Goal: Task Accomplishment & Management: Manage account settings

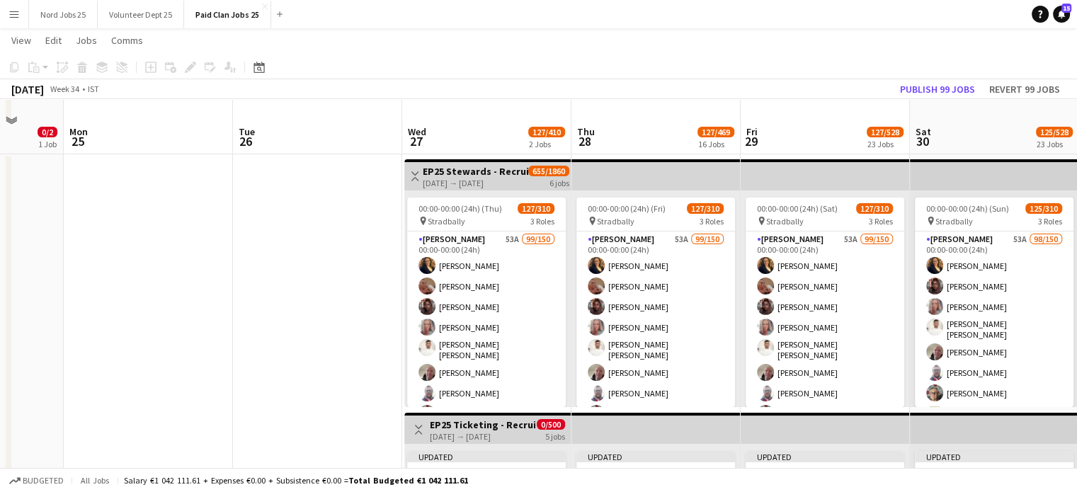
scroll to position [93, 0]
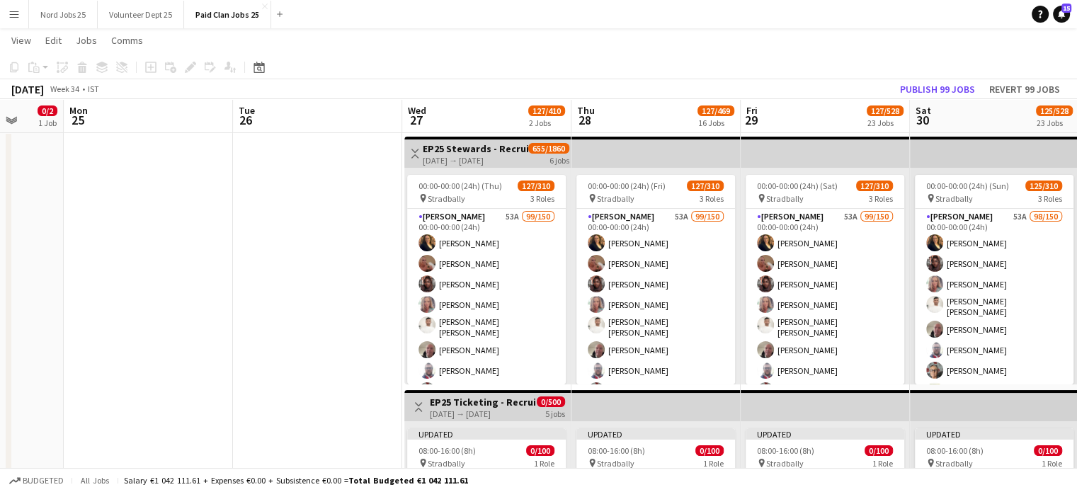
click at [23, 22] on button "Menu" at bounding box center [14, 14] width 28 height 28
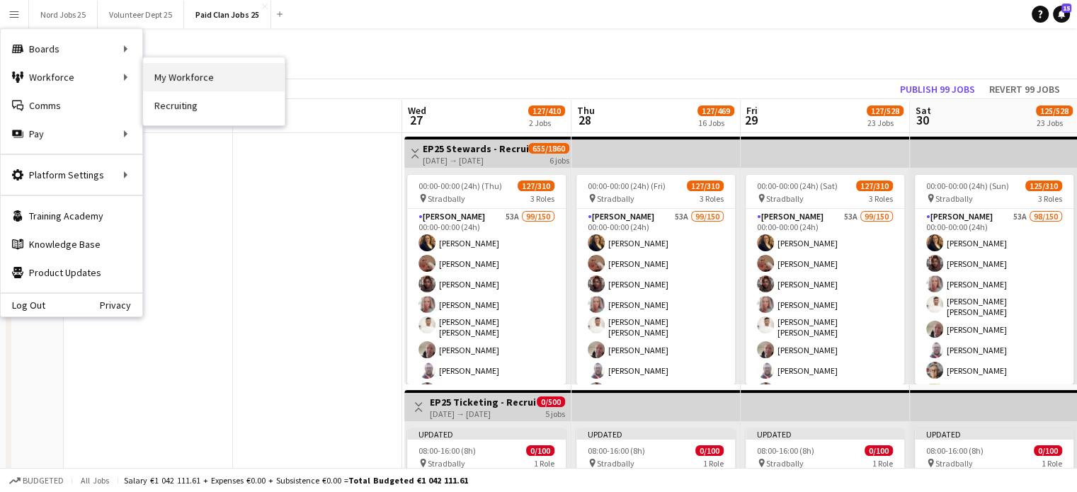
click at [196, 79] on link "My Workforce" at bounding box center [214, 77] width 142 height 28
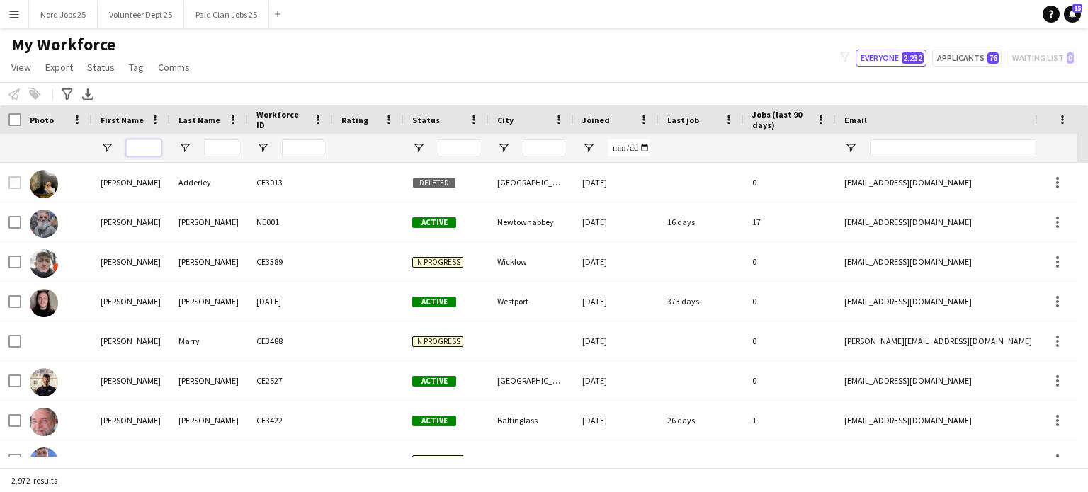
click at [137, 147] on input "First Name Filter Input" at bounding box center [143, 147] width 35 height 17
click at [418, 84] on div "Notify workforce Add to tag Select at least one crew to tag him or her. Advance…" at bounding box center [544, 93] width 1088 height 23
click at [158, 142] on input "First Name Filter Input" at bounding box center [143, 147] width 35 height 17
click at [153, 144] on input "First Name Filter Input" at bounding box center [143, 147] width 35 height 17
click at [249, 52] on div "My Workforce View Views Default view New view Update view Delete view Edit name…" at bounding box center [544, 58] width 1088 height 48
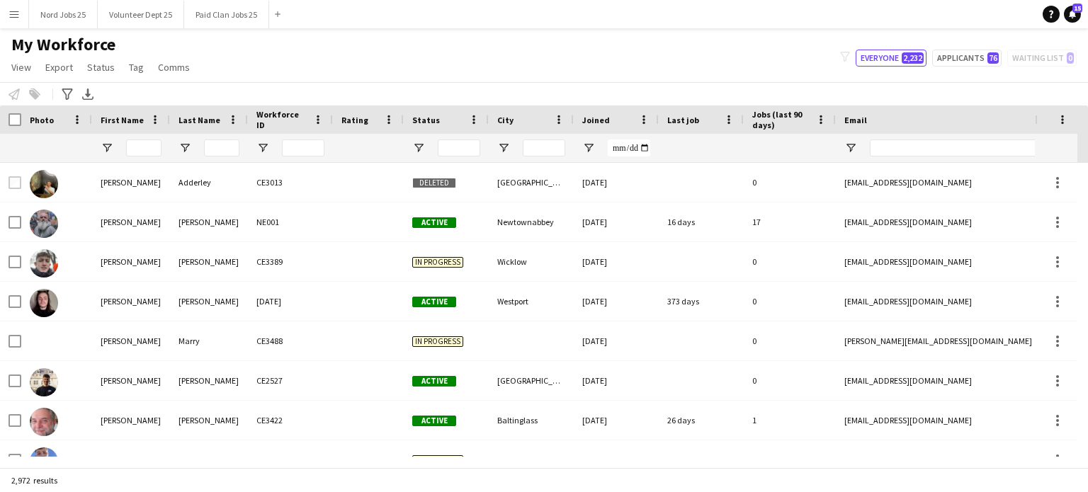
click at [17, 29] on main "My Workforce View Views Default view New view Update view Delete view Edit name…" at bounding box center [544, 250] width 1088 height 445
click at [17, 21] on button "Menu" at bounding box center [14, 14] width 28 height 28
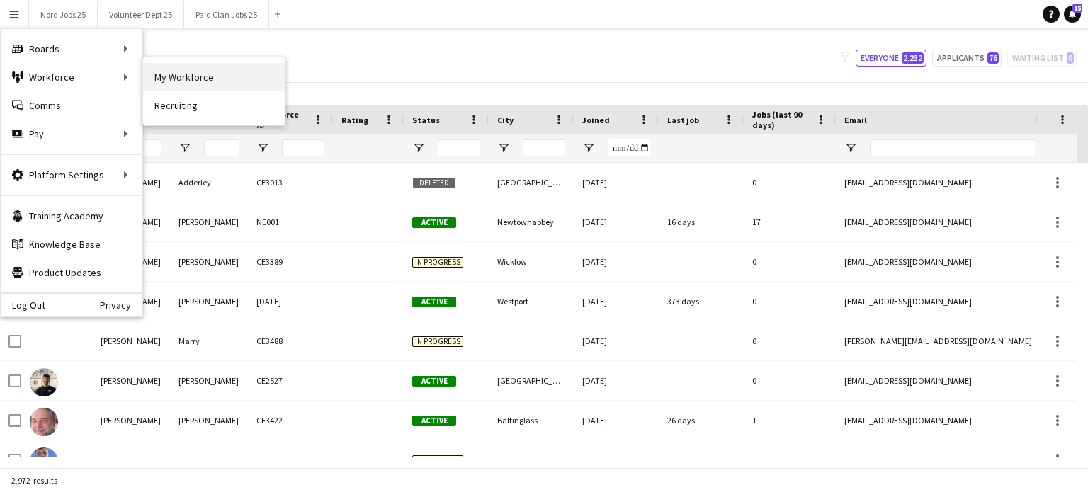
click at [161, 80] on link "My Workforce" at bounding box center [214, 77] width 142 height 28
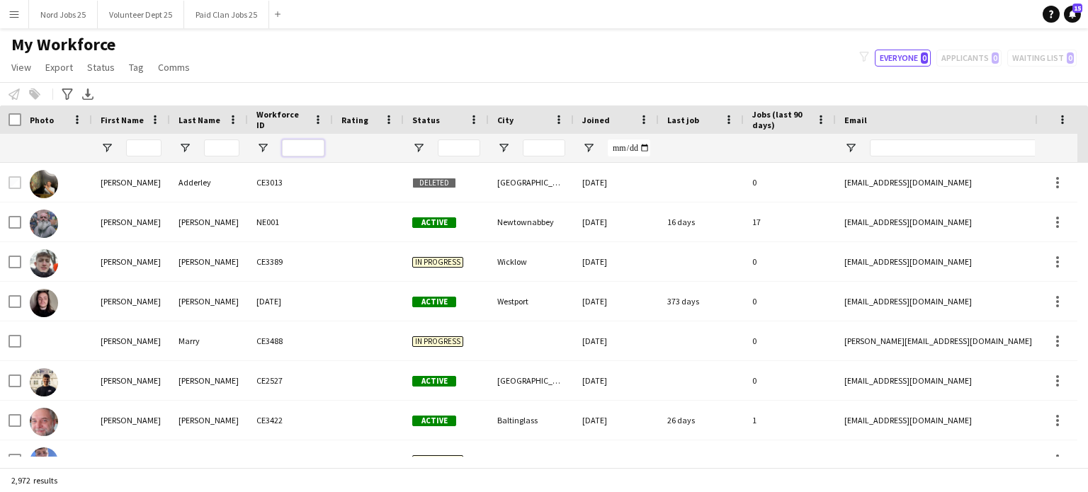
click at [298, 147] on input "Workforce ID Filter Input" at bounding box center [303, 147] width 42 height 17
click at [306, 147] on input "Workforce ID Filter Input" at bounding box center [303, 147] width 42 height 17
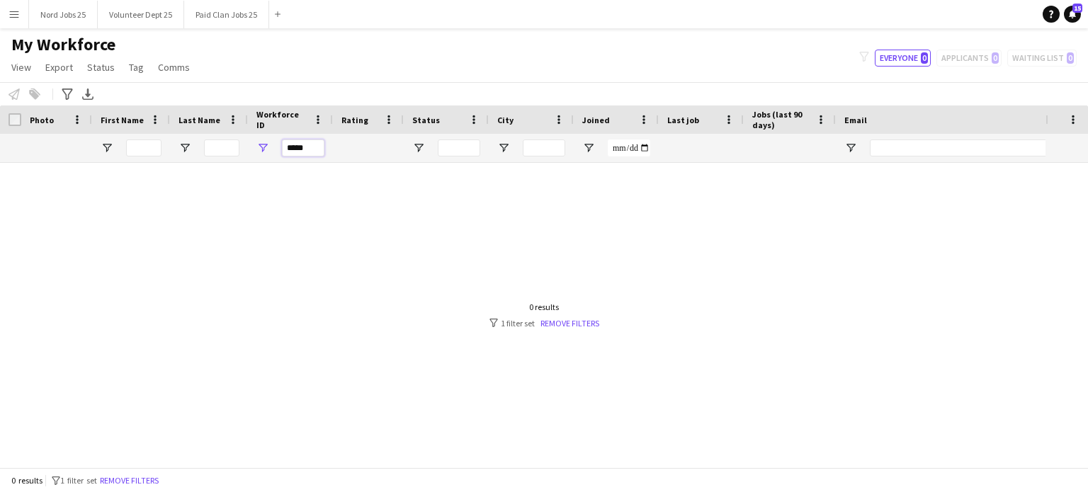
type input "*****"
click at [300, 154] on input "*****" at bounding box center [303, 147] width 42 height 17
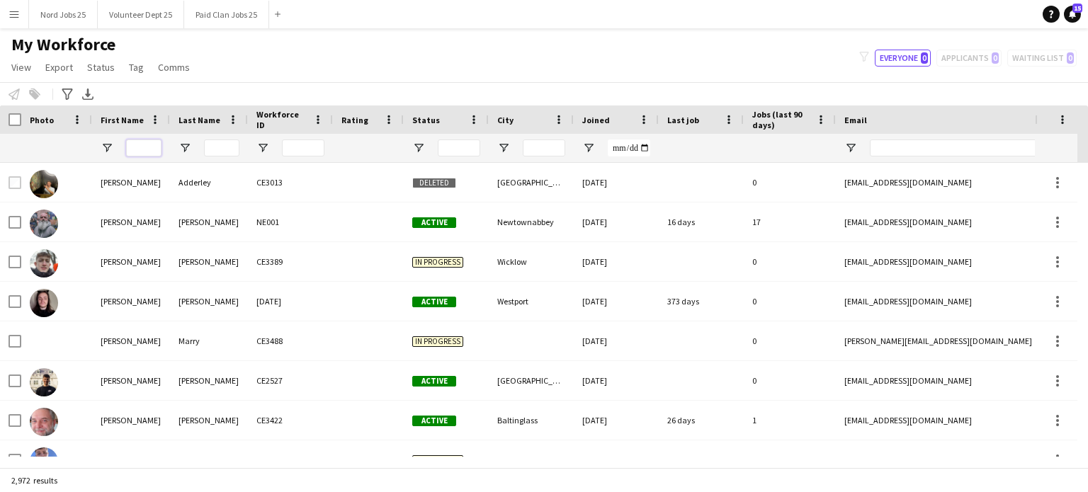
click at [133, 154] on input "First Name Filter Input" at bounding box center [143, 147] width 35 height 17
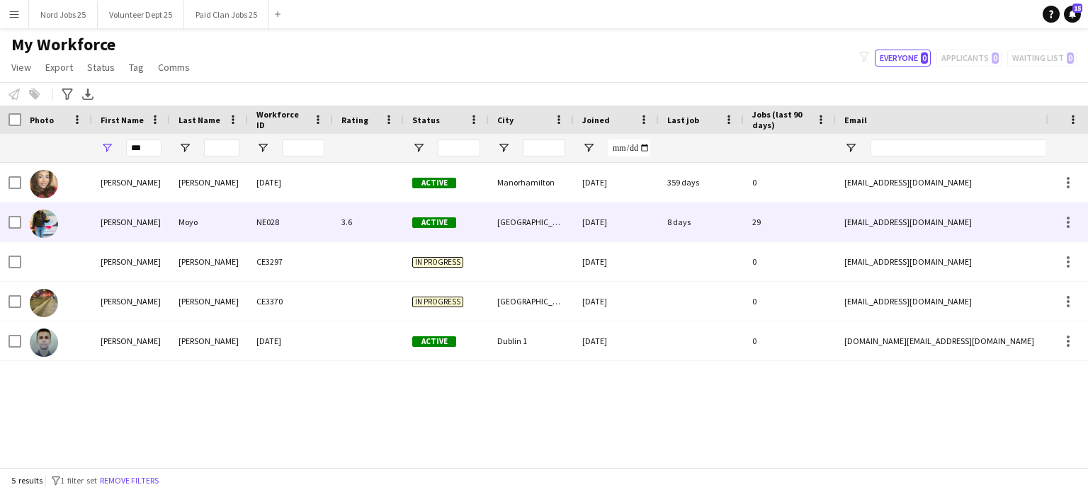
click at [172, 232] on div "Moyo" at bounding box center [209, 222] width 78 height 39
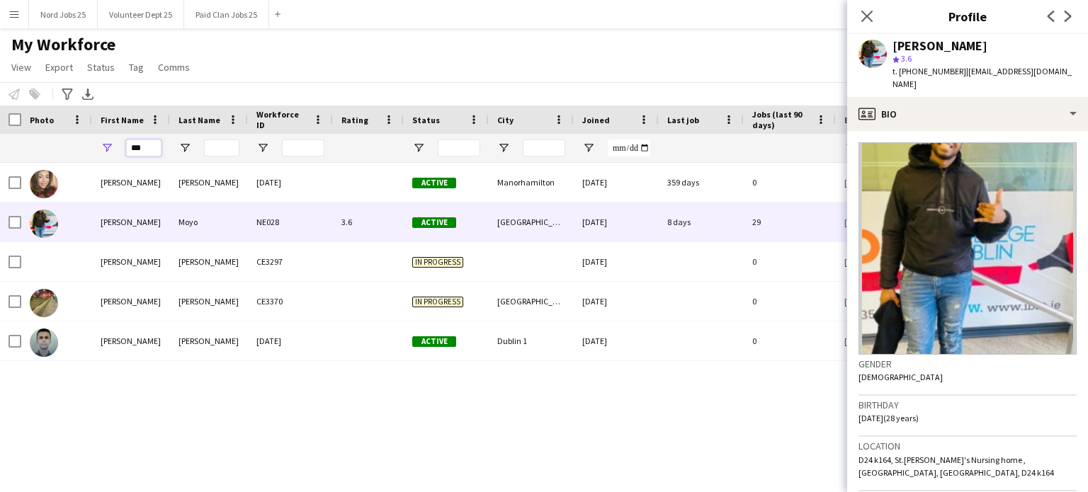
click at [156, 143] on input "***" at bounding box center [143, 147] width 35 height 17
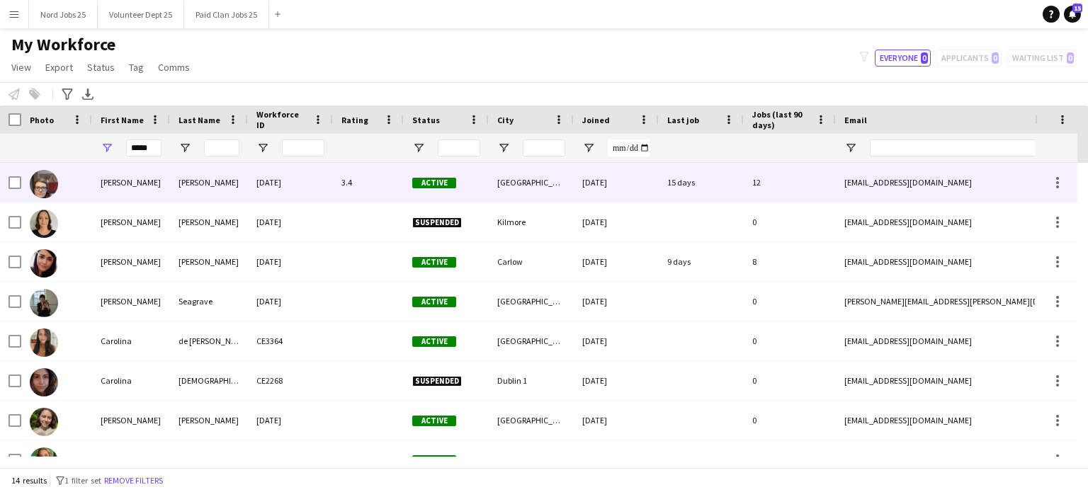
click at [145, 186] on div "[PERSON_NAME]" at bounding box center [131, 182] width 78 height 39
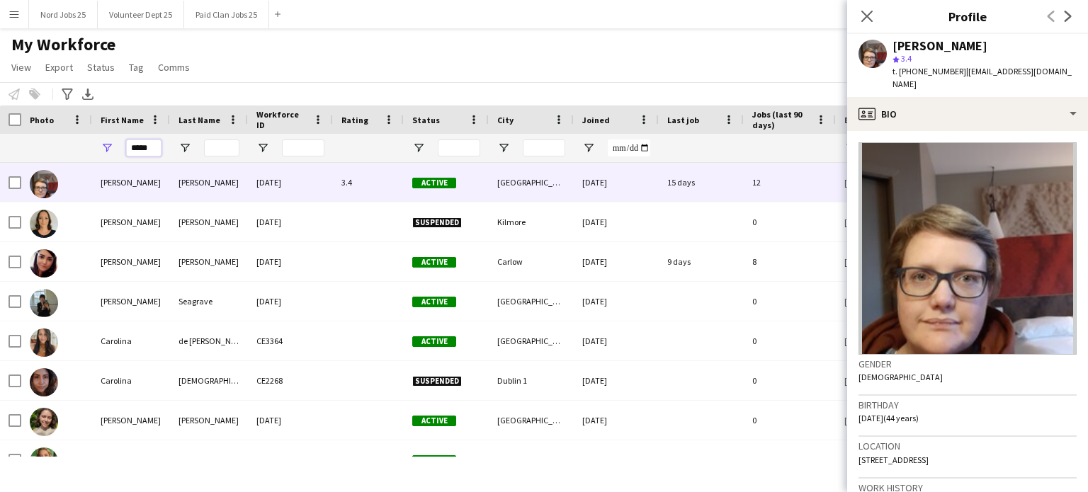
click at [153, 147] on input "*****" at bounding box center [143, 147] width 35 height 17
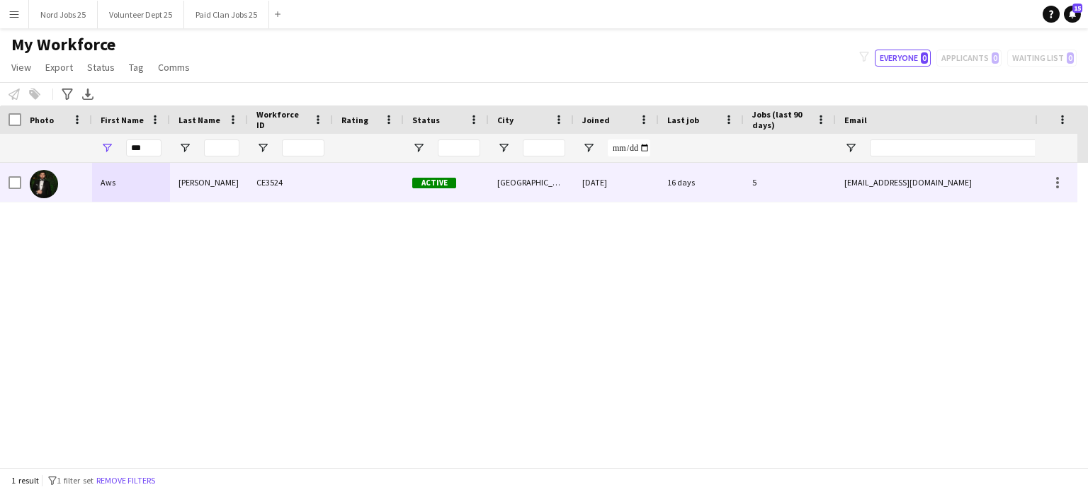
click at [136, 180] on div "Aws" at bounding box center [131, 182] width 78 height 39
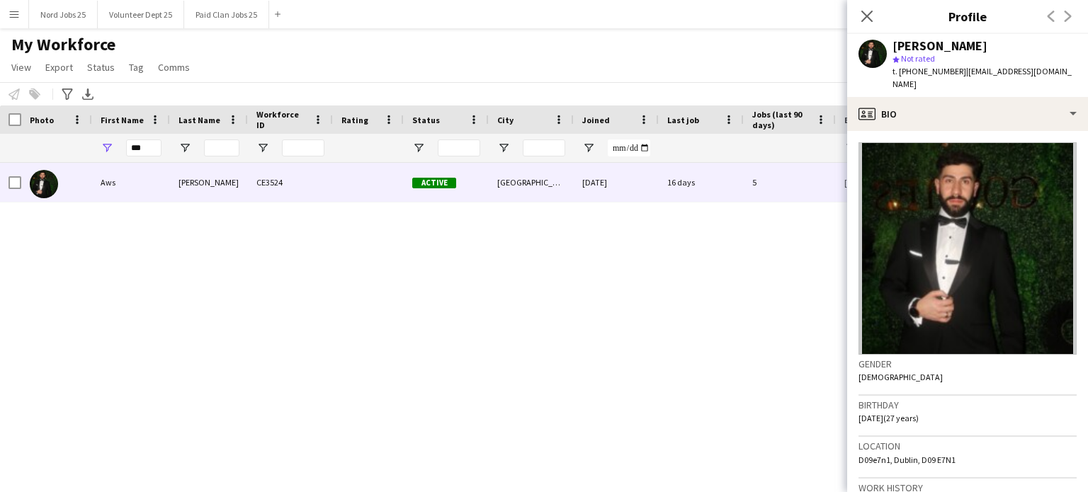
scroll to position [448, 0]
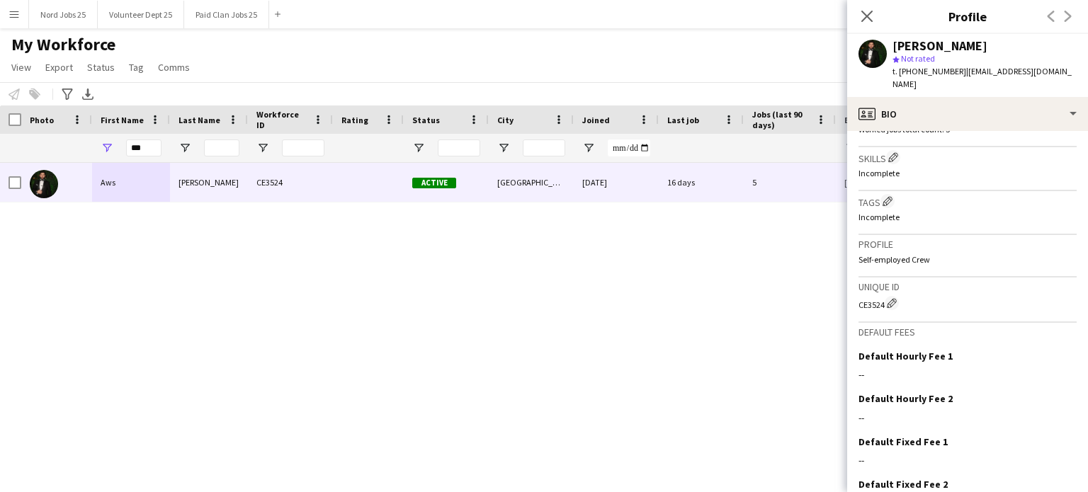
click at [870, 296] on div "CE3524 Edit crew unique ID" at bounding box center [967, 303] width 218 height 14
copy div "CE3524"
click at [149, 147] on input "***" at bounding box center [143, 147] width 35 height 17
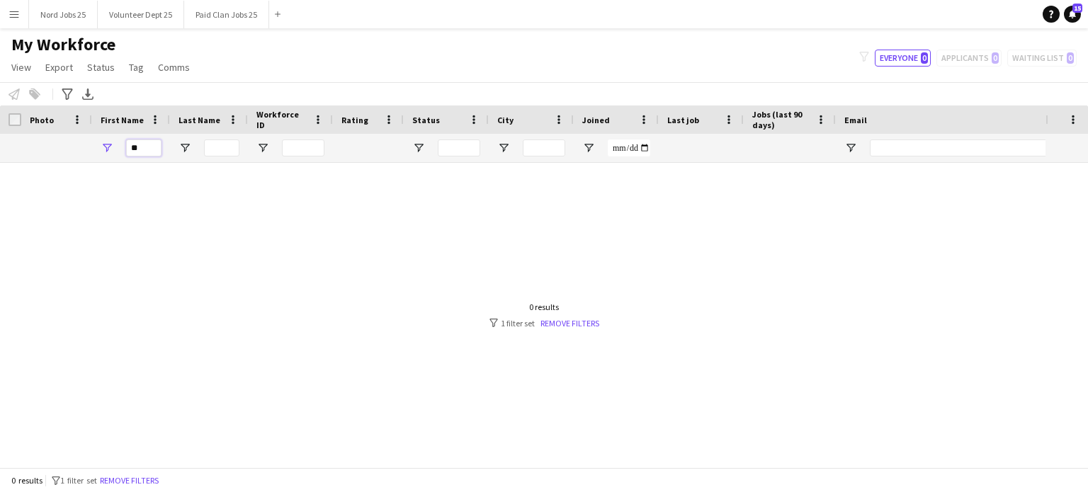
type input "*"
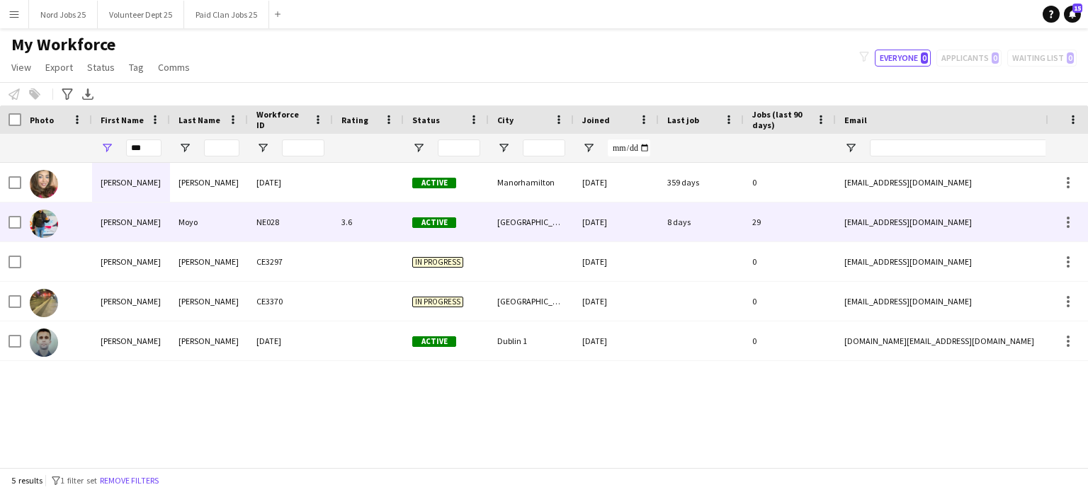
click at [145, 208] on div "[PERSON_NAME]" at bounding box center [131, 222] width 78 height 39
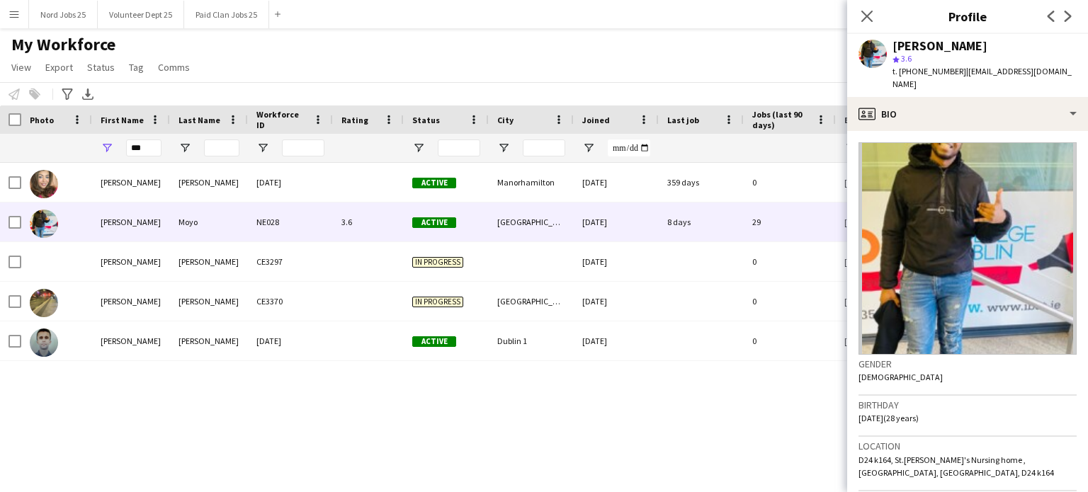
scroll to position [312, 0]
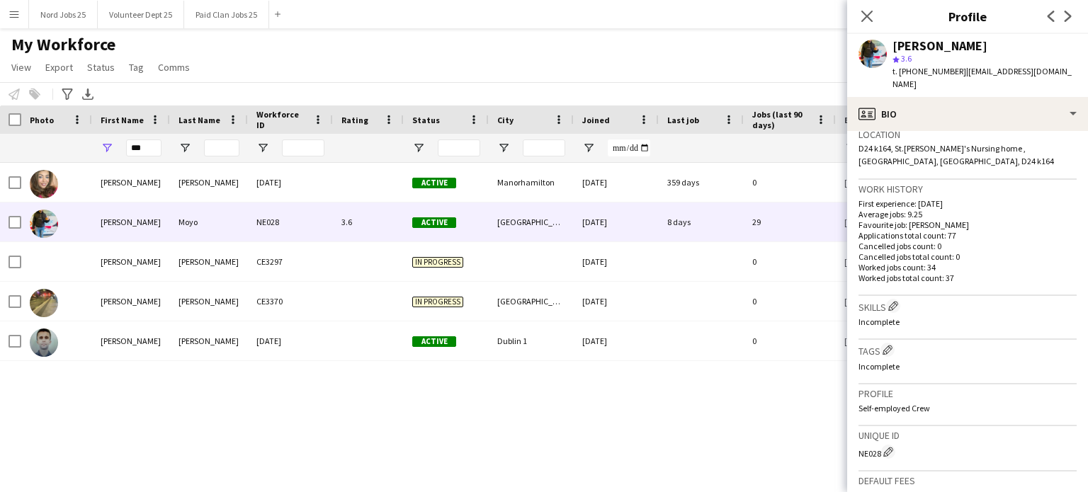
click at [874, 445] on div "NE028 Edit crew unique ID" at bounding box center [967, 452] width 218 height 14
copy div "NE028 Edit crew unique ID"
click at [144, 147] on input "***" at bounding box center [143, 147] width 35 height 17
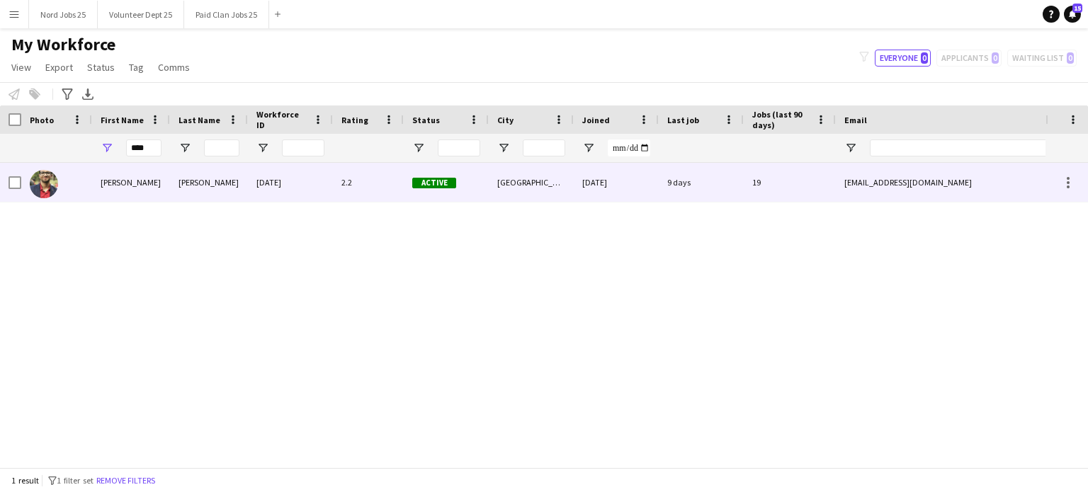
click at [142, 183] on div "[PERSON_NAME]" at bounding box center [131, 182] width 78 height 39
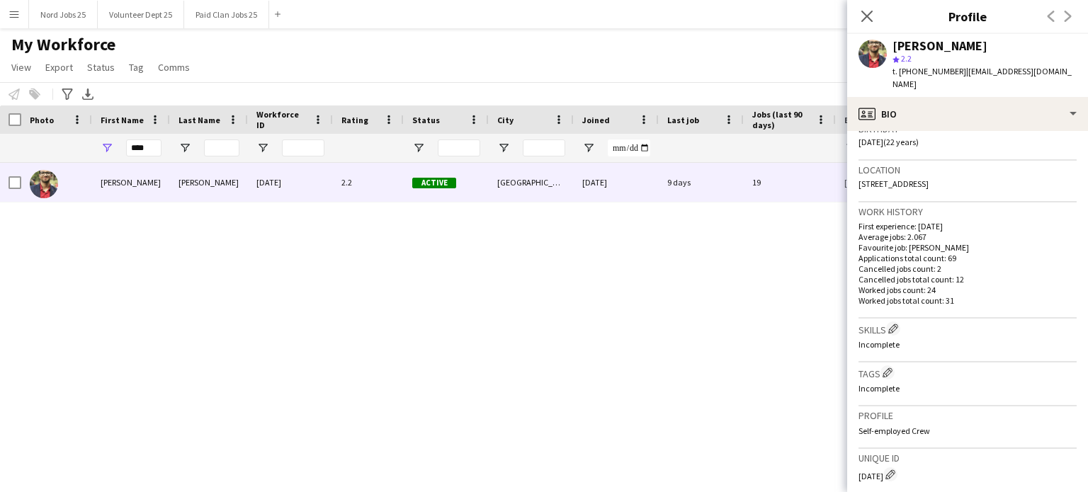
scroll to position [278, 0]
click at [865, 467] on div "Unique ID [DATE] Edit crew unique ID" at bounding box center [967, 470] width 218 height 45
click at [867, 466] on div "[DATE] Edit crew unique ID" at bounding box center [967, 473] width 218 height 14
copy div "[DATE]"
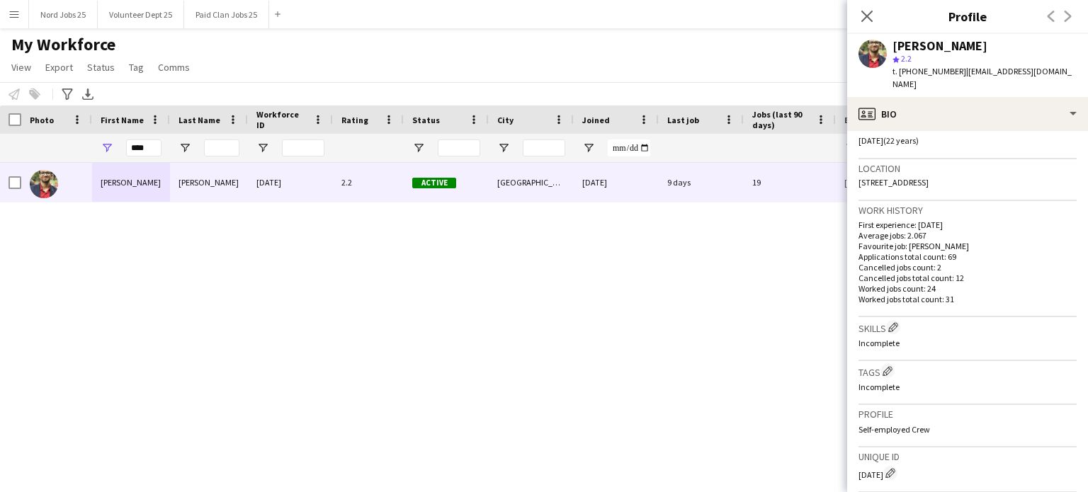
click at [139, 158] on div "****" at bounding box center [143, 148] width 35 height 28
click at [144, 149] on input "****" at bounding box center [143, 147] width 35 height 17
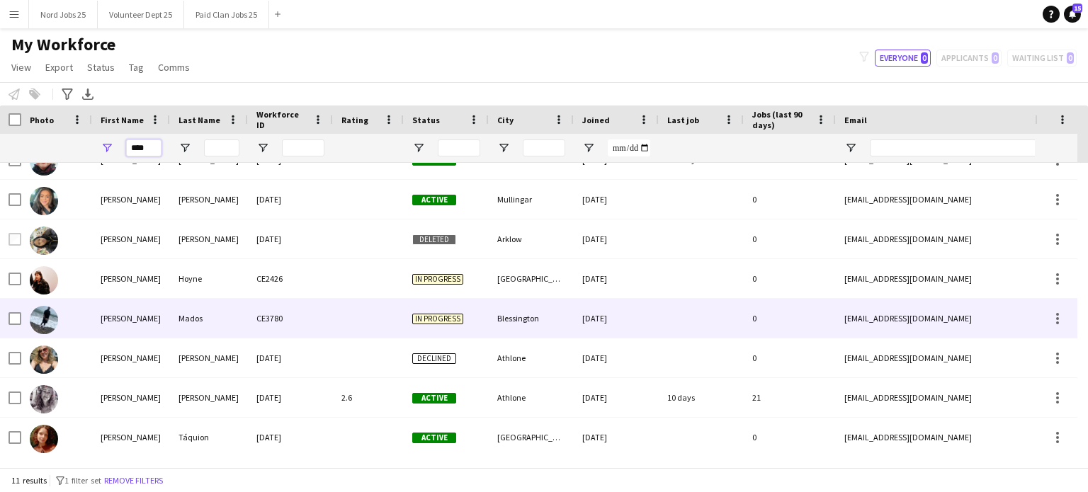
scroll to position [142, 0]
type input "****"
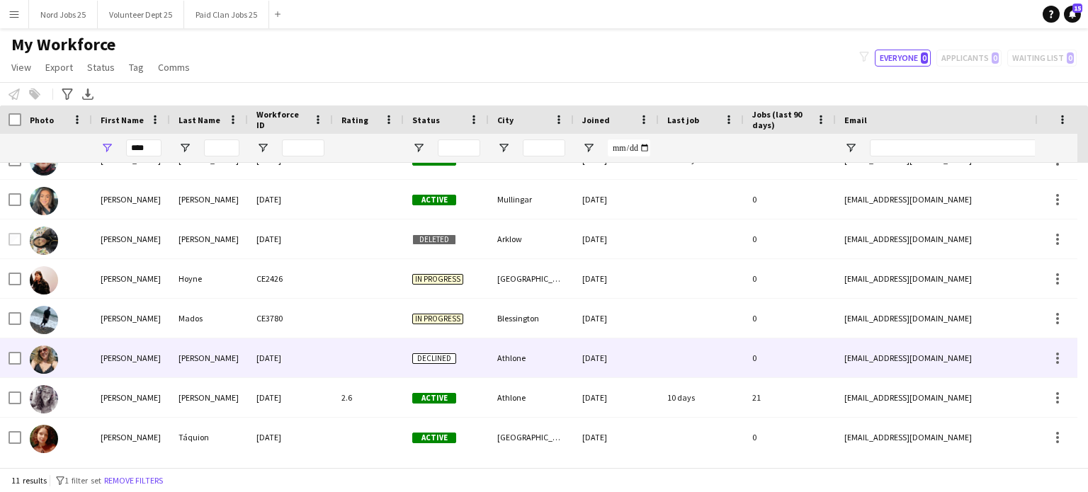
click at [144, 353] on div "[PERSON_NAME]" at bounding box center [131, 357] width 78 height 39
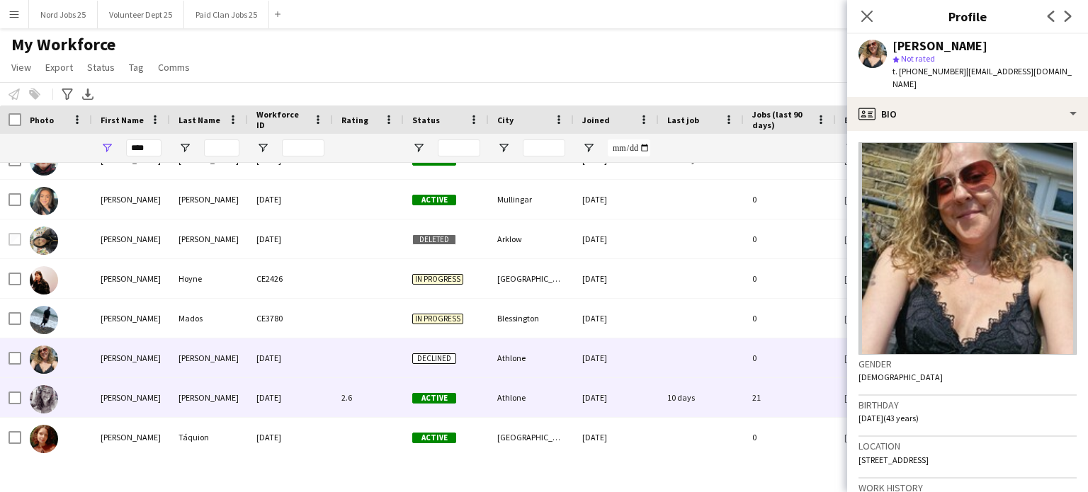
click at [146, 385] on div "[PERSON_NAME]" at bounding box center [131, 397] width 78 height 39
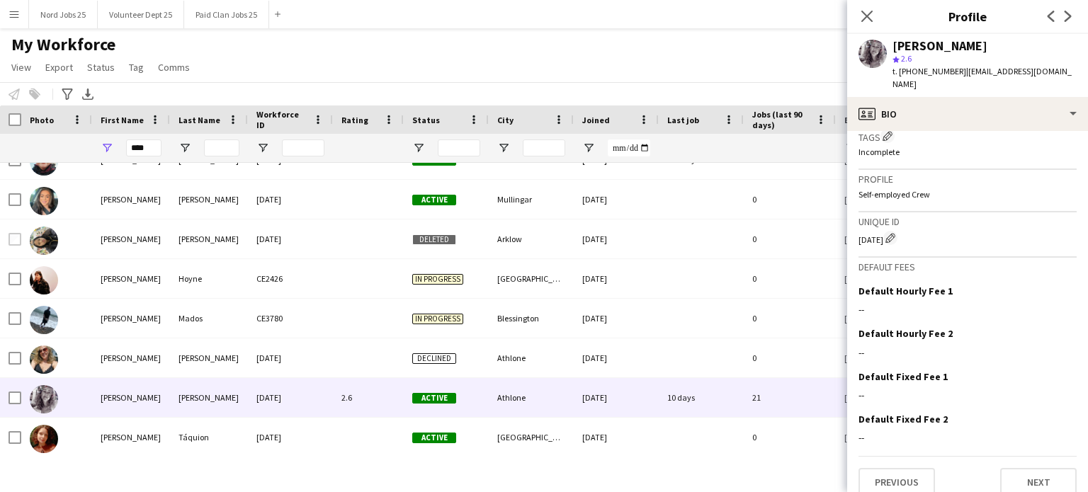
scroll to position [513, 0]
click at [867, 231] on div "[DATE] Edit crew unique ID" at bounding box center [967, 238] width 218 height 14
copy div "[DATE]"
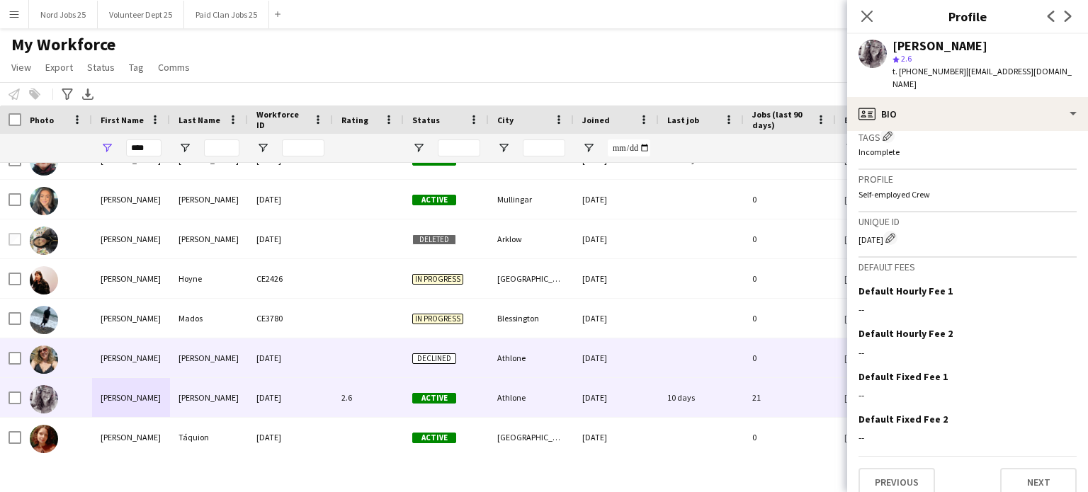
scroll to position [142, 0]
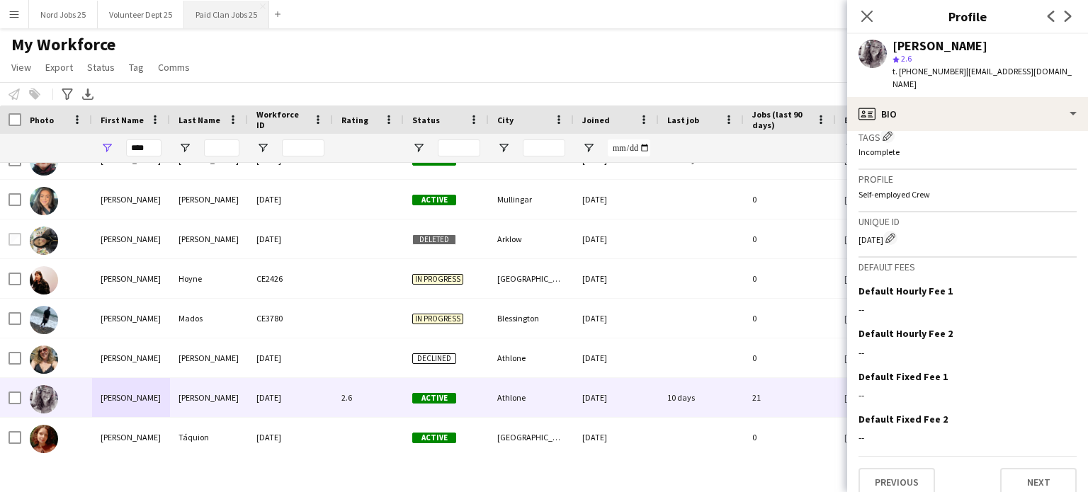
click at [219, 16] on button "Paid Clan Jobs 25 Close" at bounding box center [226, 15] width 85 height 28
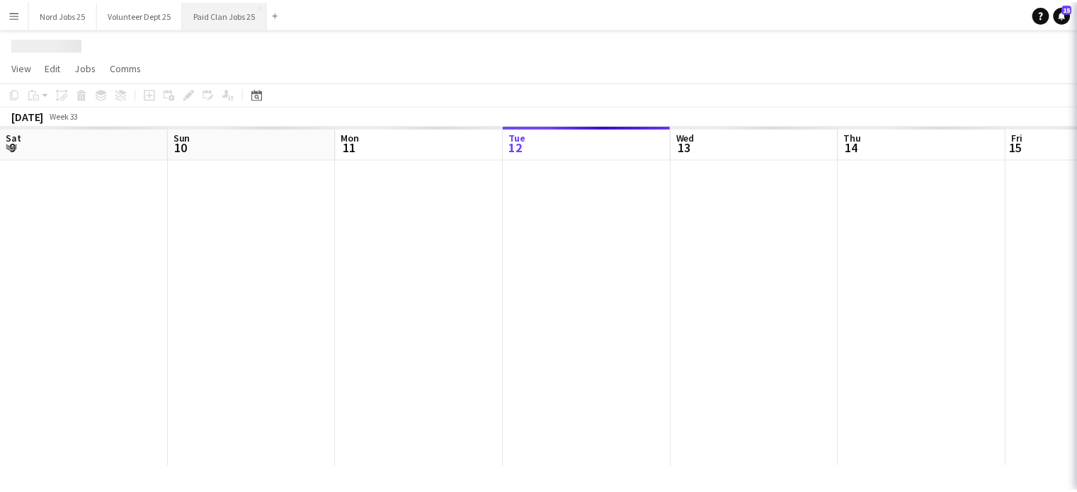
scroll to position [0, 338]
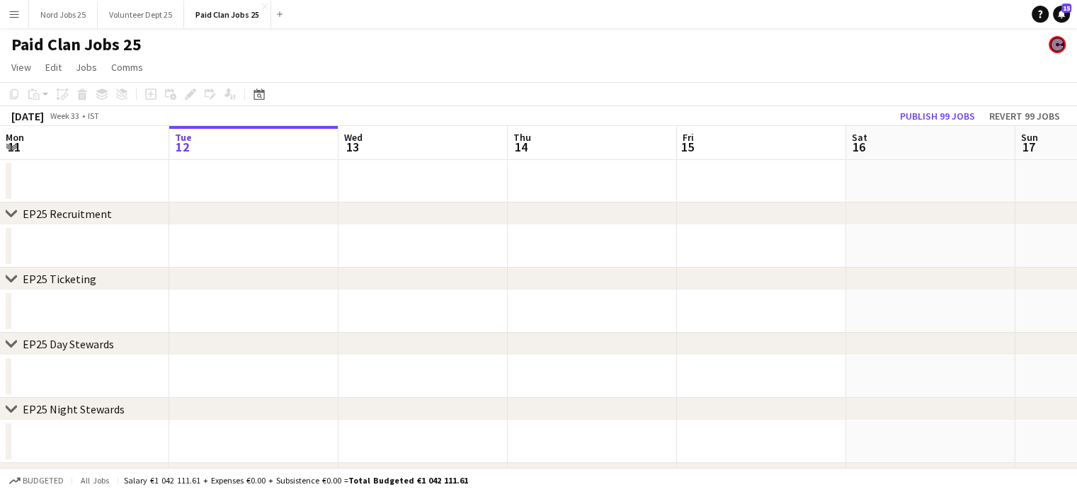
click at [14, 16] on app-icon "Menu" at bounding box center [13, 13] width 11 height 11
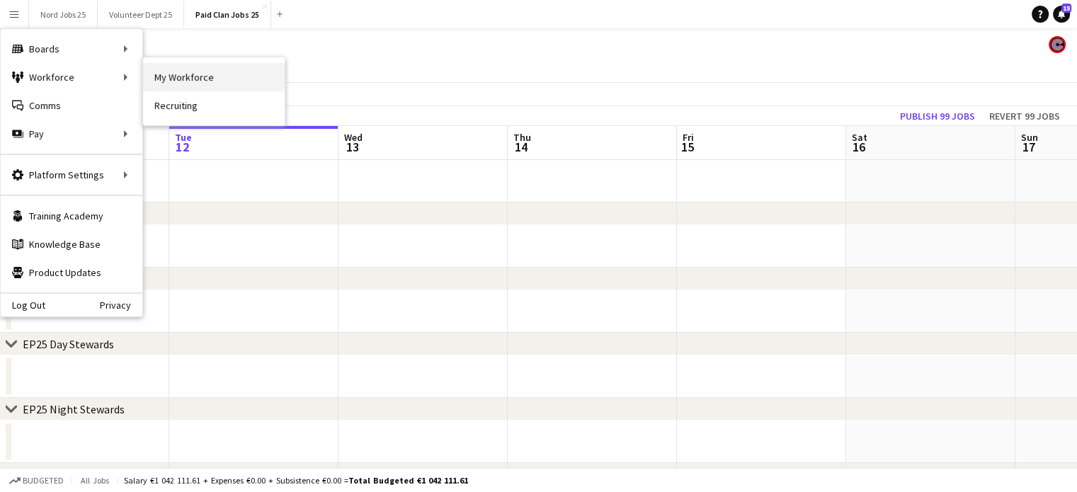
click at [152, 79] on link "My Workforce" at bounding box center [214, 77] width 142 height 28
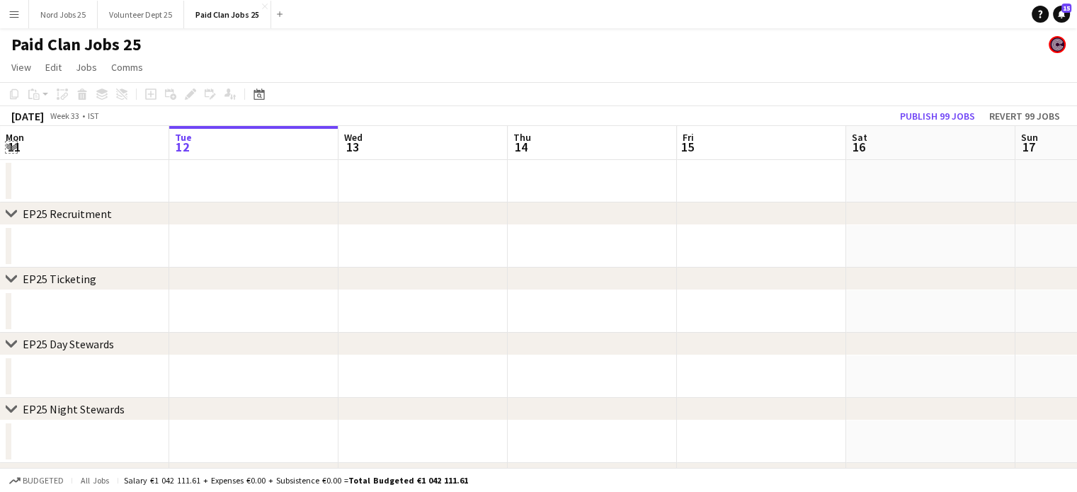
click at [11, 147] on app-icon "Expand/collapse" at bounding box center [11, 145] width 11 height 13
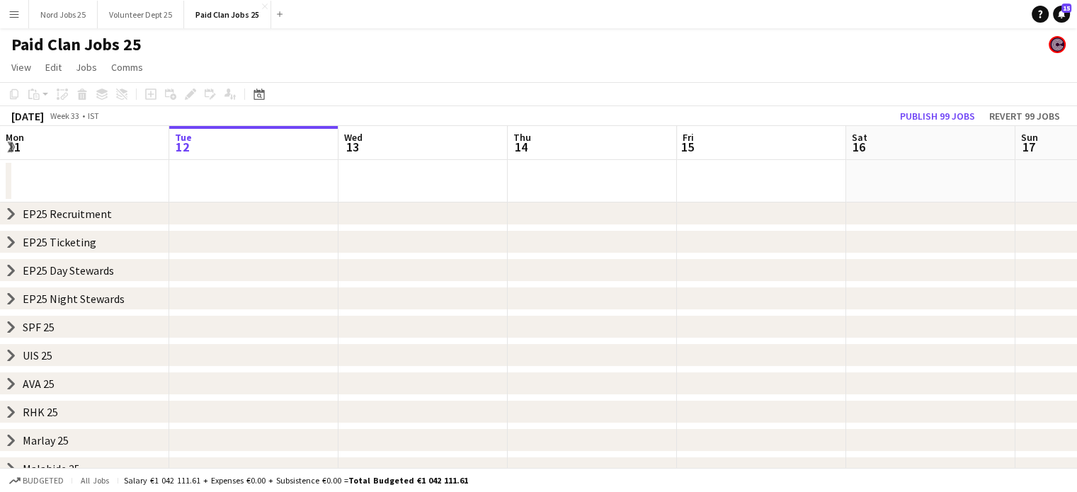
click at [11, 273] on icon at bounding box center [11, 271] width 6 height 11
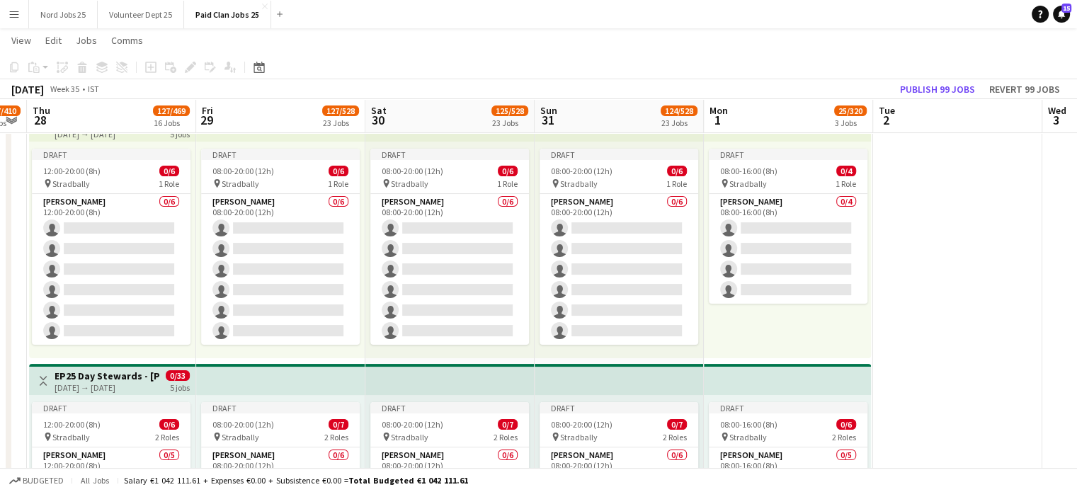
scroll to position [0, 559]
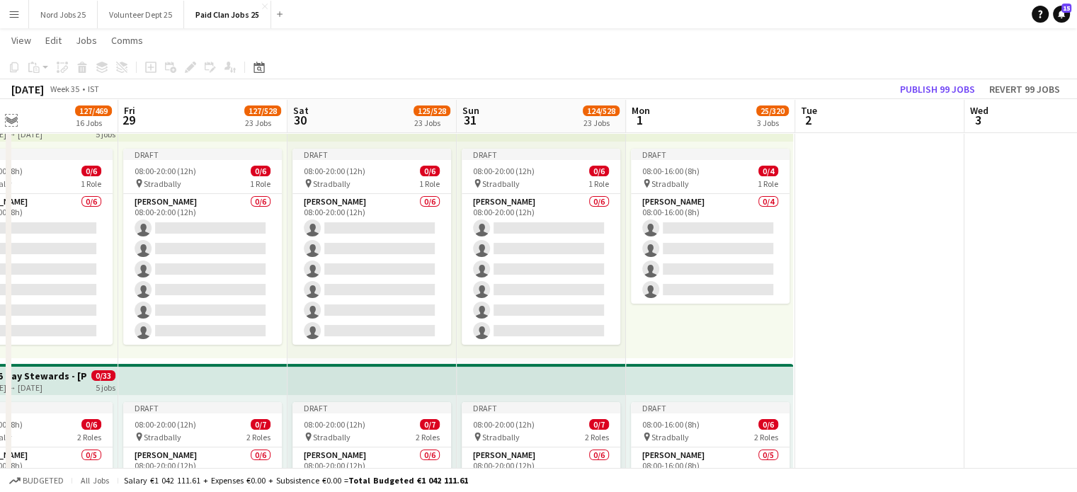
click at [7, 118] on app-icon "Expand/collapse" at bounding box center [11, 119] width 11 height 13
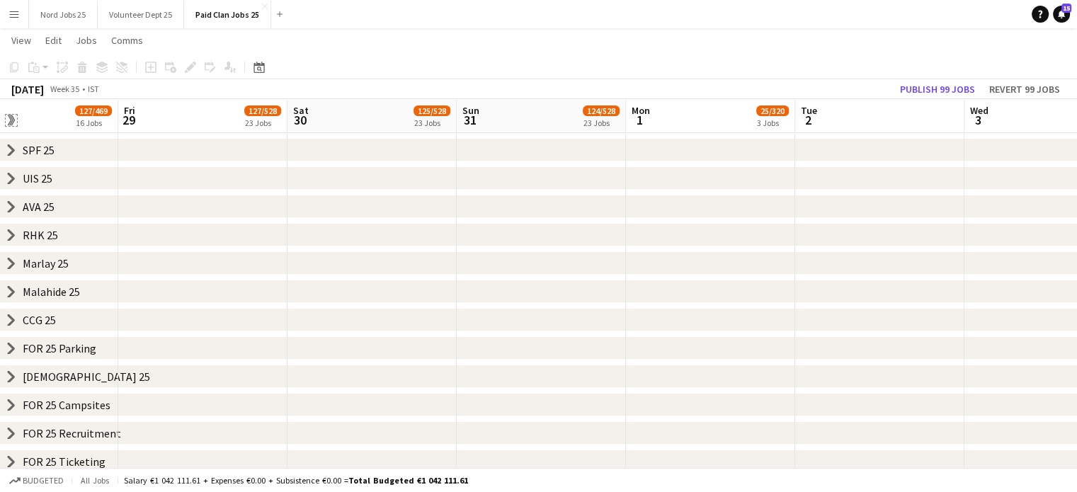
scroll to position [159, 0]
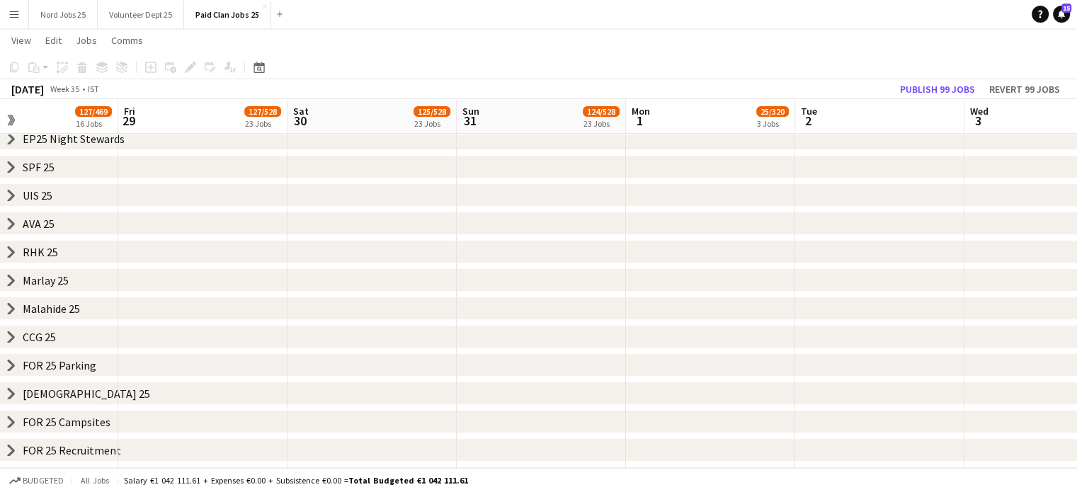
click at [8, 334] on icon "chevron-right" at bounding box center [11, 336] width 11 height 11
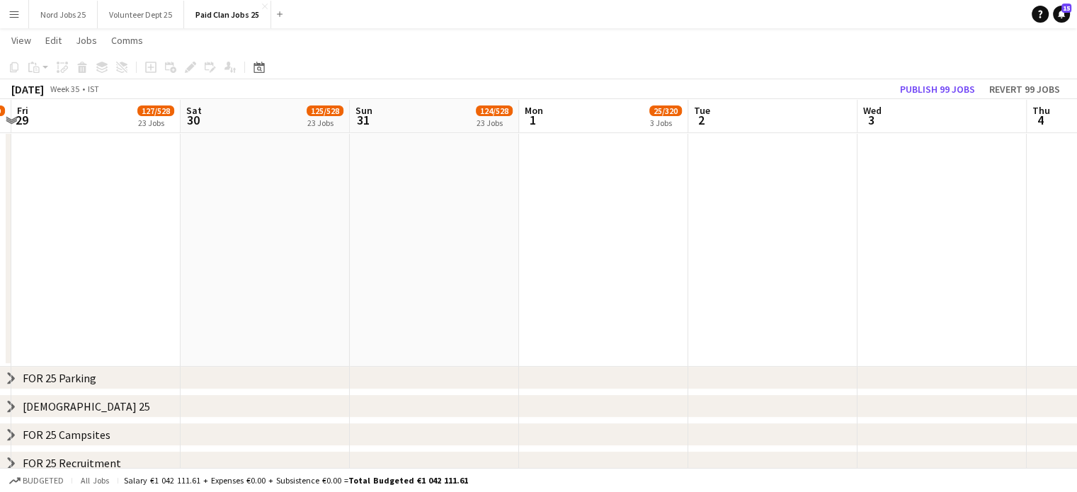
scroll to position [0, 419]
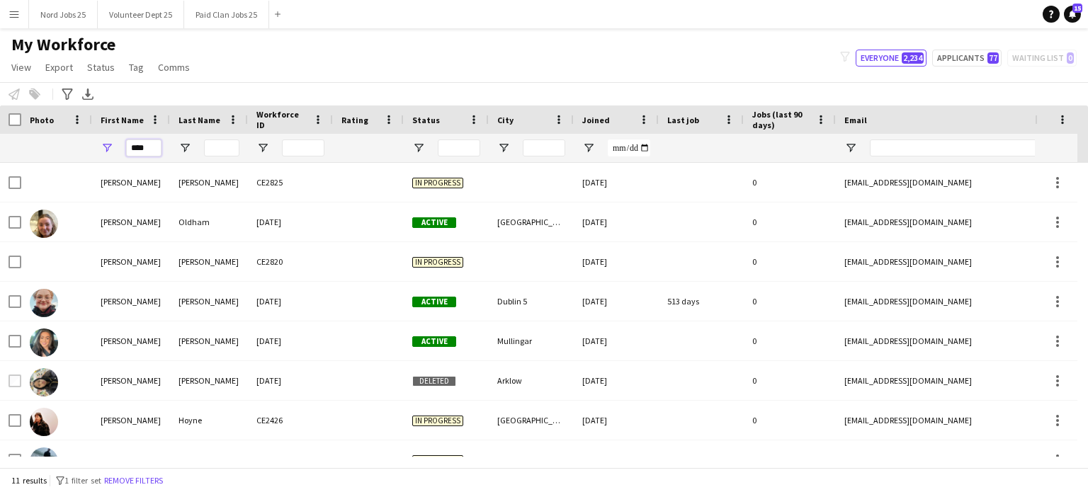
click at [159, 154] on input "****" at bounding box center [143, 147] width 35 height 17
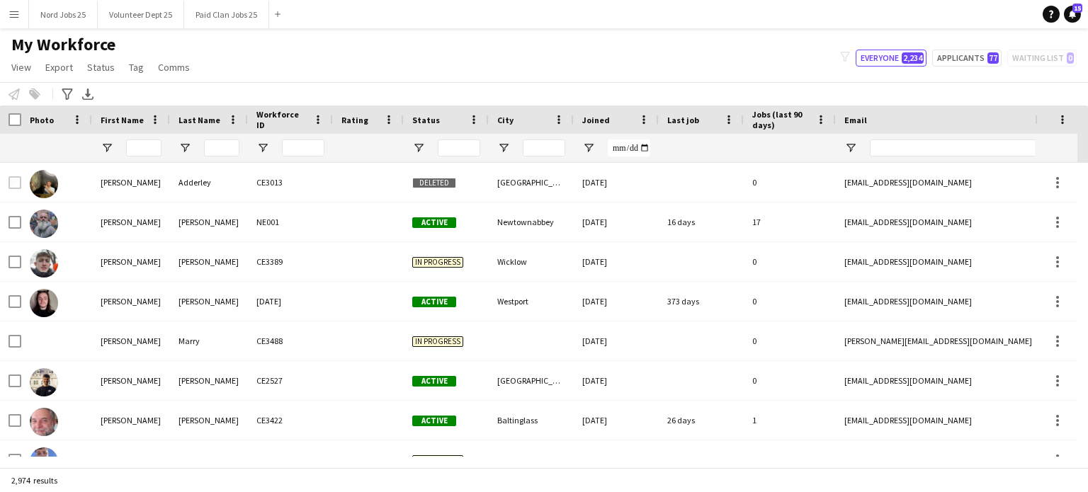
click at [787, 142] on div at bounding box center [789, 148] width 75 height 28
click at [777, 119] on span "Jobs (last 90 days)" at bounding box center [781, 119] width 58 height 21
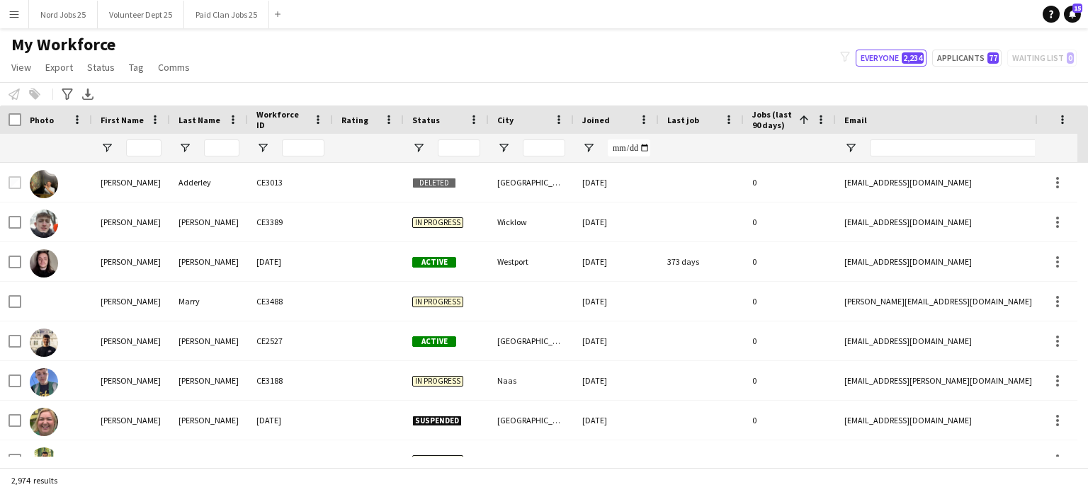
click at [770, 121] on span "Jobs (last 90 days)" at bounding box center [772, 119] width 41 height 21
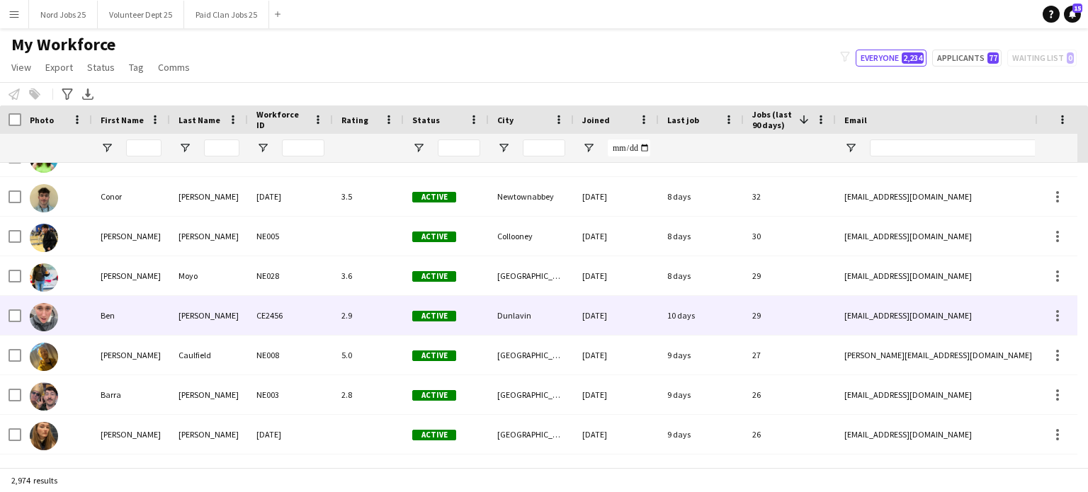
click at [203, 304] on div "Kearney" at bounding box center [209, 315] width 78 height 39
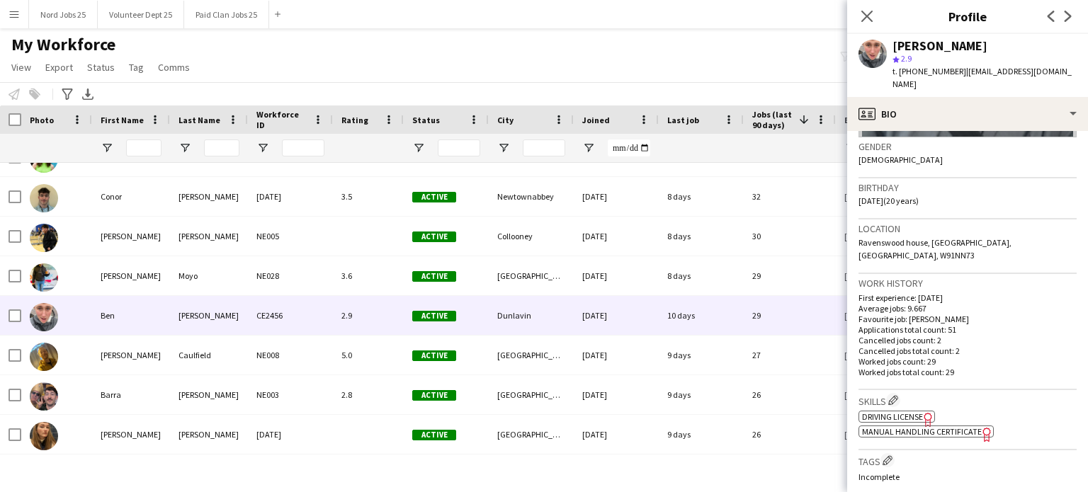
scroll to position [398, 0]
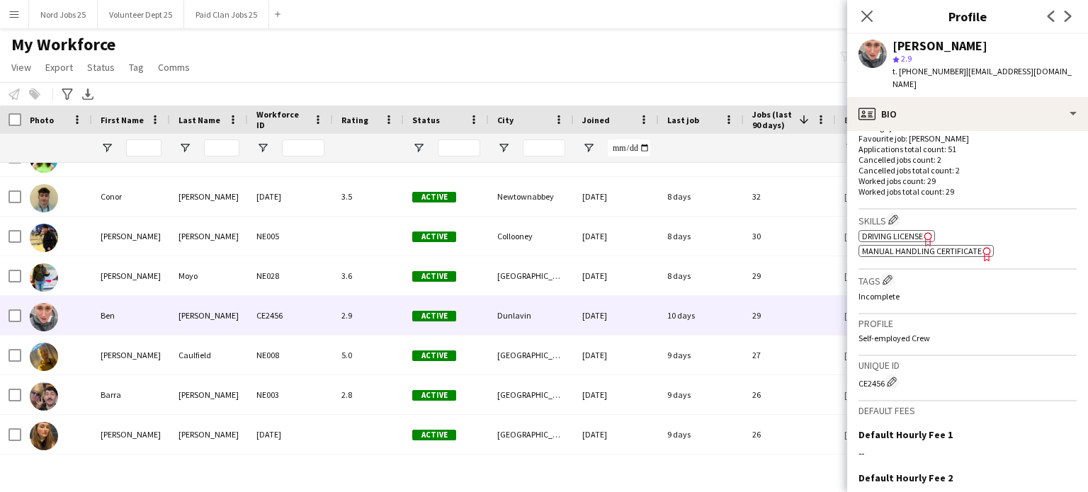
click at [875, 375] on div "CE2456 Edit crew unique ID" at bounding box center [967, 382] width 218 height 14
copy div "CE2456"
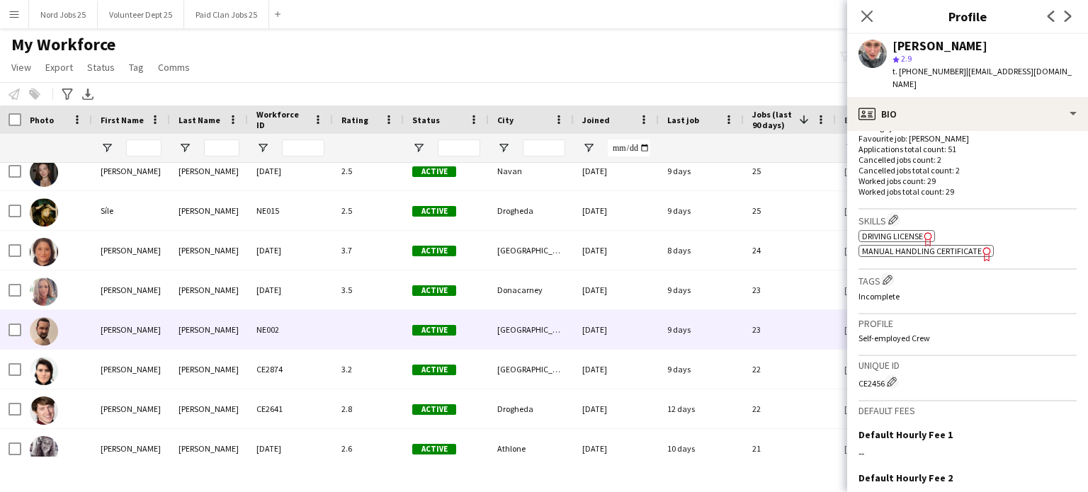
scroll to position [455, 0]
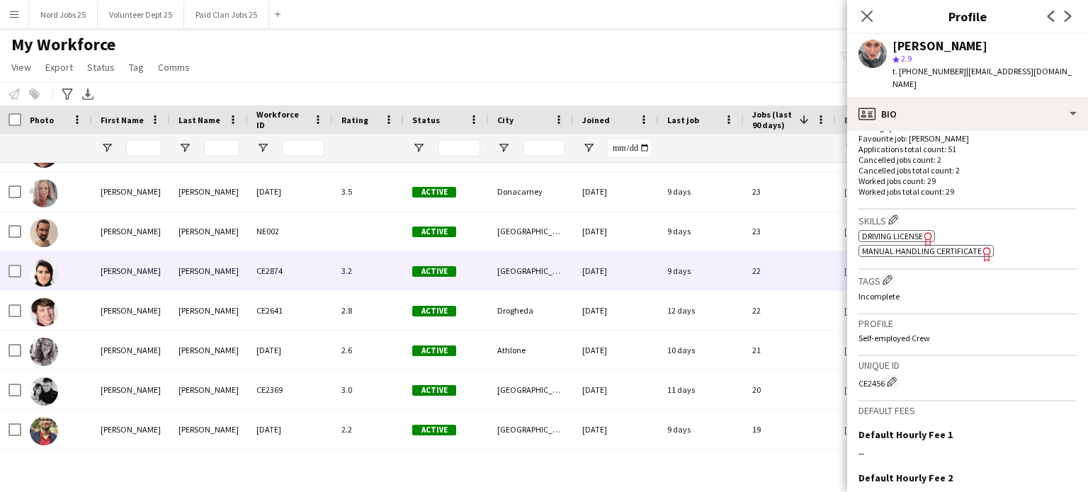
click at [252, 280] on div "CE2874" at bounding box center [290, 270] width 85 height 39
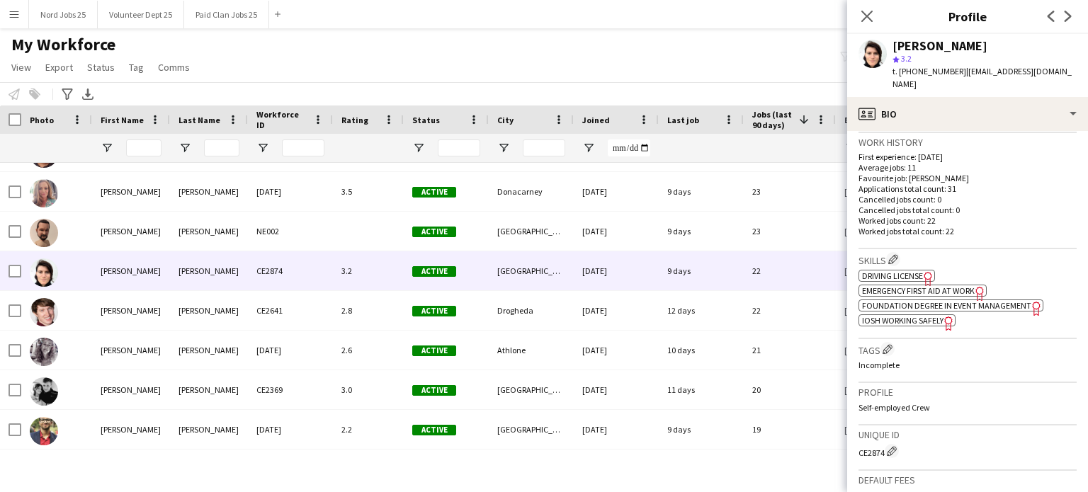
click at [870, 444] on div "CE2874 Edit crew unique ID" at bounding box center [967, 451] width 218 height 14
copy div "CE2874"
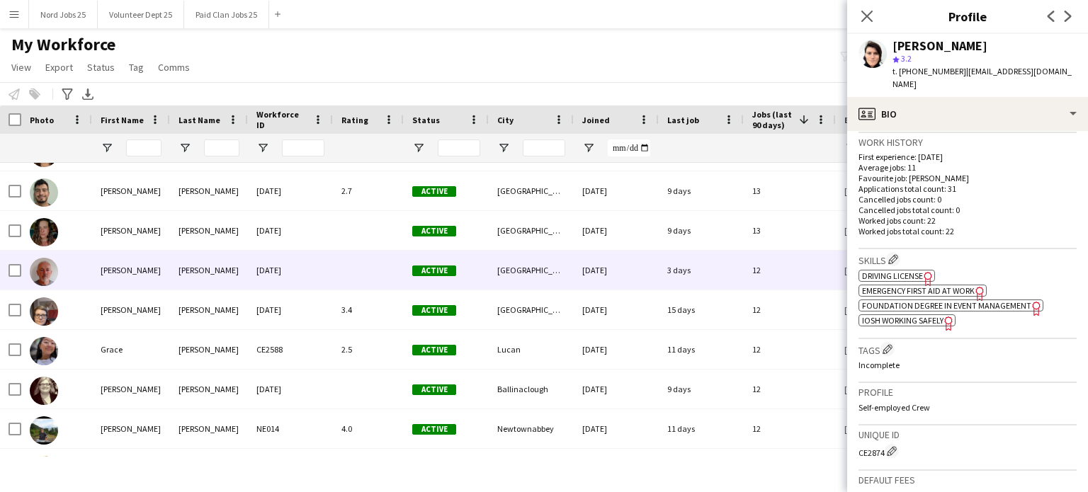
click at [221, 271] on div "Nevin" at bounding box center [209, 270] width 78 height 39
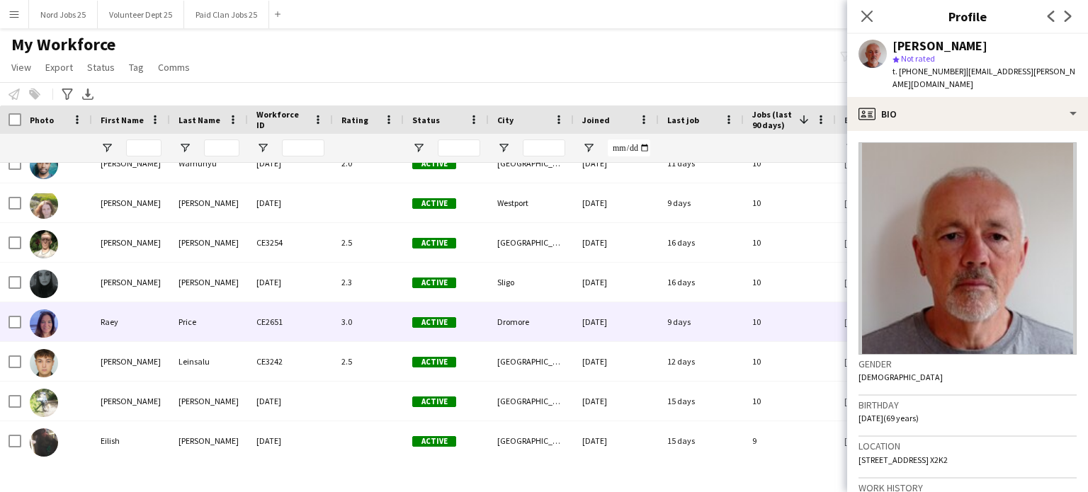
click at [209, 317] on div "Price" at bounding box center [209, 321] width 78 height 39
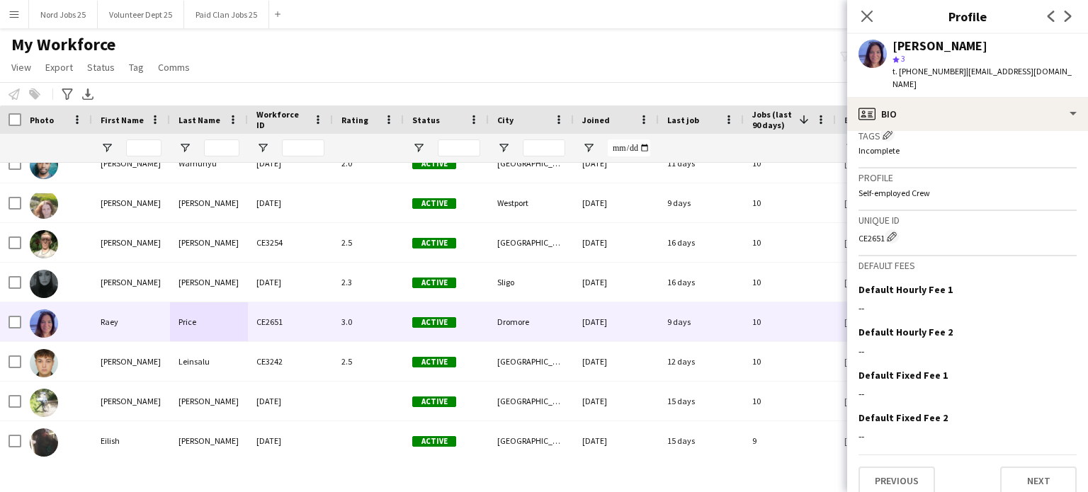
click at [875, 237] on div "Unique ID CE2651 Edit crew unique ID" at bounding box center [967, 233] width 218 height 45
click at [870, 229] on div "CE2651 Edit crew unique ID" at bounding box center [967, 236] width 218 height 14
copy div "CE2651"
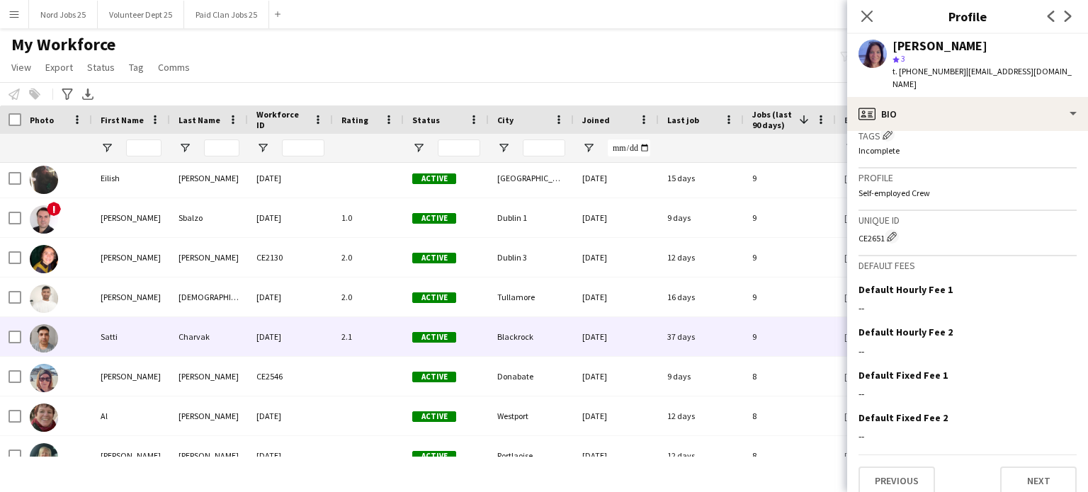
scroll to position [2344, 0]
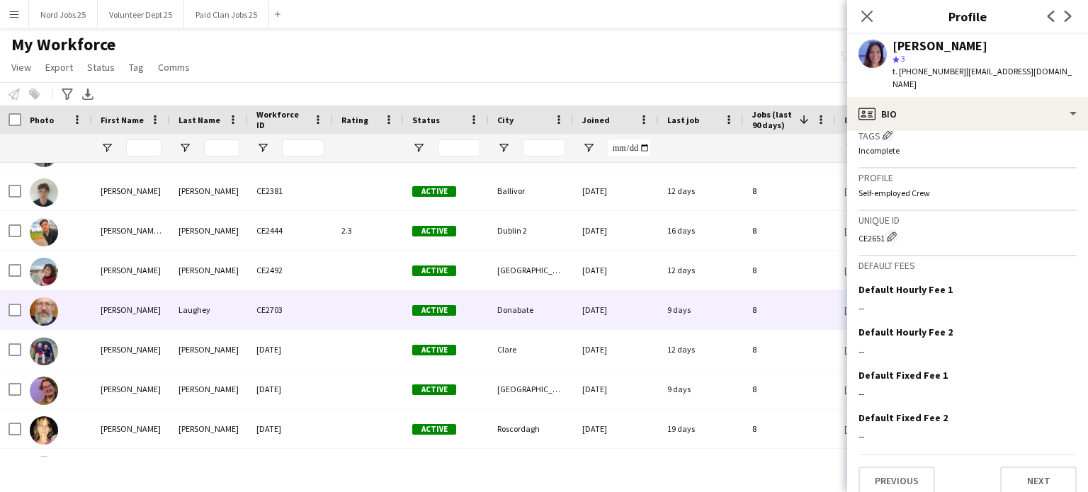
click at [193, 297] on div "Laughey" at bounding box center [209, 309] width 78 height 39
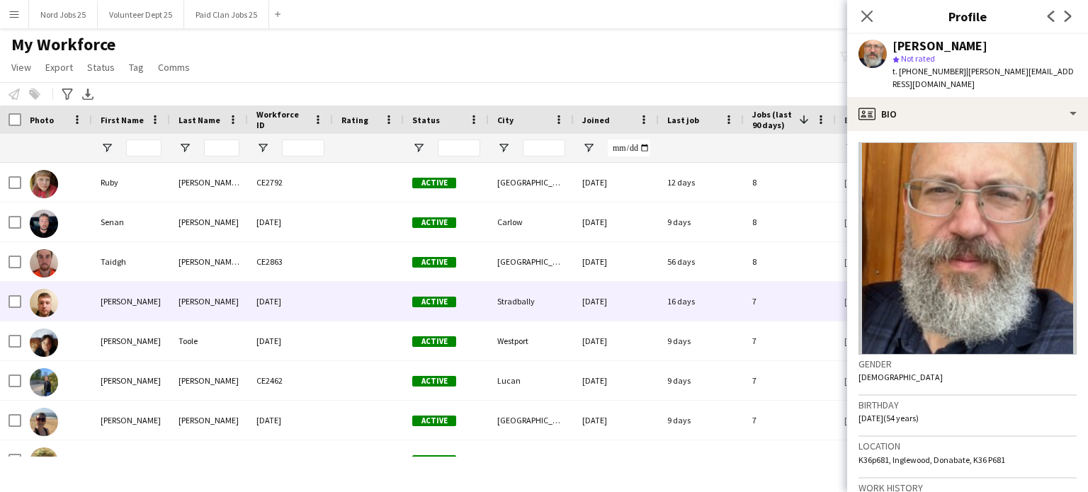
click at [227, 306] on div "McDonald" at bounding box center [209, 301] width 78 height 39
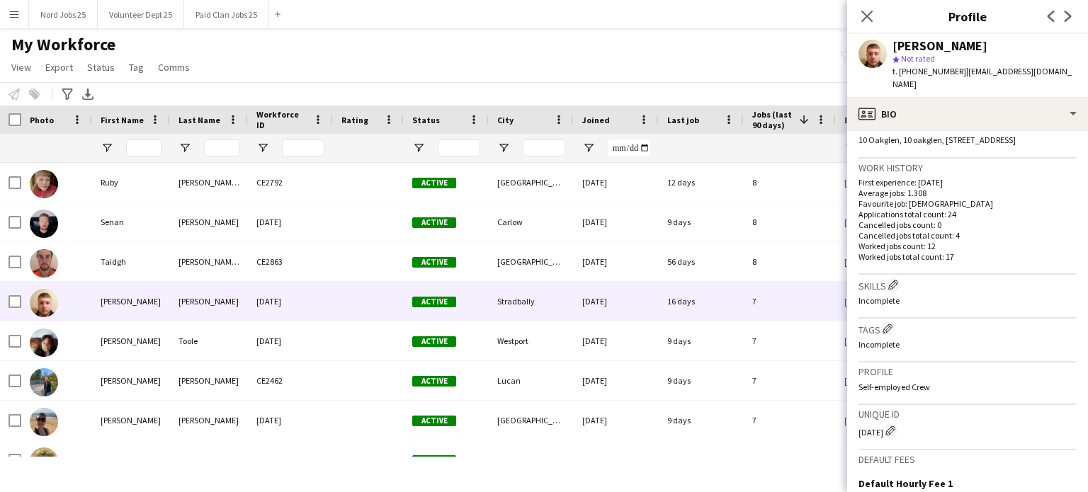
click at [872, 423] on div "CE1139 Edit crew unique ID" at bounding box center [967, 430] width 218 height 14
copy div "CE1139"
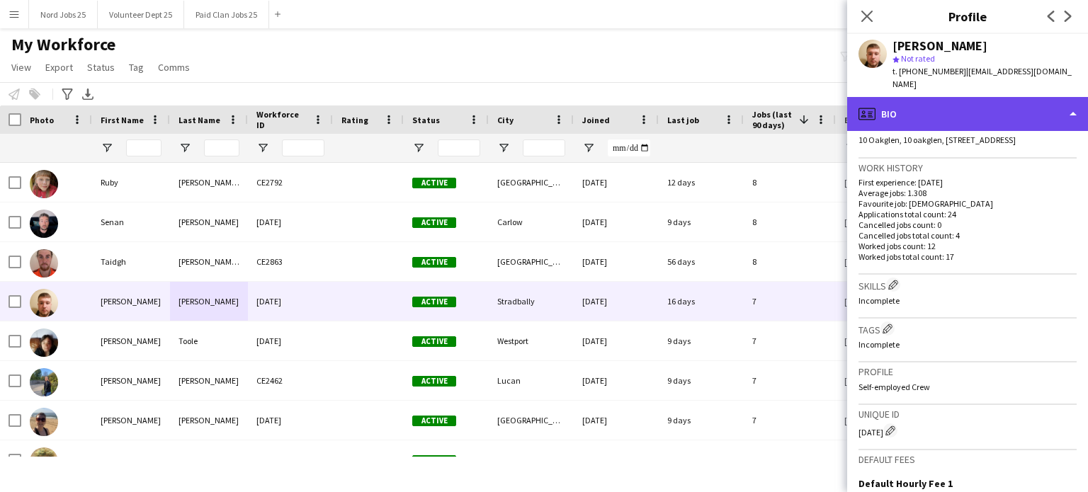
click at [921, 97] on div "profile Bio" at bounding box center [967, 114] width 241 height 34
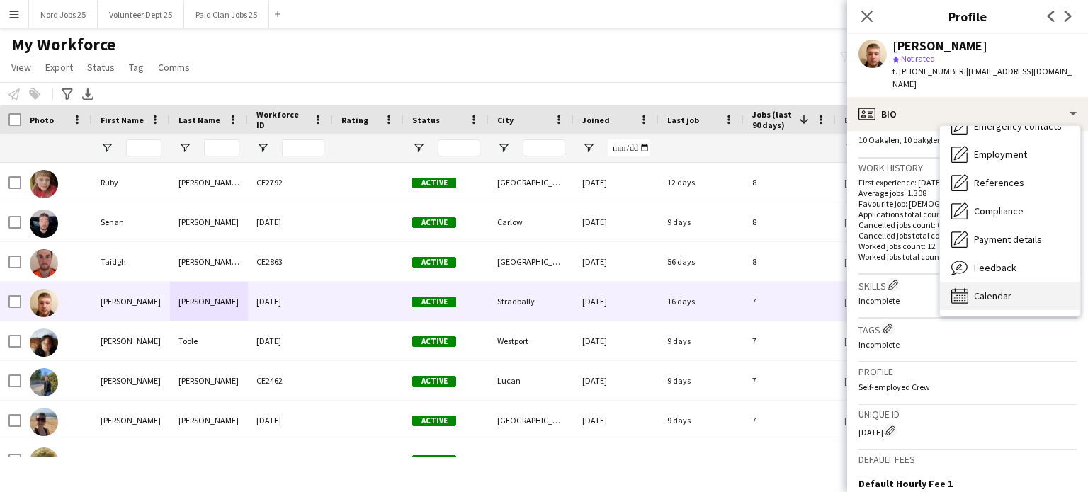
click at [970, 282] on div "Calendar Calendar" at bounding box center [1010, 296] width 140 height 28
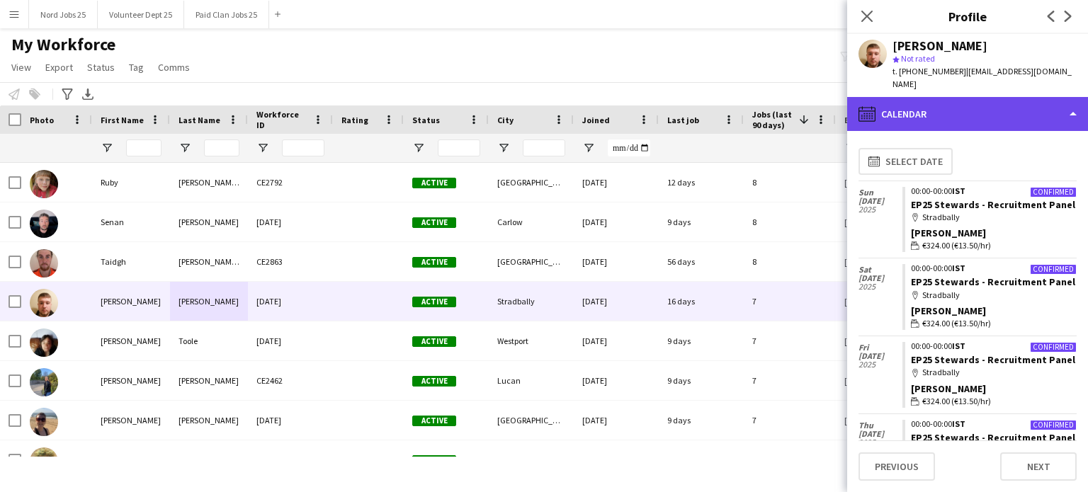
click at [932, 111] on div "calendar-full Calendar" at bounding box center [967, 114] width 241 height 34
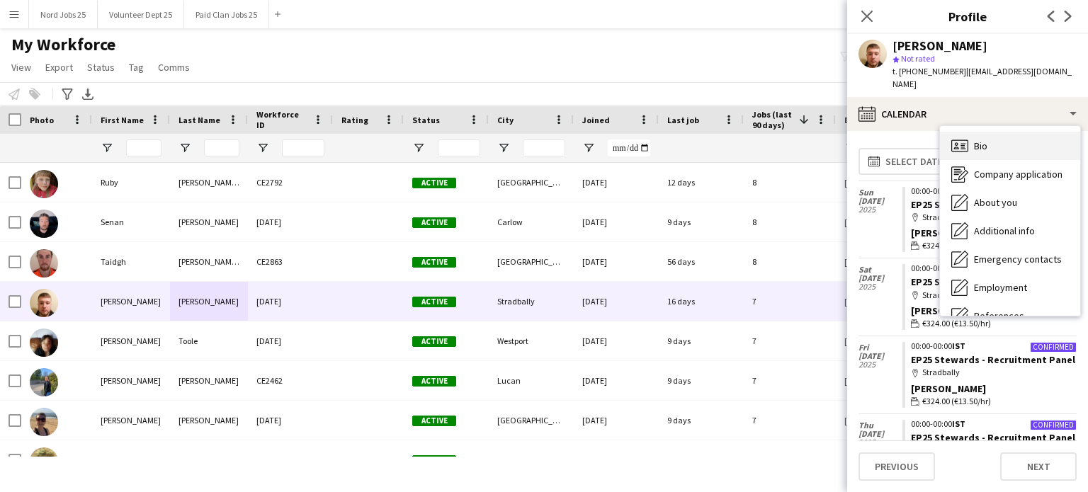
click at [963, 132] on div "Bio Bio" at bounding box center [1010, 146] width 140 height 28
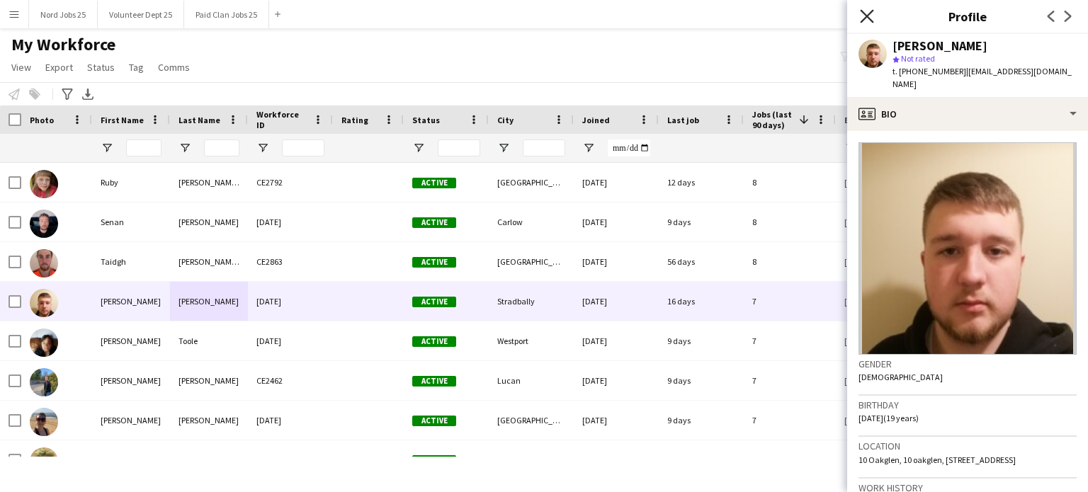
click at [866, 16] on icon at bounding box center [866, 15] width 13 height 13
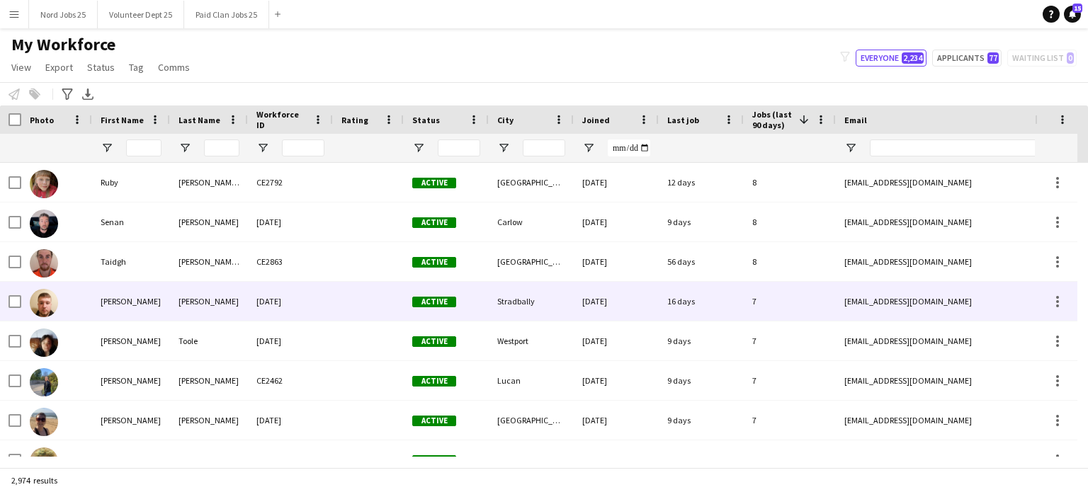
click at [287, 300] on div "CE1139" at bounding box center [290, 301] width 85 height 39
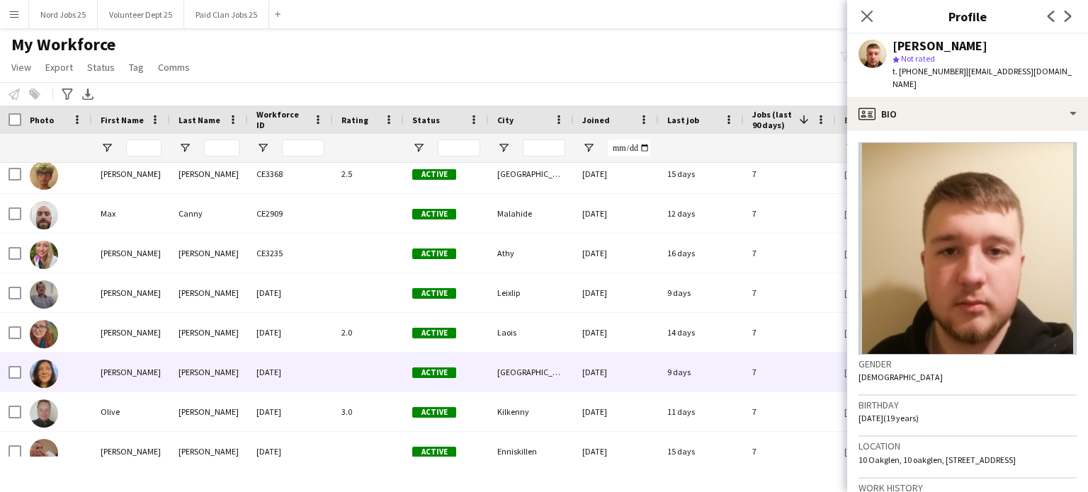
scroll to position [3668, 0]
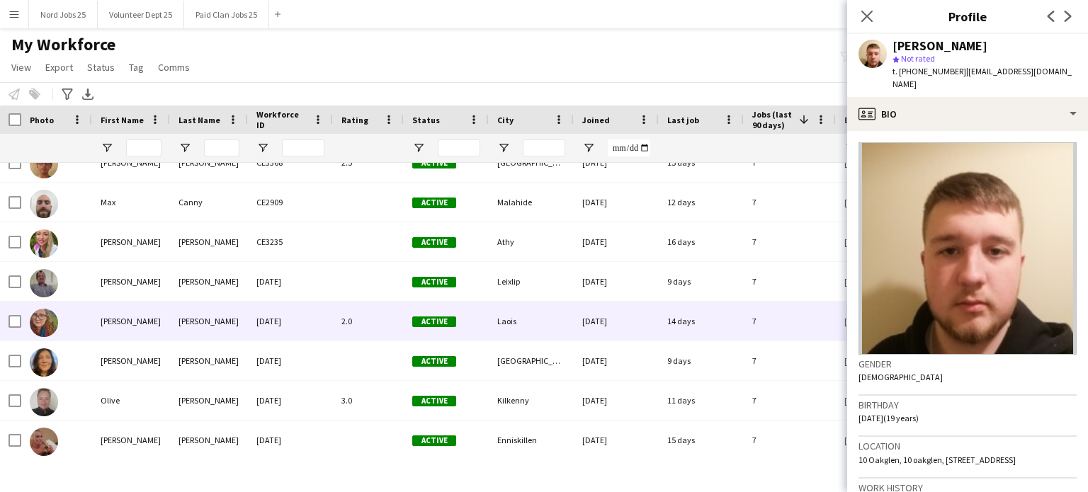
click at [217, 329] on div "Bradley Byrne" at bounding box center [209, 321] width 78 height 39
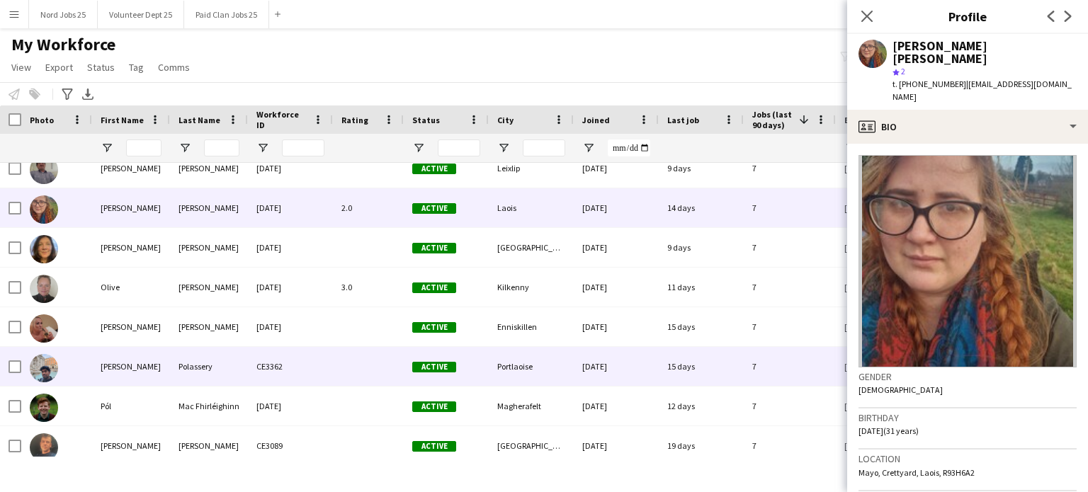
scroll to position [3781, 0]
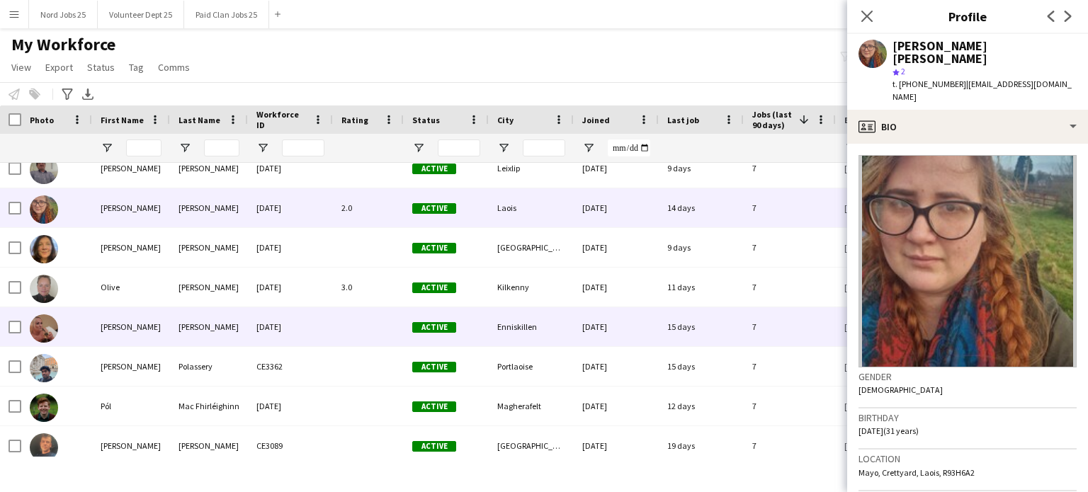
click at [200, 307] on div "McGurn" at bounding box center [209, 326] width 78 height 39
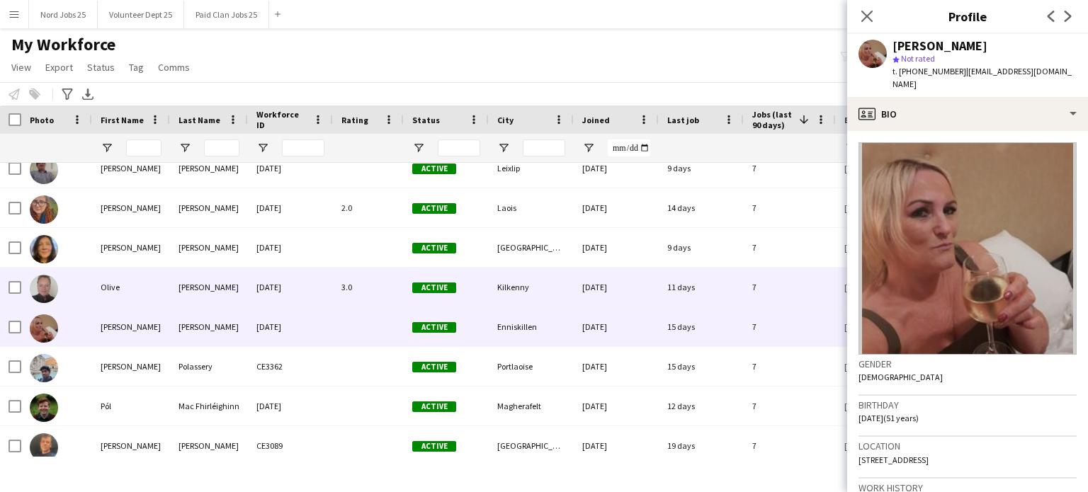
click at [204, 295] on div "Keyes" at bounding box center [209, 287] width 78 height 39
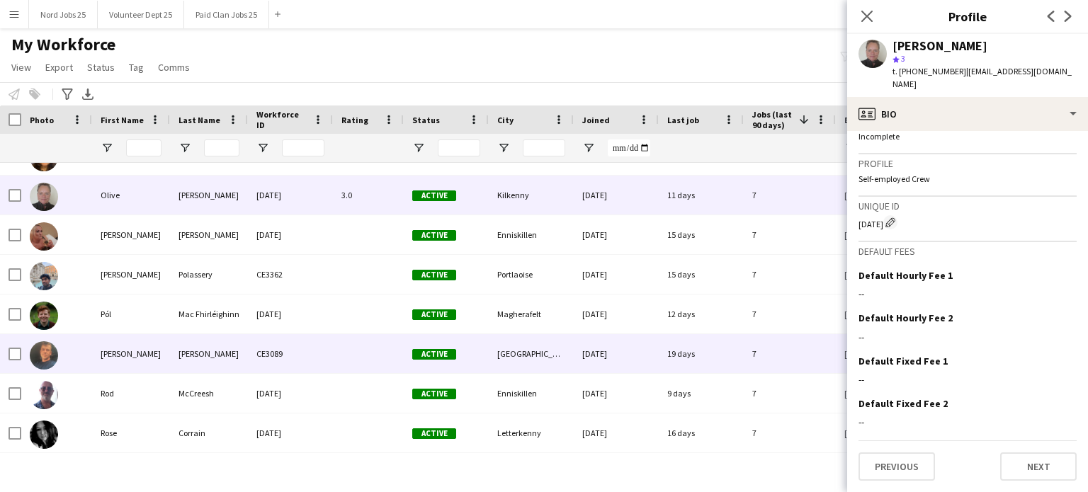
scroll to position [3912, 0]
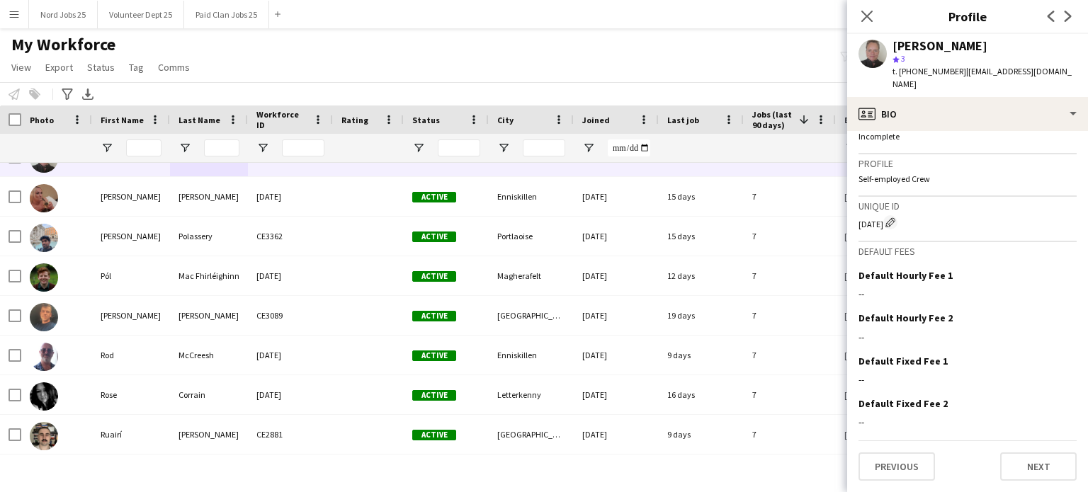
click at [867, 224] on div "CE2034 Edit crew unique ID" at bounding box center [967, 222] width 218 height 14
copy div "CE2034"
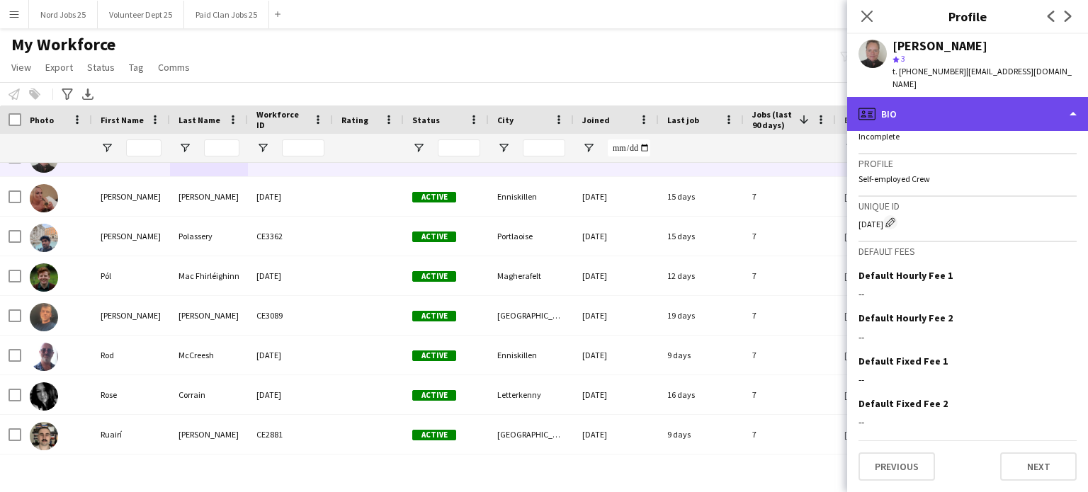
click at [1010, 97] on div "profile Bio" at bounding box center [967, 114] width 241 height 34
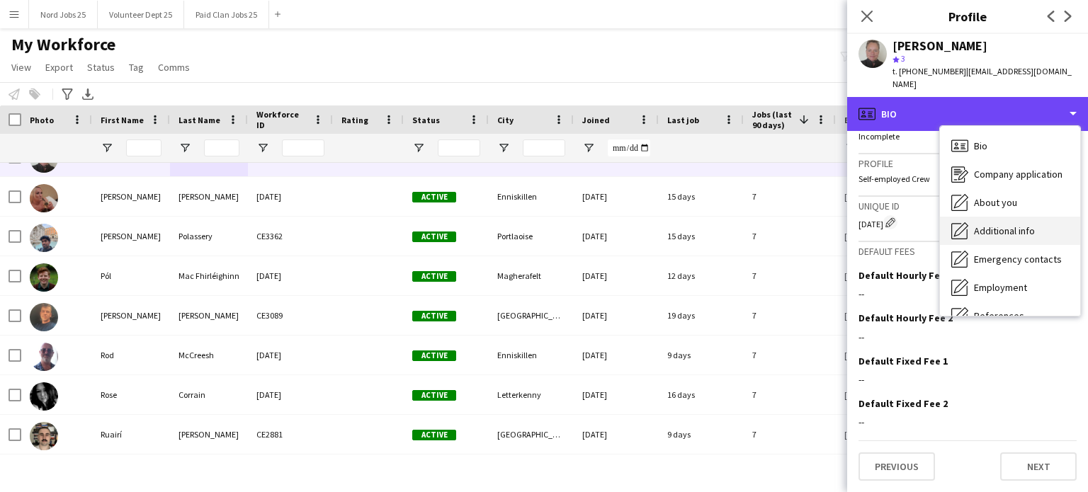
scroll to position [133, 0]
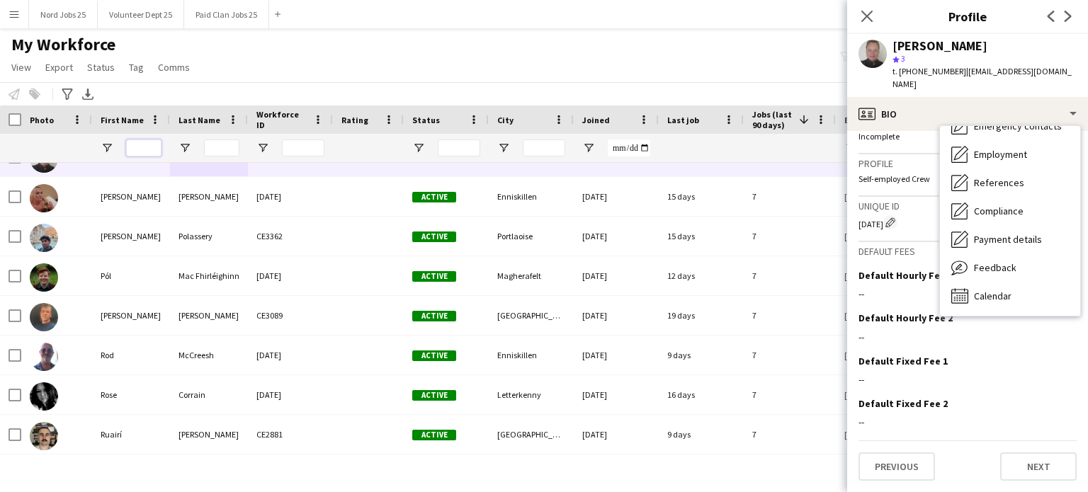
click at [142, 151] on input "First Name Filter Input" at bounding box center [143, 147] width 35 height 17
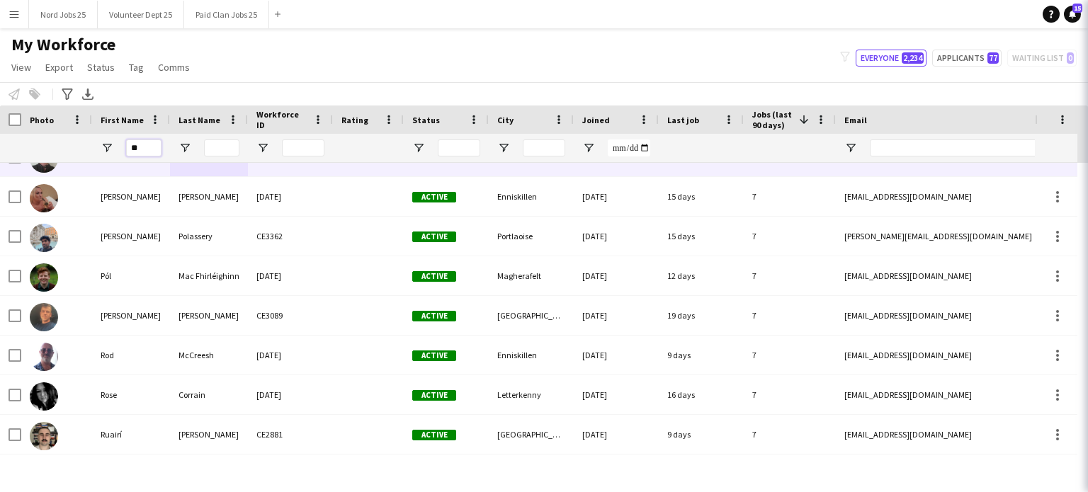
scroll to position [0, 0]
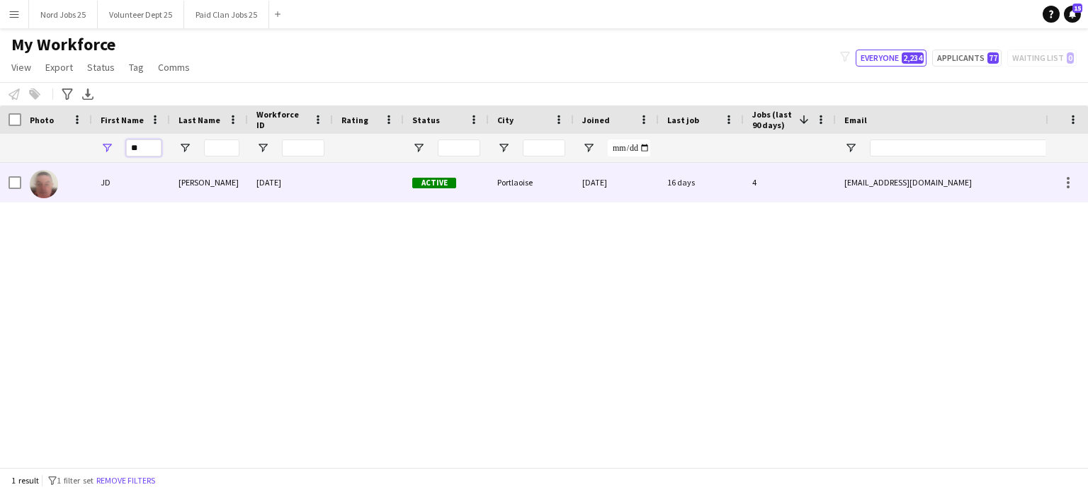
type input "**"
click at [150, 186] on div "JD" at bounding box center [131, 182] width 78 height 39
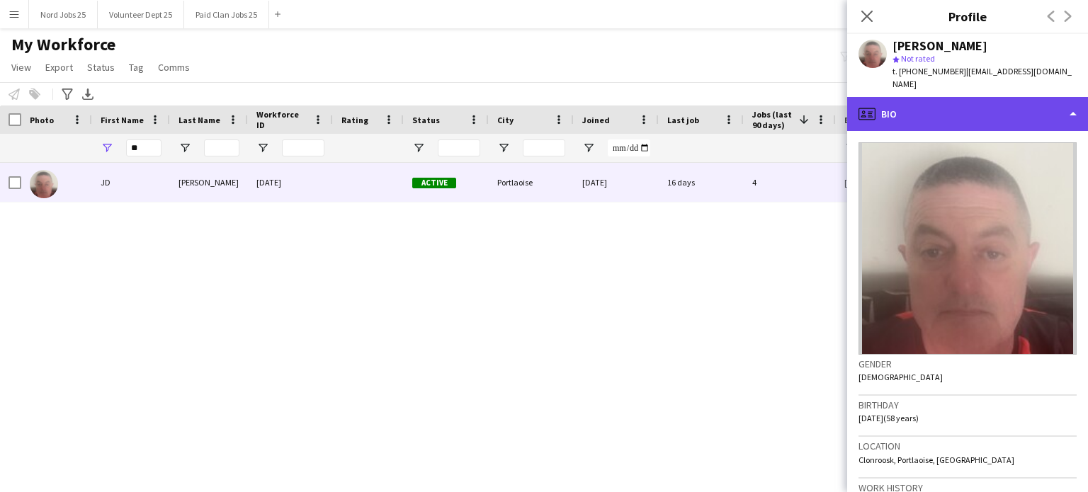
click at [957, 97] on div "profile Bio" at bounding box center [967, 114] width 241 height 34
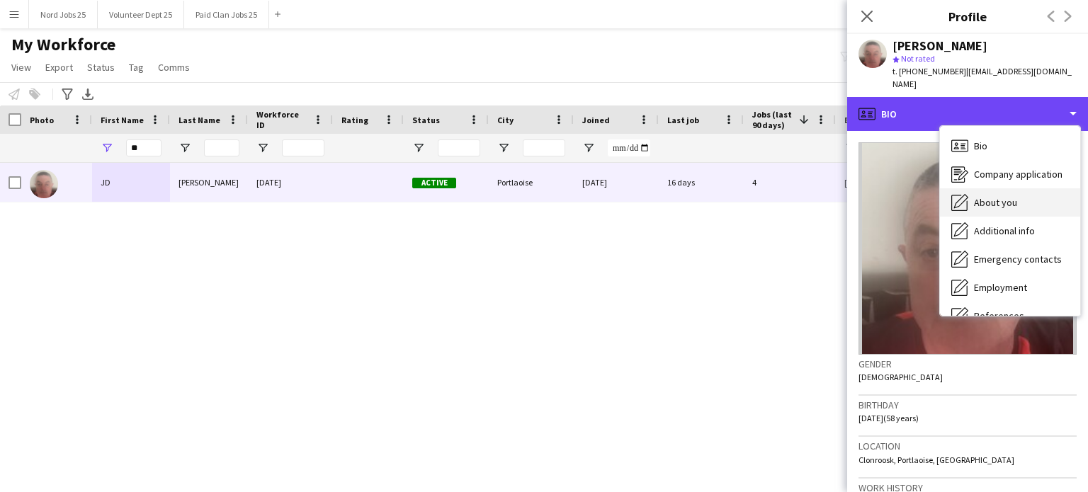
scroll to position [133, 0]
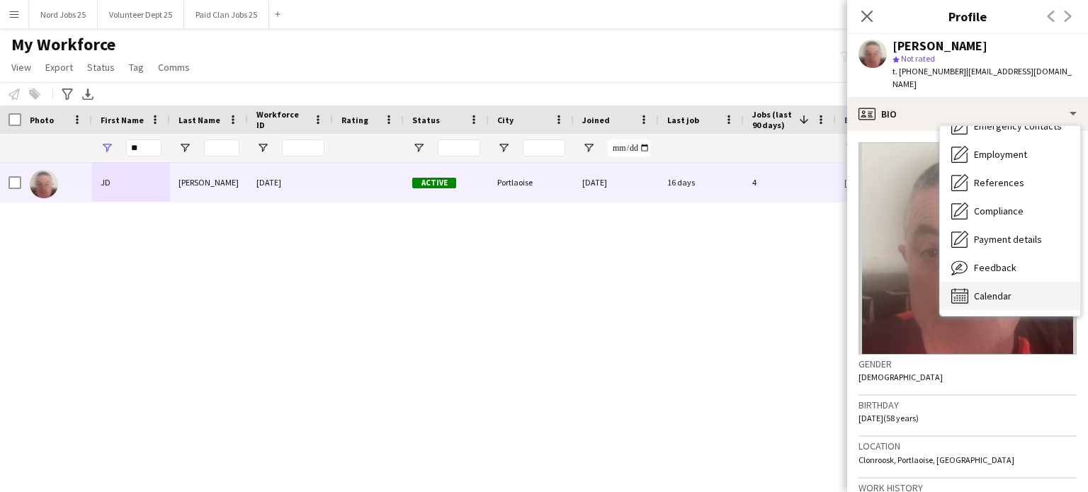
click at [976, 290] on div "Calendar Calendar" at bounding box center [1010, 296] width 140 height 28
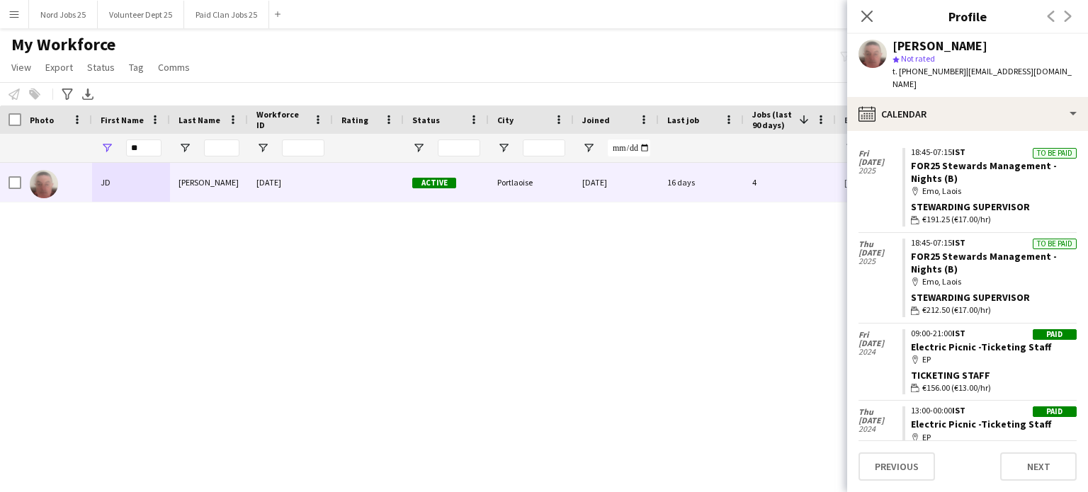
scroll to position [221, 0]
click at [142, 151] on input "**" at bounding box center [143, 147] width 35 height 17
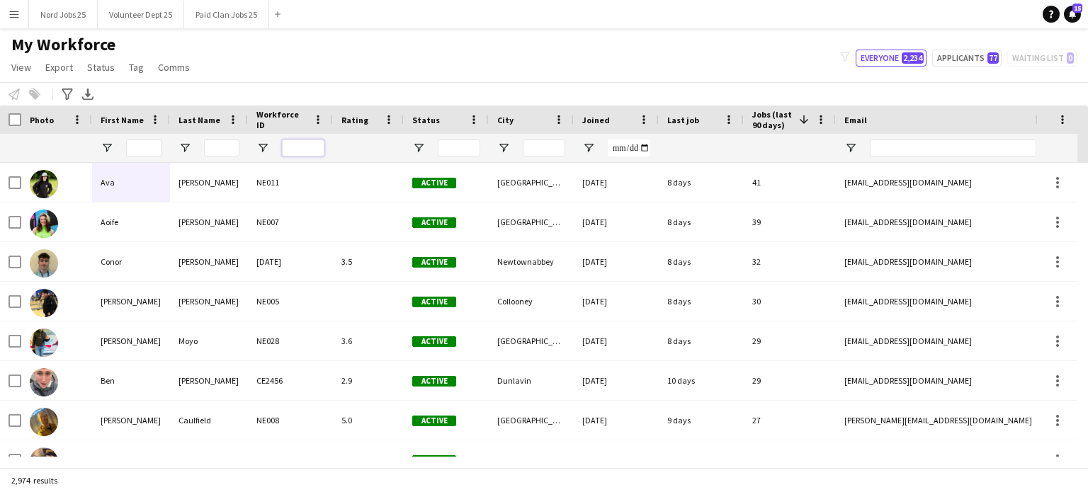
click at [301, 149] on input "Workforce ID Filter Input" at bounding box center [303, 147] width 42 height 17
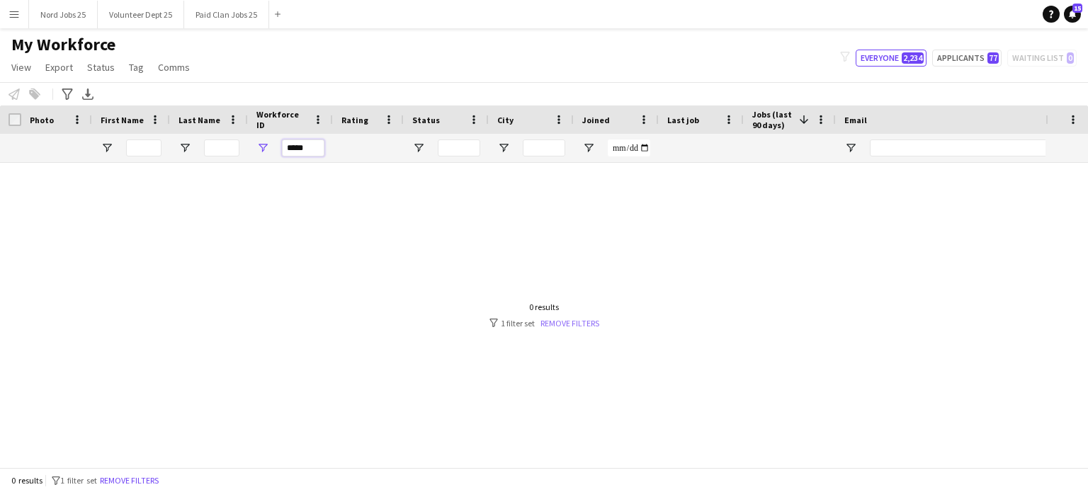
type input "*****"
click at [572, 319] on link "Remove filters" at bounding box center [569, 323] width 59 height 11
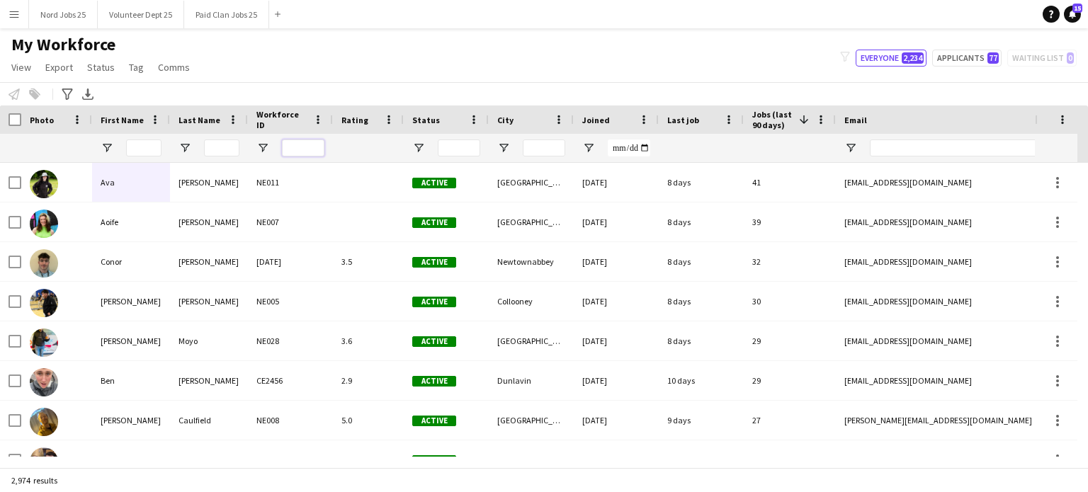
click at [290, 150] on input "Workforce ID Filter Input" at bounding box center [303, 147] width 42 height 17
type input "*****"
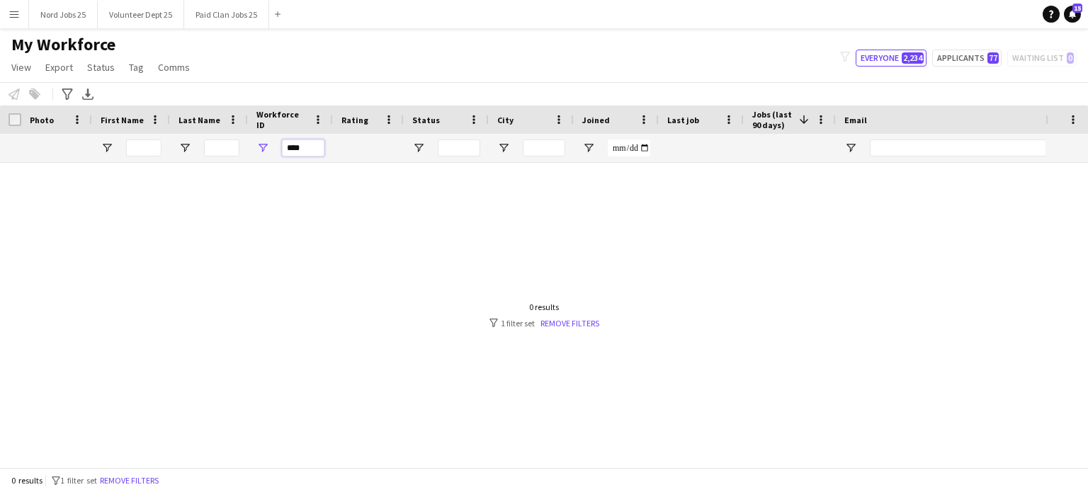
type input "*****"
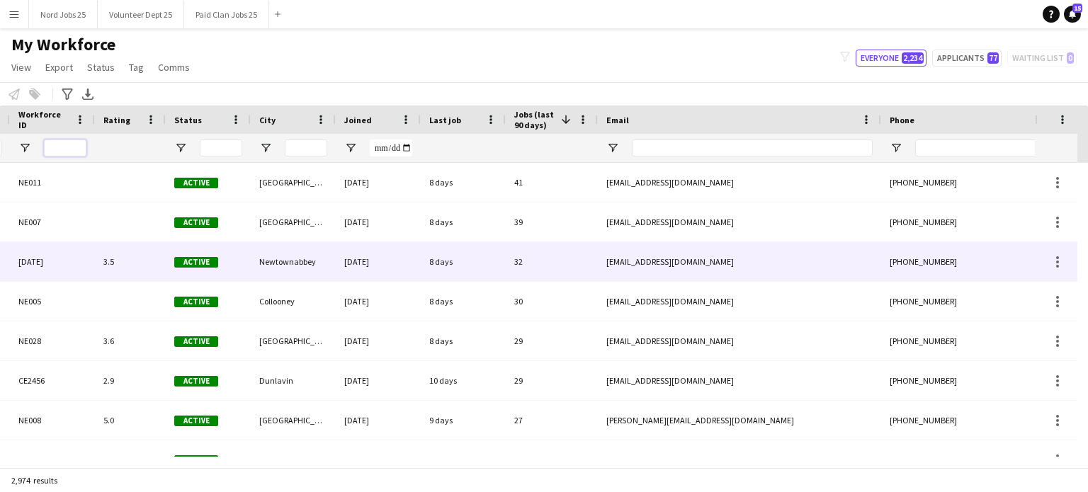
scroll to position [0, 0]
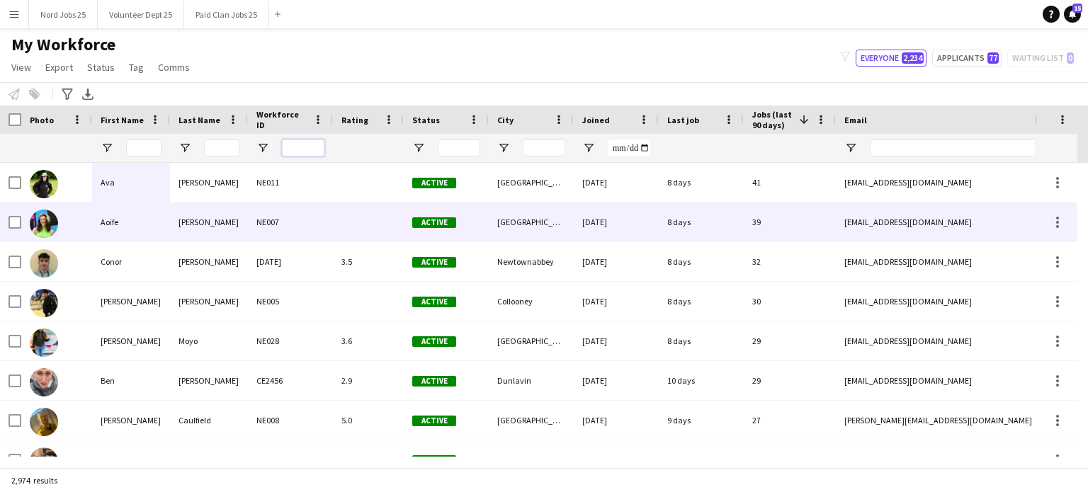
type input "*"
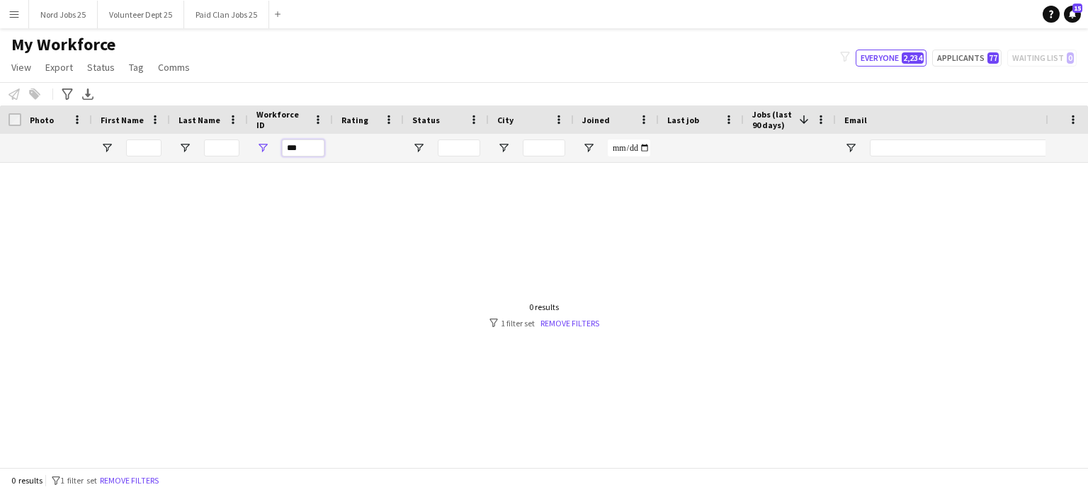
type input "**"
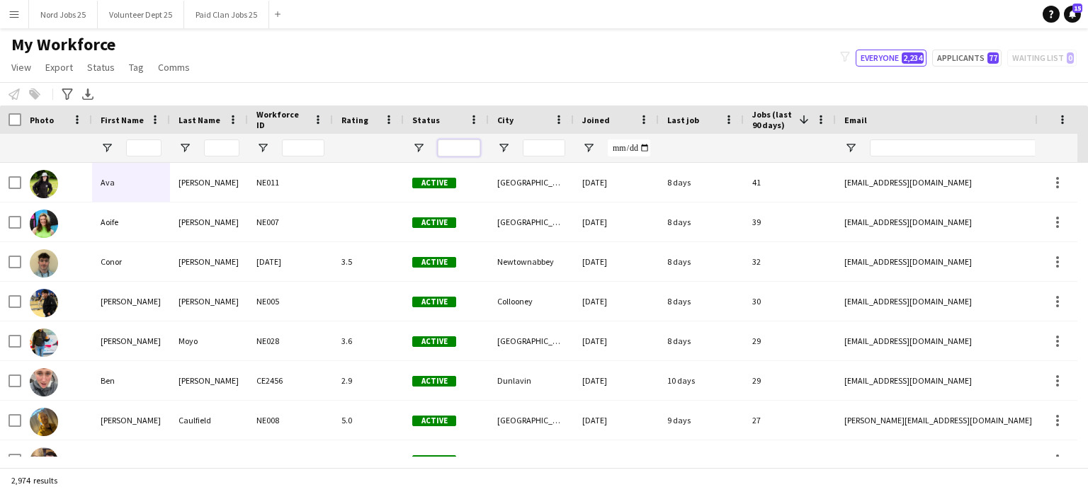
click at [450, 144] on input "Status Filter Input" at bounding box center [459, 147] width 42 height 17
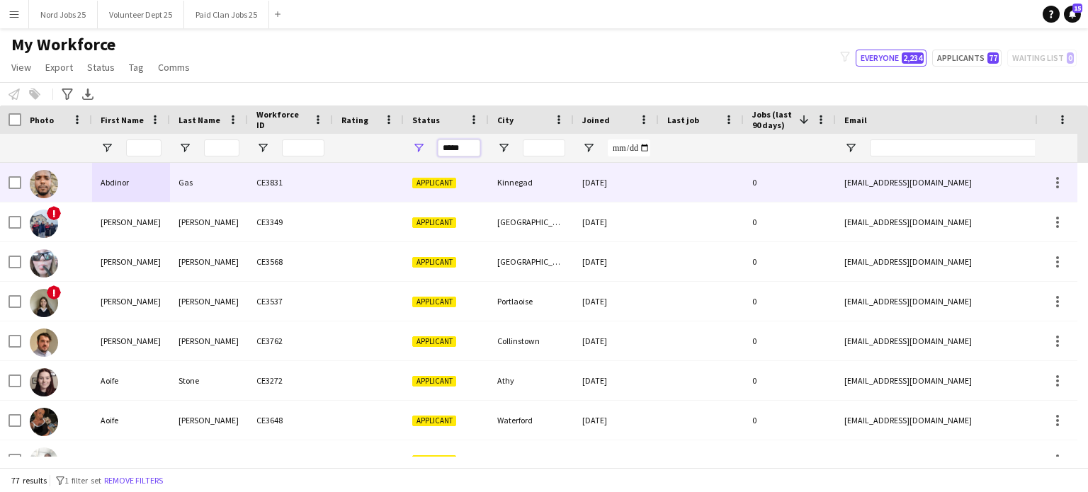
type input "*****"
click at [256, 186] on div "CE3831" at bounding box center [290, 182] width 85 height 39
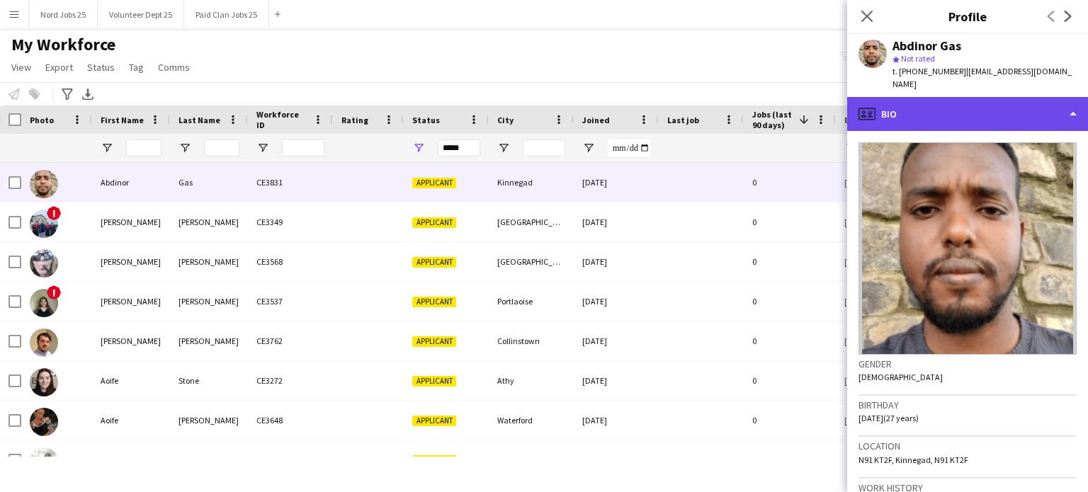
click at [925, 110] on div "profile Bio" at bounding box center [967, 114] width 241 height 34
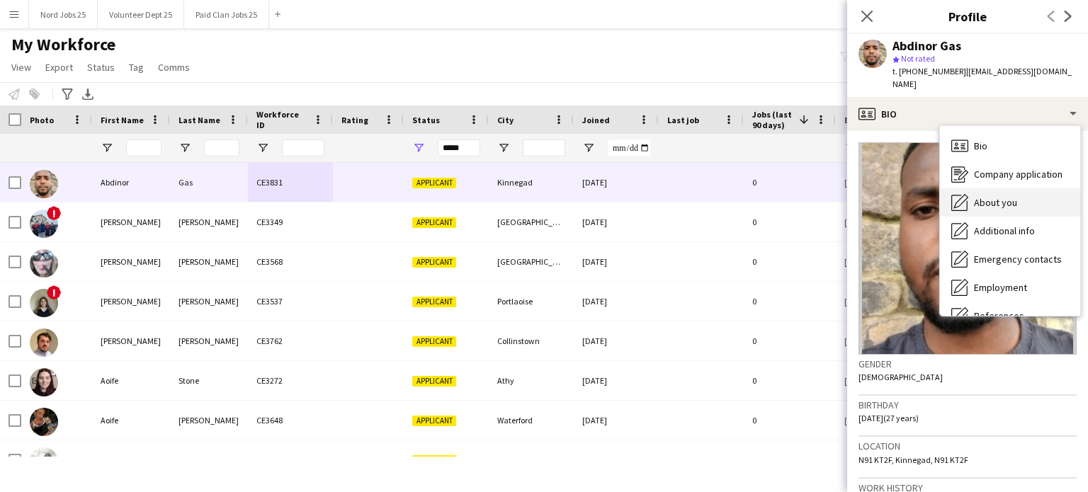
click at [986, 196] on span "About you" at bounding box center [995, 202] width 43 height 13
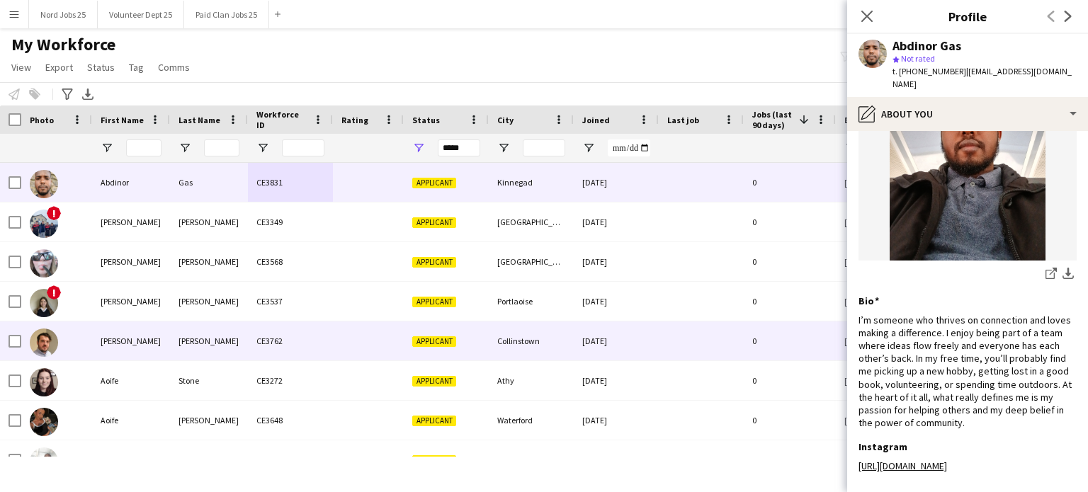
scroll to position [8, 0]
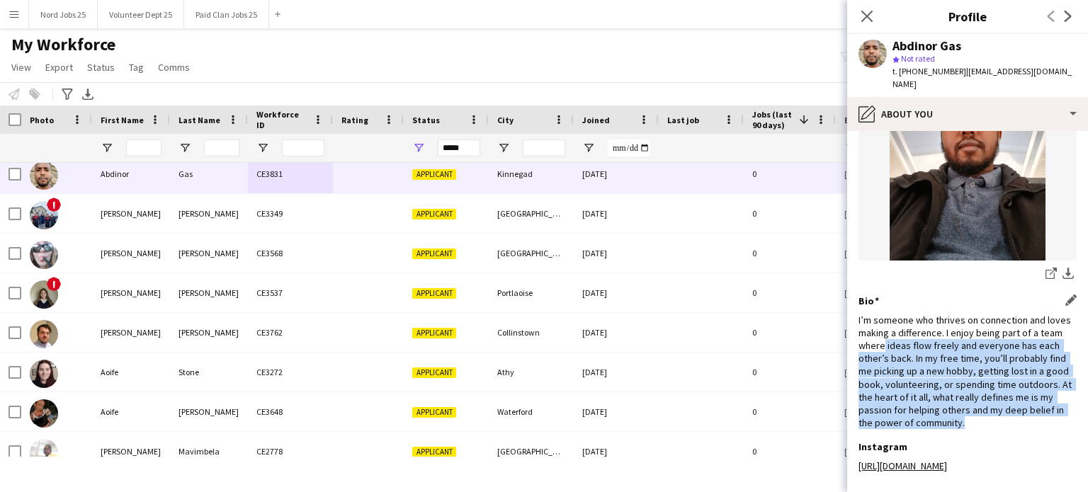
drag, startPoint x: 964, startPoint y: 410, endPoint x: 883, endPoint y: 338, distance: 108.3
click at [883, 338] on div "I’m someone who thrives on connection and loves making a difference. I enjoy be…" at bounding box center [967, 372] width 218 height 116
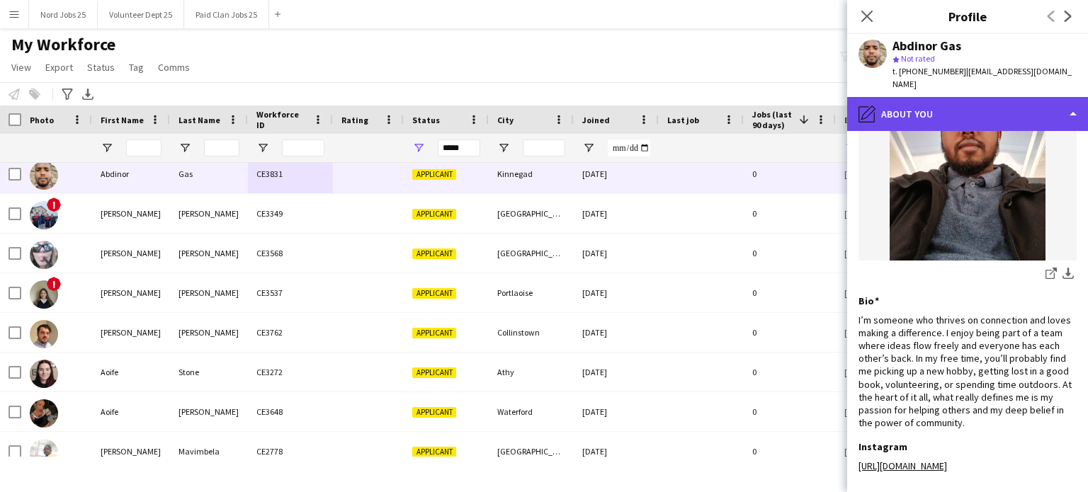
click at [916, 104] on div "pencil4 About you" at bounding box center [967, 114] width 241 height 34
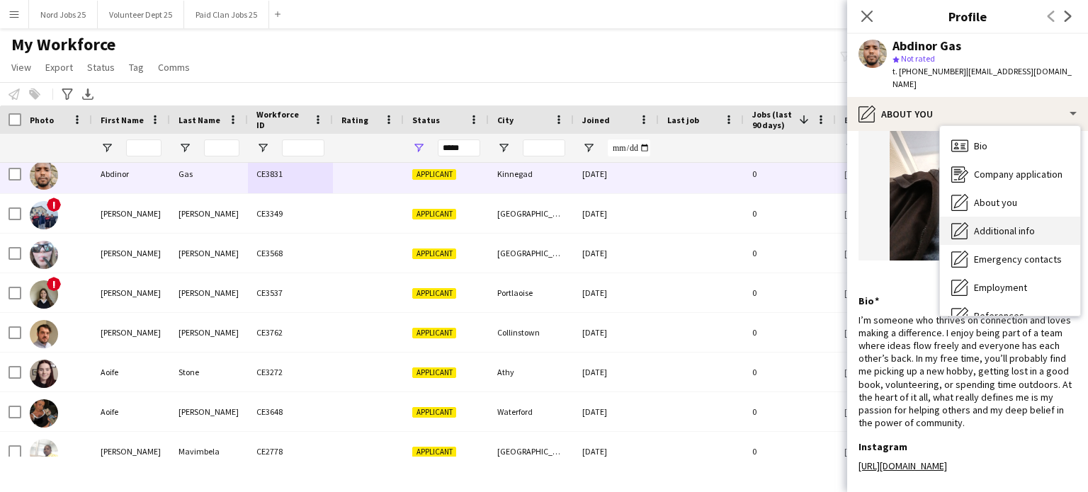
click at [976, 224] on span "Additional info" at bounding box center [1004, 230] width 61 height 13
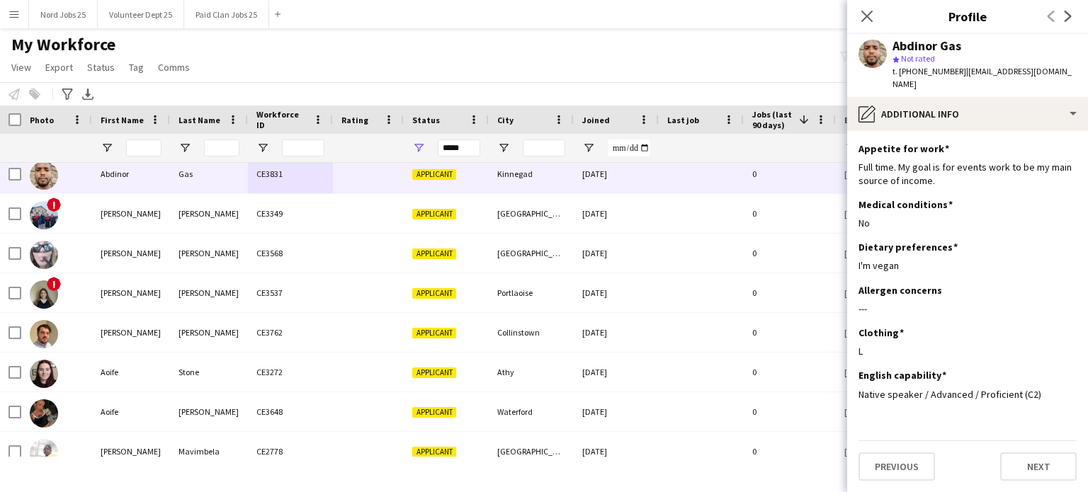
scroll to position [0, 0]
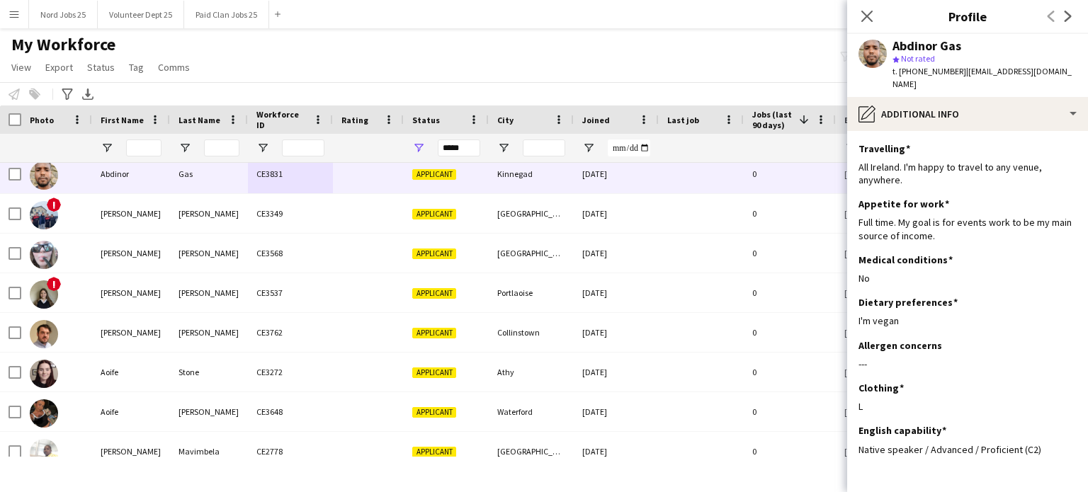
click at [946, 131] on app-section-data-types "Travelling Edit this field All Ireland. I'm happy to travel to any venue, anywh…" at bounding box center [967, 311] width 241 height 361
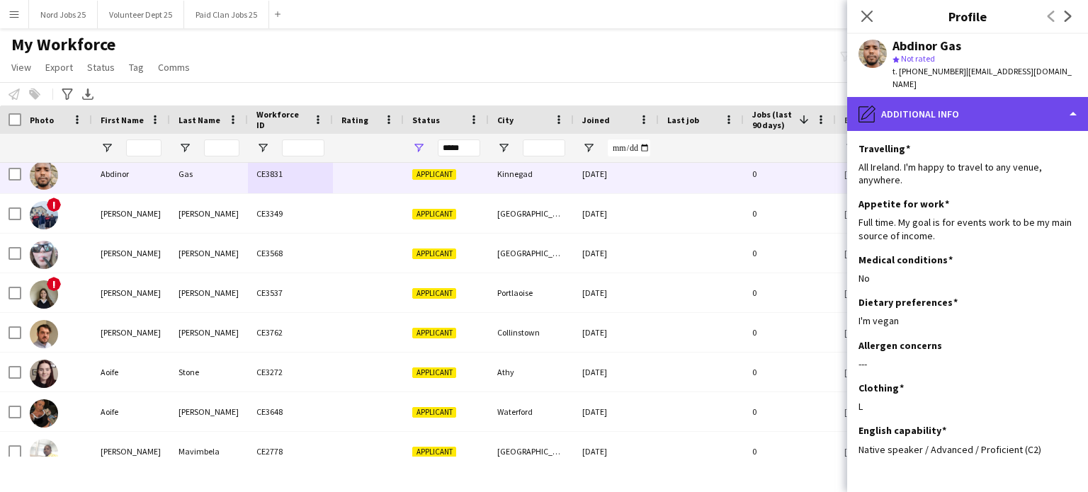
click at [946, 114] on div "pencil4 Additional info" at bounding box center [967, 114] width 241 height 34
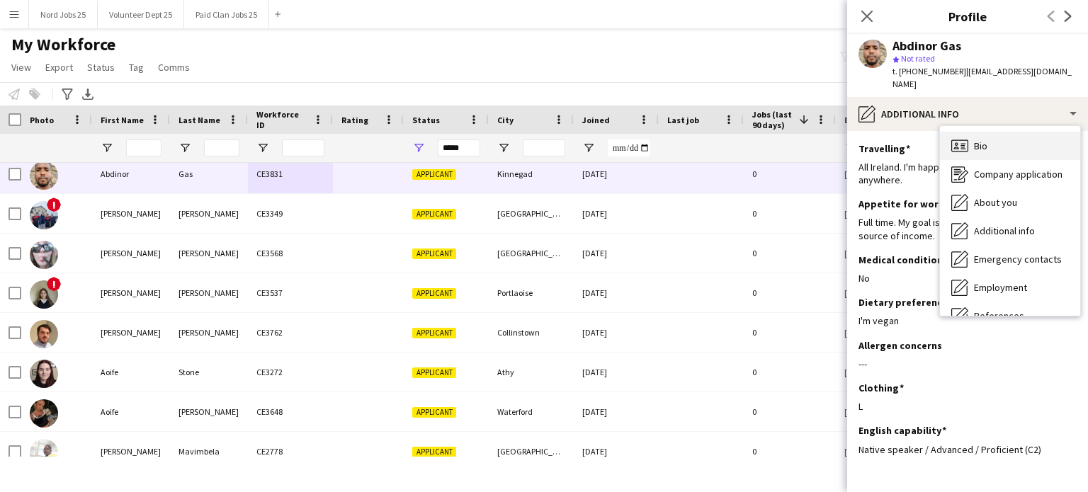
click at [951, 139] on icon at bounding box center [959, 145] width 17 height 12
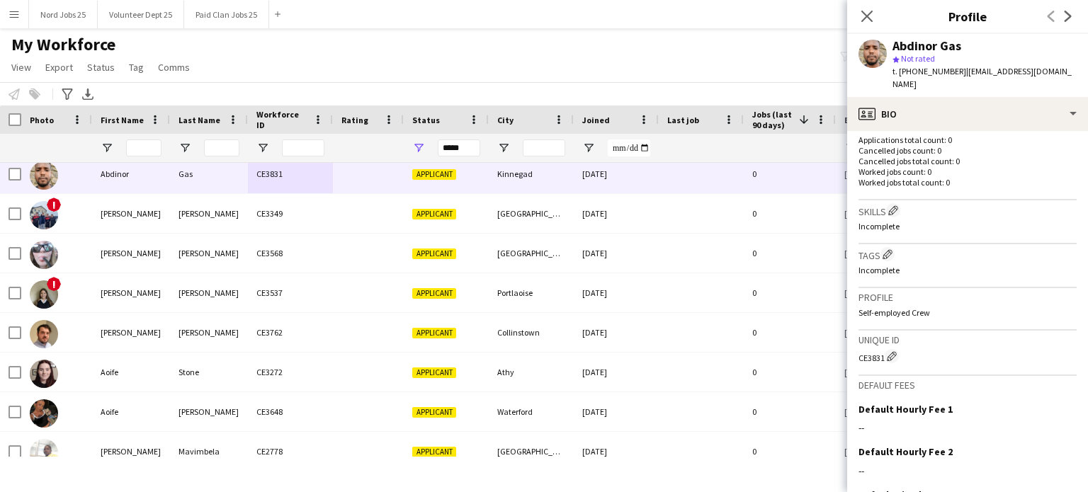
scroll to position [363, 0]
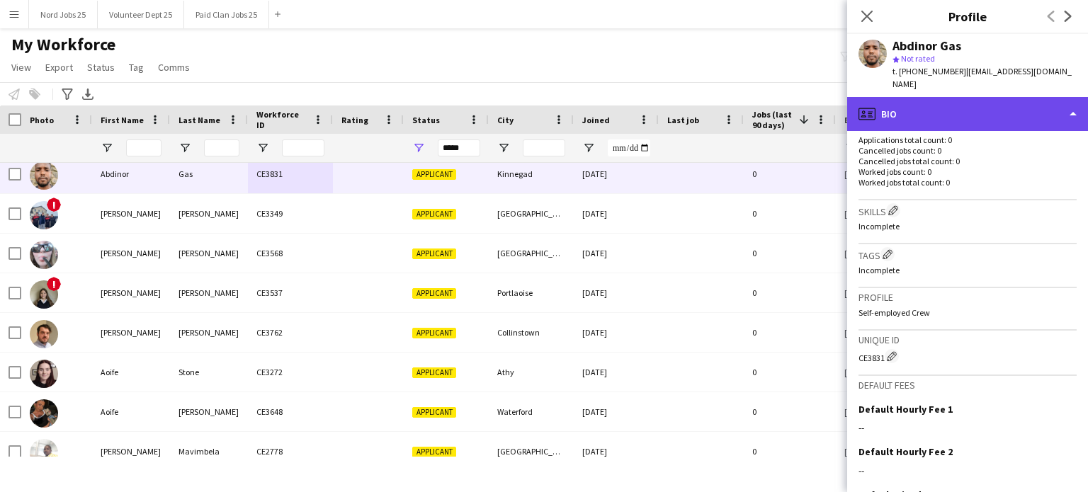
click at [953, 98] on div "profile Bio" at bounding box center [967, 114] width 241 height 34
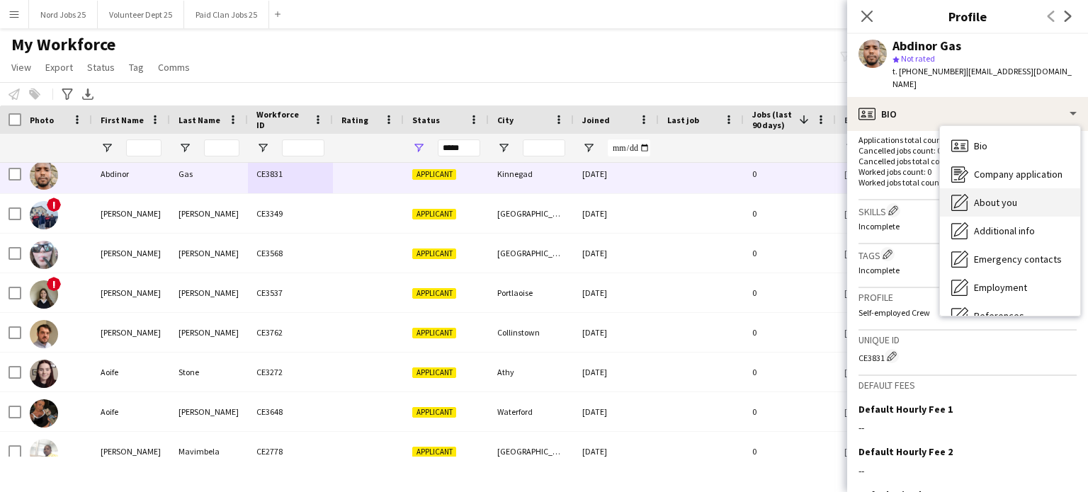
click at [977, 188] on div "About you About you" at bounding box center [1010, 202] width 140 height 28
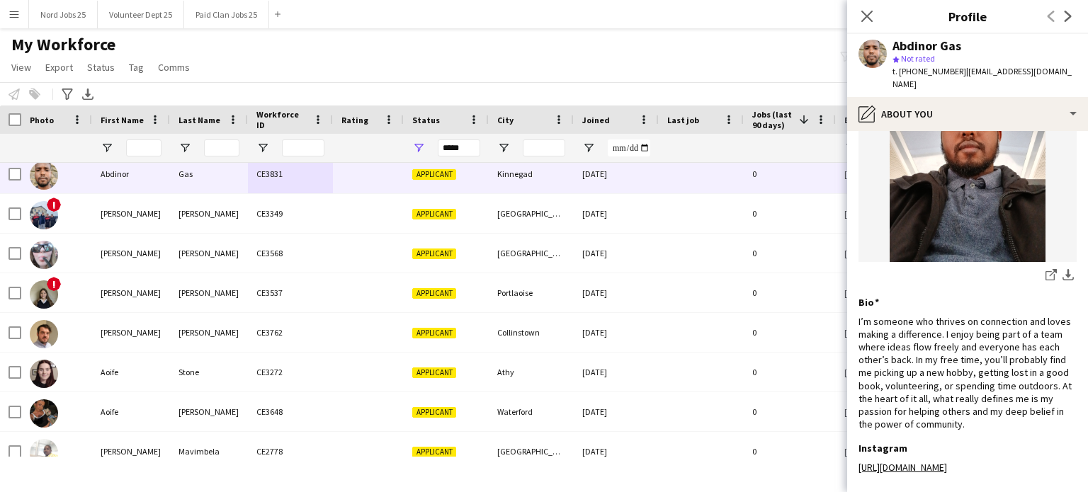
scroll to position [108, 0]
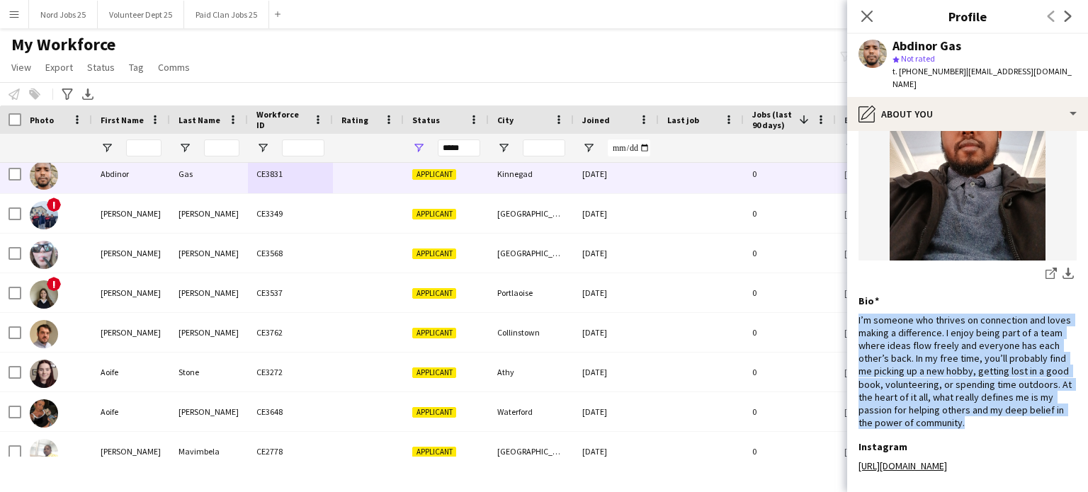
drag, startPoint x: 964, startPoint y: 416, endPoint x: 853, endPoint y: 302, distance: 159.2
click at [853, 302] on app-section-data-types "Selfie Edit this field share-external-link-1 download-bottom Bio Edit this fiel…" at bounding box center [967, 311] width 241 height 361
copy div "I’m someone who thrives on connection and loves making a difference. I enjoy be…"
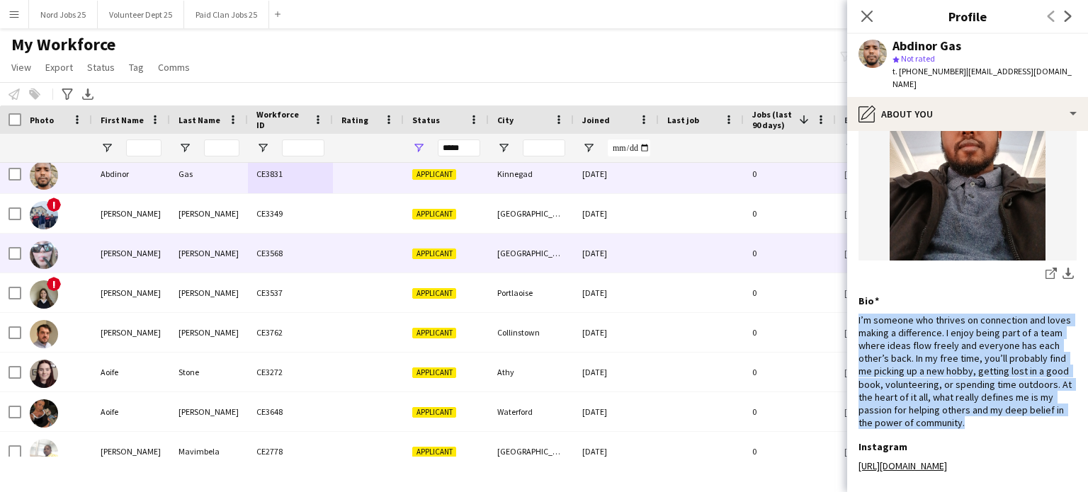
click at [148, 257] on div "Alex" at bounding box center [131, 253] width 78 height 39
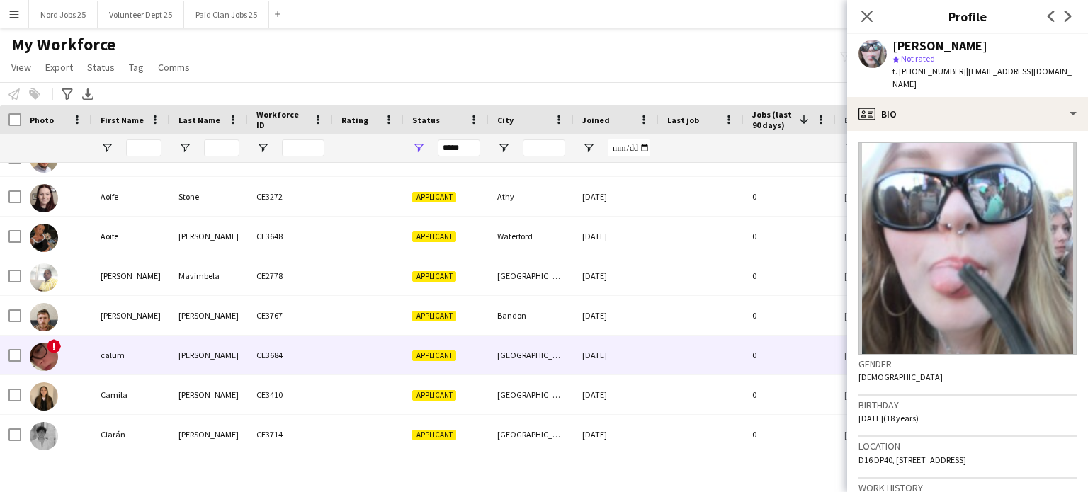
scroll to position [187, 0]
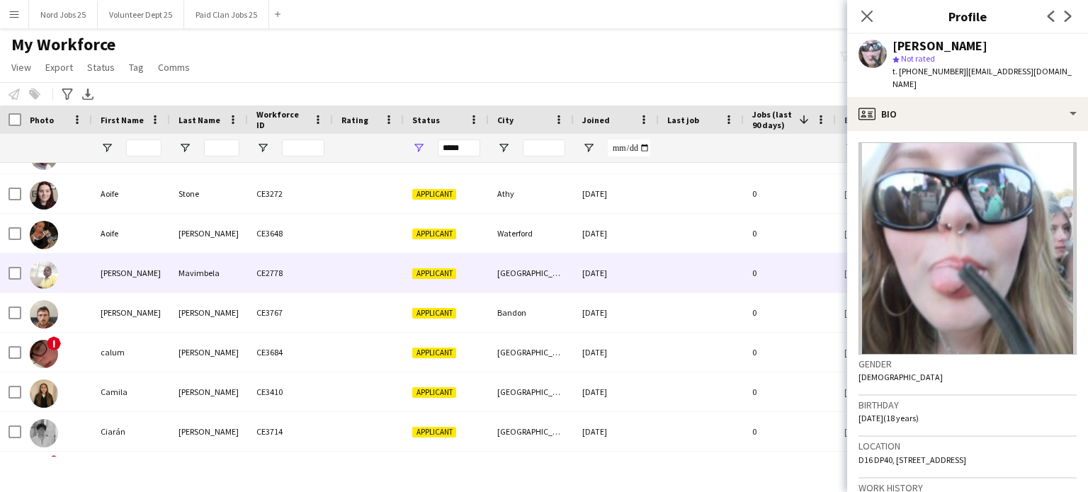
click at [166, 280] on div "Boniface" at bounding box center [131, 272] width 78 height 39
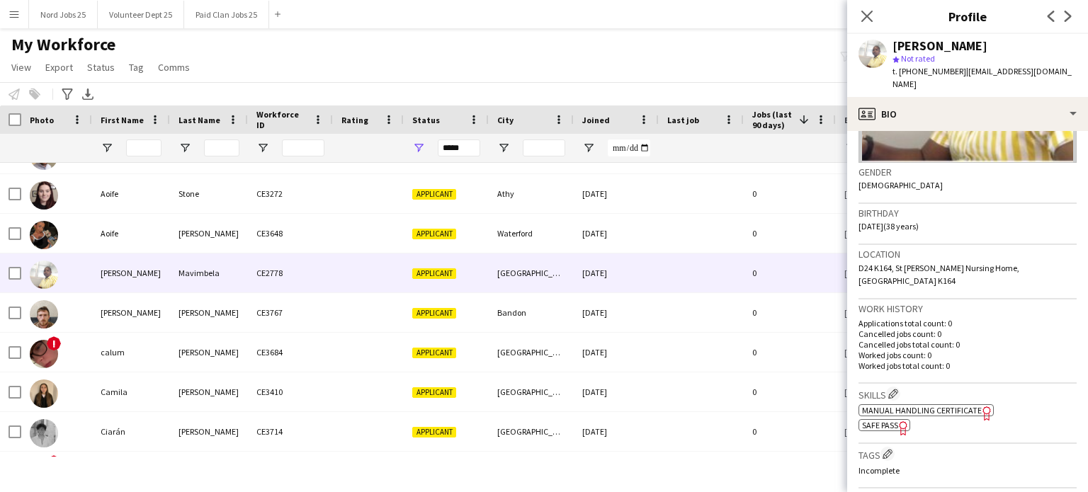
scroll to position [204, 0]
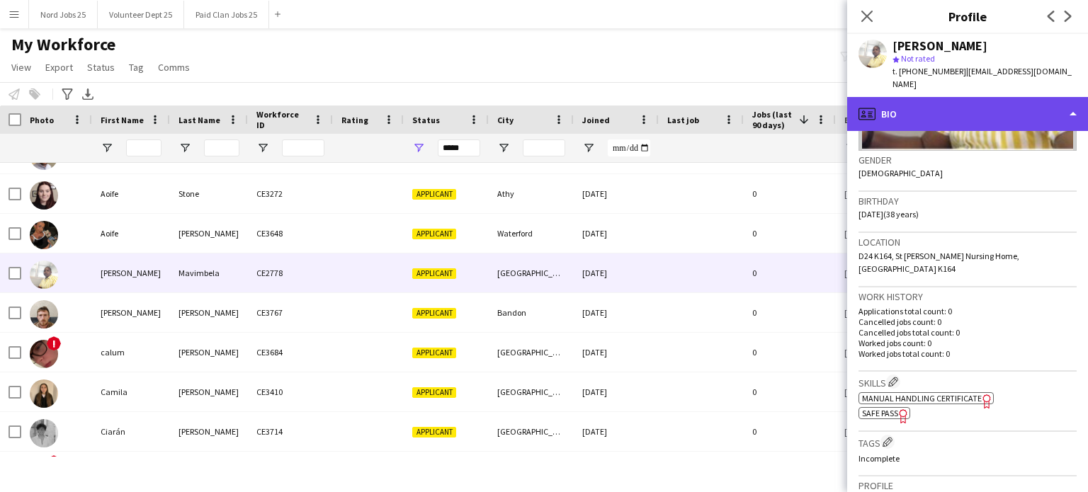
click at [971, 99] on div "profile Bio" at bounding box center [967, 114] width 241 height 34
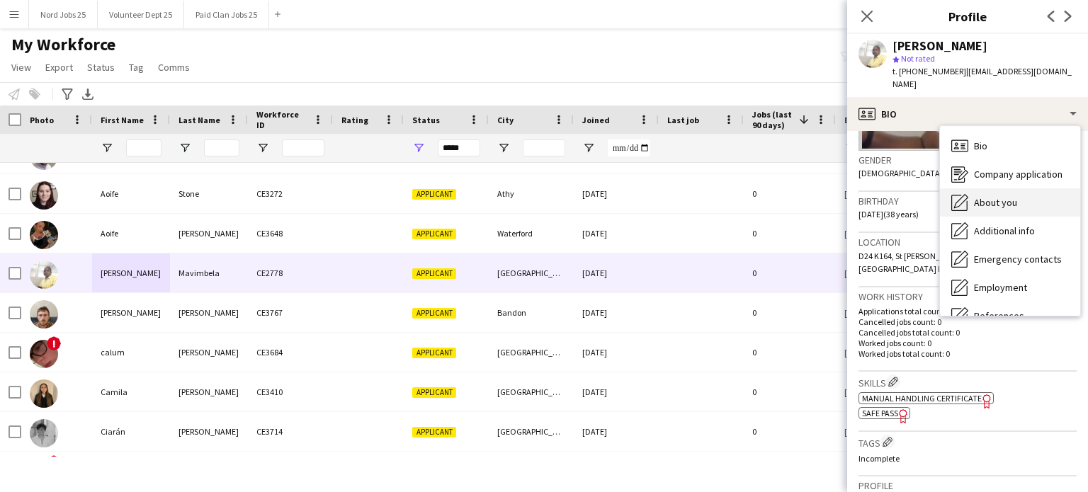
click at [983, 196] on span "About you" at bounding box center [995, 202] width 43 height 13
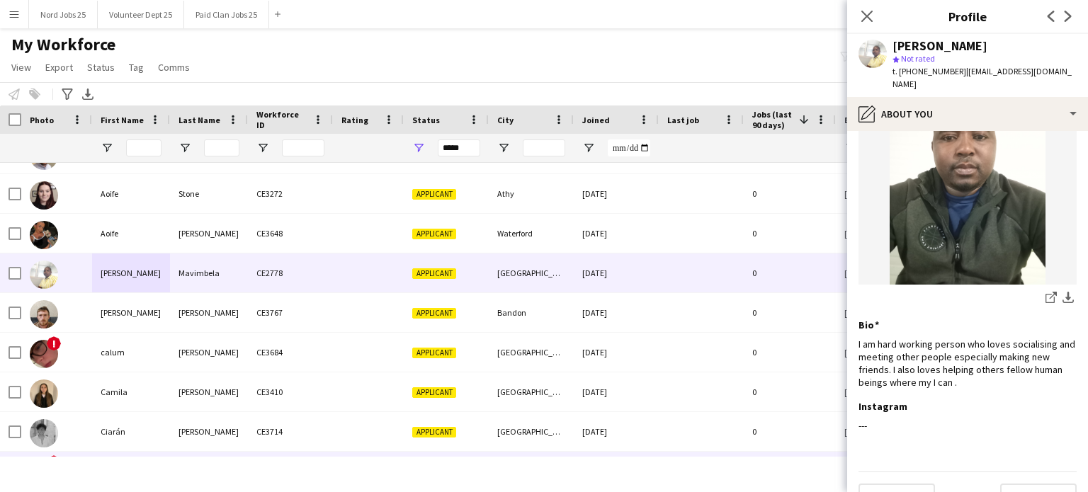
scroll to position [285, 0]
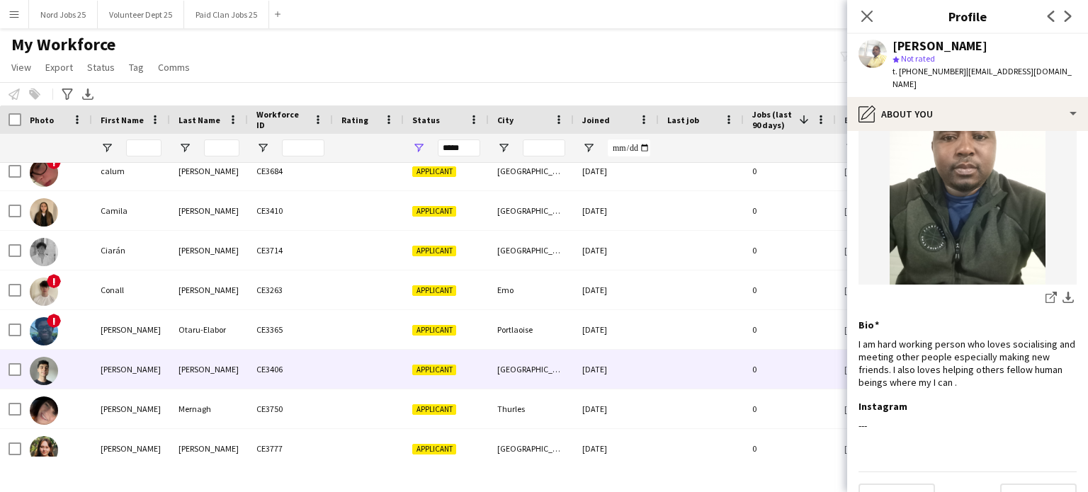
click at [207, 360] on div "Rebolledo" at bounding box center [209, 369] width 78 height 39
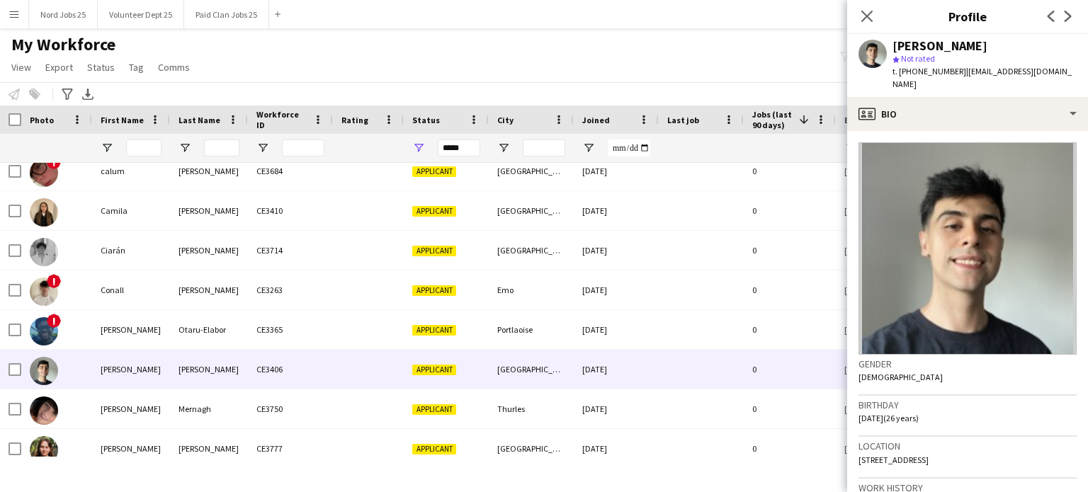
click at [892, 96] on div "Edgardo Rebolledo star Not rated t. +353838618067 | edgardorebolledo123@gmail.c…" at bounding box center [967, 65] width 241 height 63
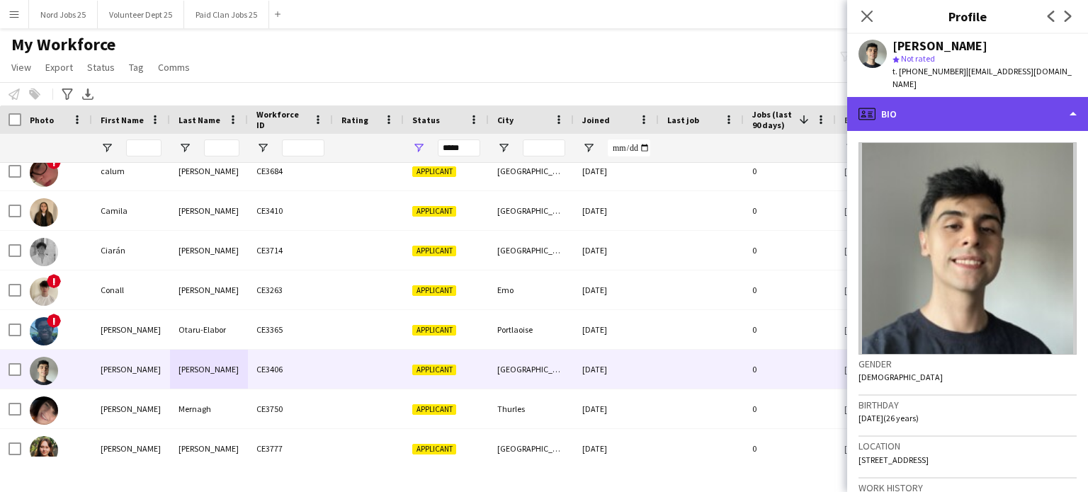
click at [913, 114] on div "profile Bio" at bounding box center [967, 114] width 241 height 34
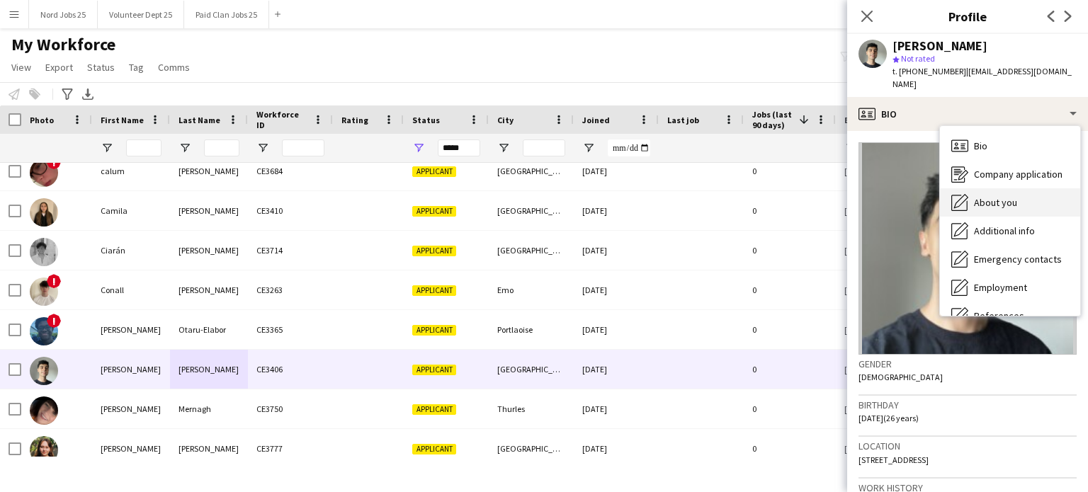
click at [976, 200] on span "About you" at bounding box center [995, 202] width 43 height 13
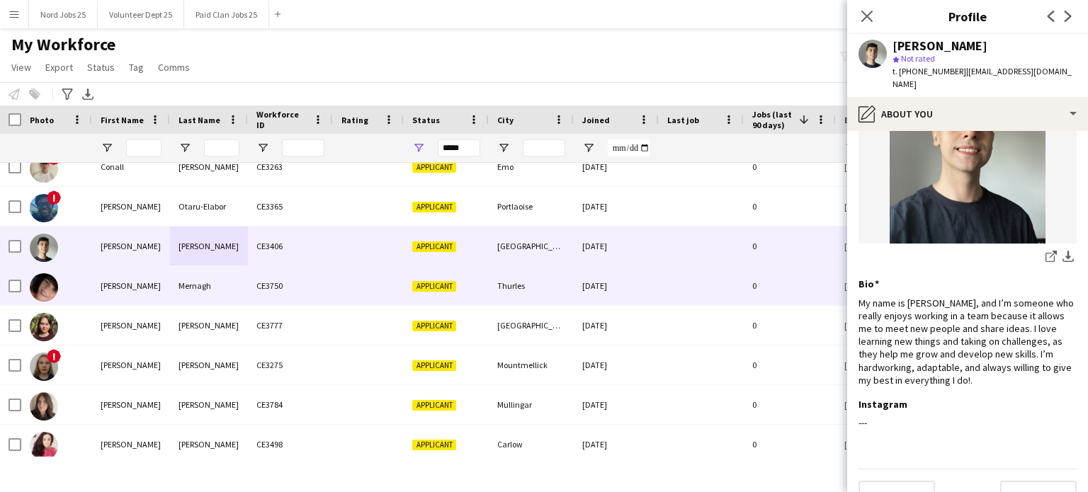
scroll to position [490, 0]
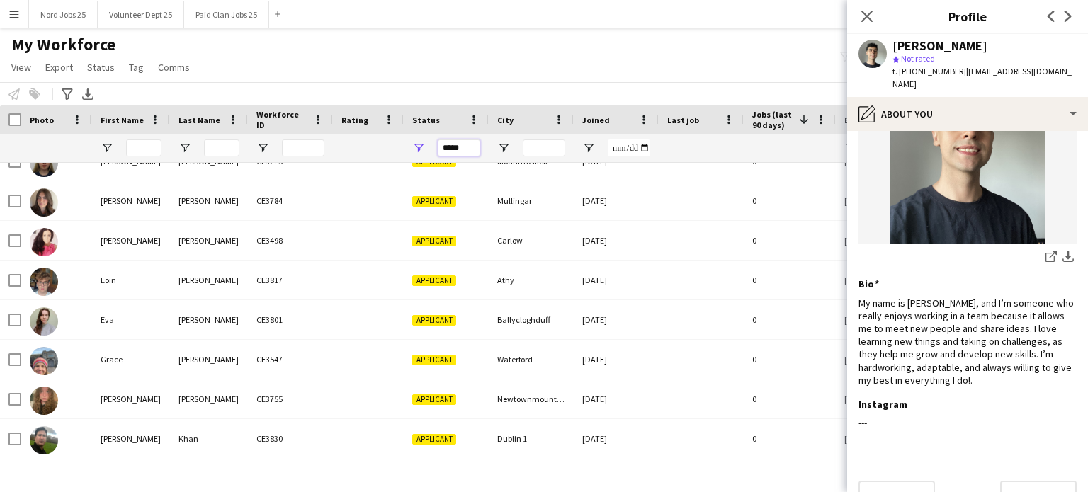
click at [465, 149] on input "*****" at bounding box center [459, 147] width 42 height 17
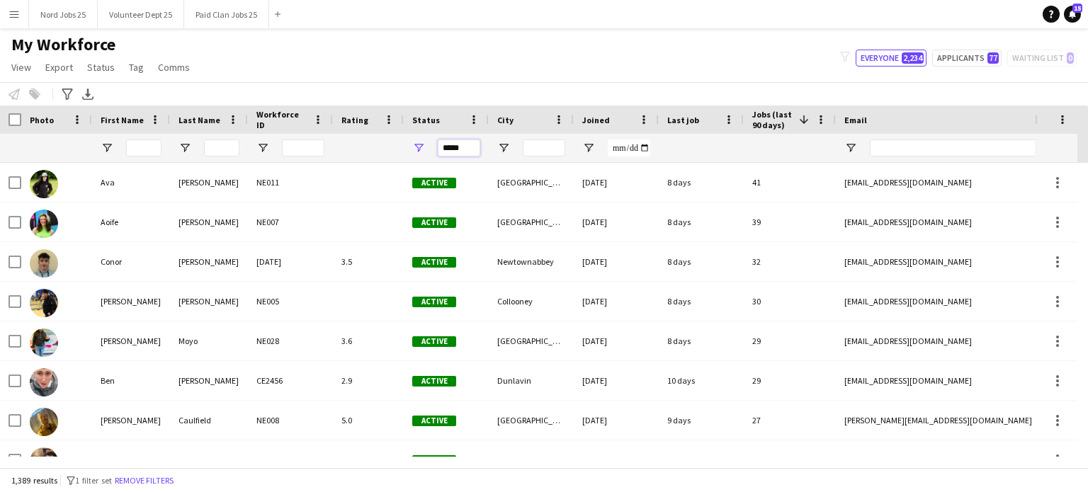
type input "*****"
click at [586, 118] on span "Joined" at bounding box center [596, 120] width 28 height 11
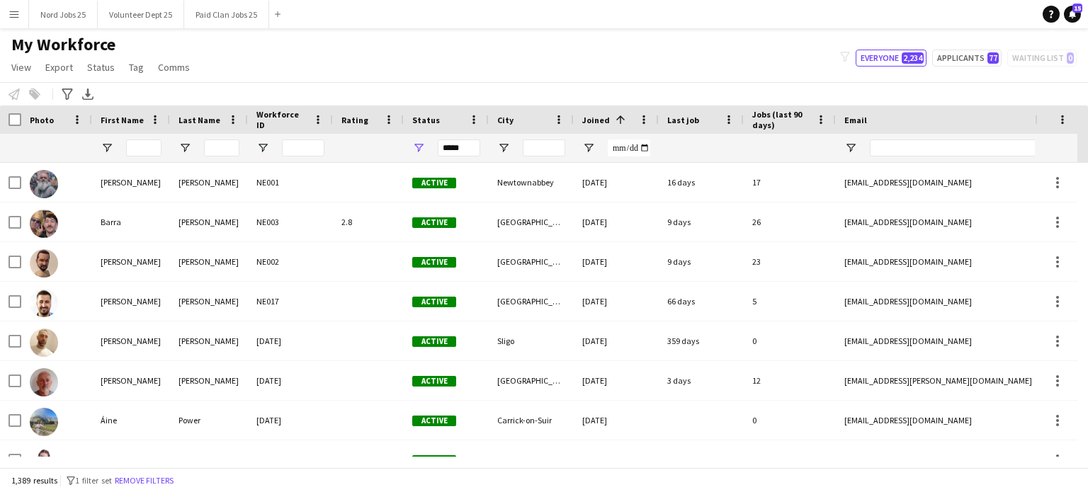
click at [594, 121] on span "Joined" at bounding box center [596, 120] width 28 height 11
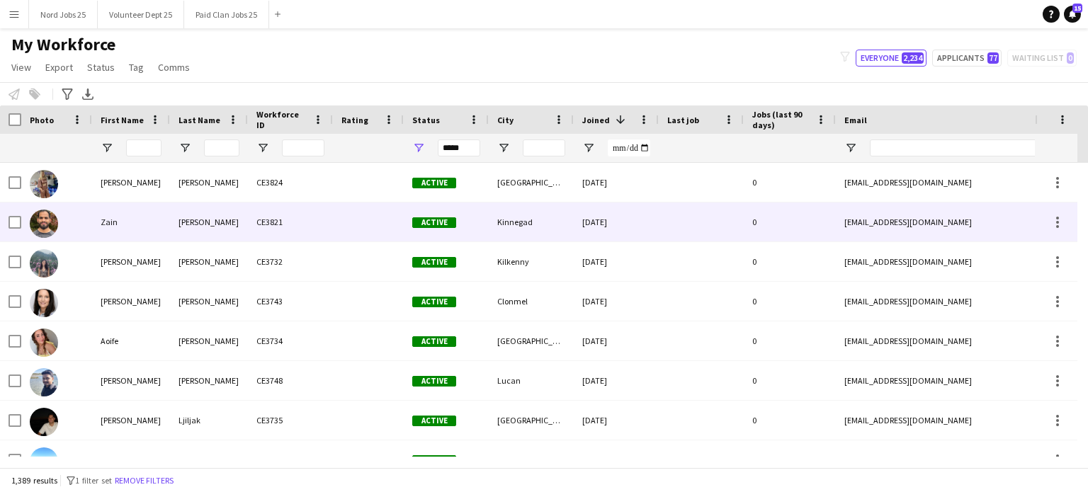
click at [139, 209] on div "Zain" at bounding box center [131, 222] width 78 height 39
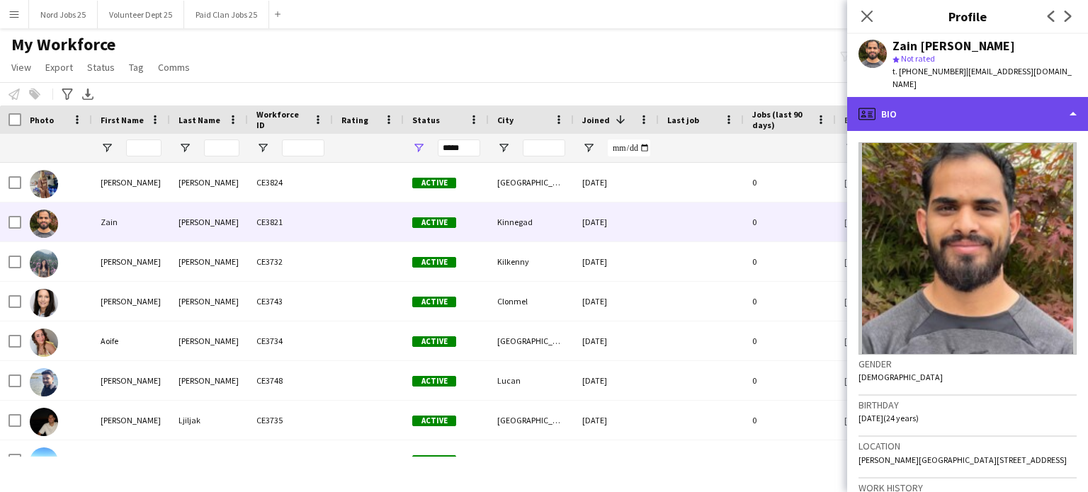
click at [942, 113] on div "profile Bio" at bounding box center [967, 114] width 241 height 34
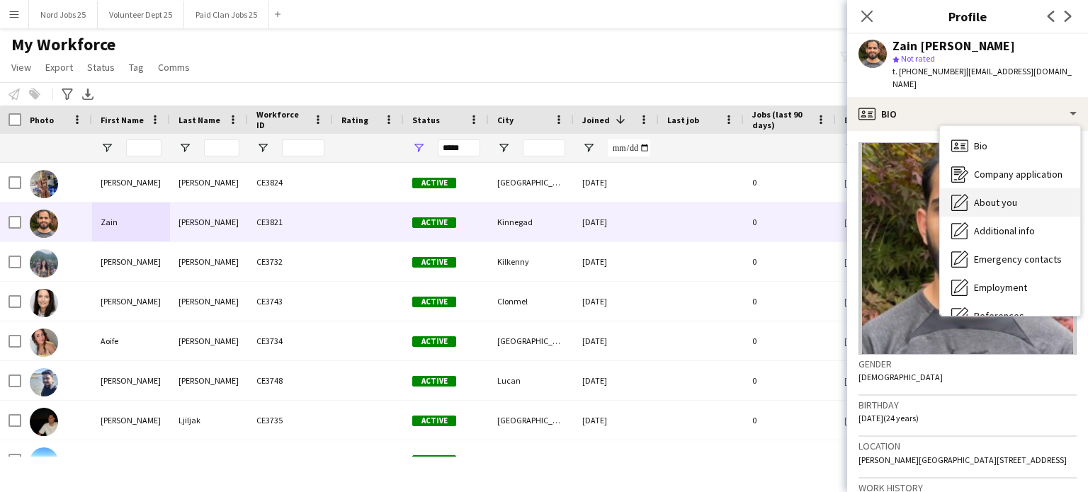
click at [986, 196] on span "About you" at bounding box center [995, 202] width 43 height 13
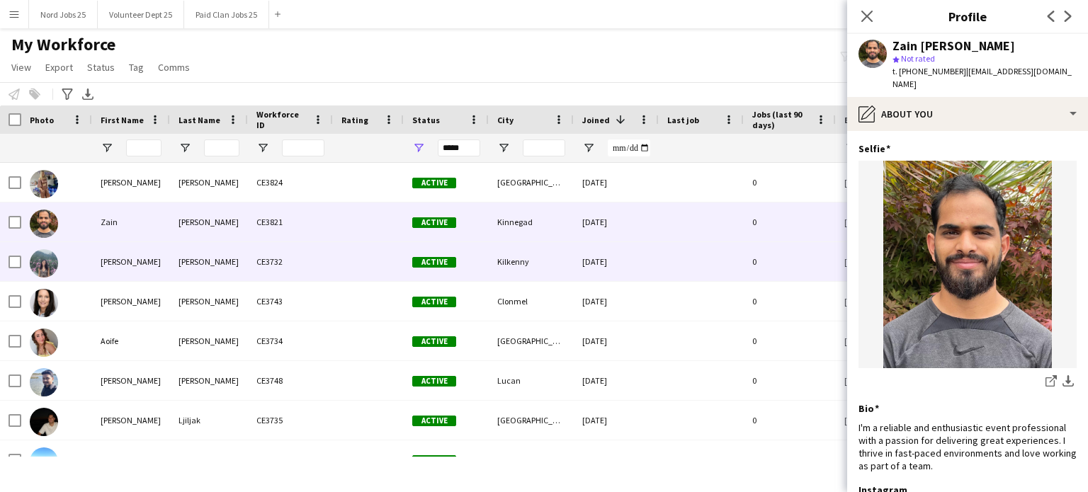
click at [235, 255] on div "Carter" at bounding box center [209, 261] width 78 height 39
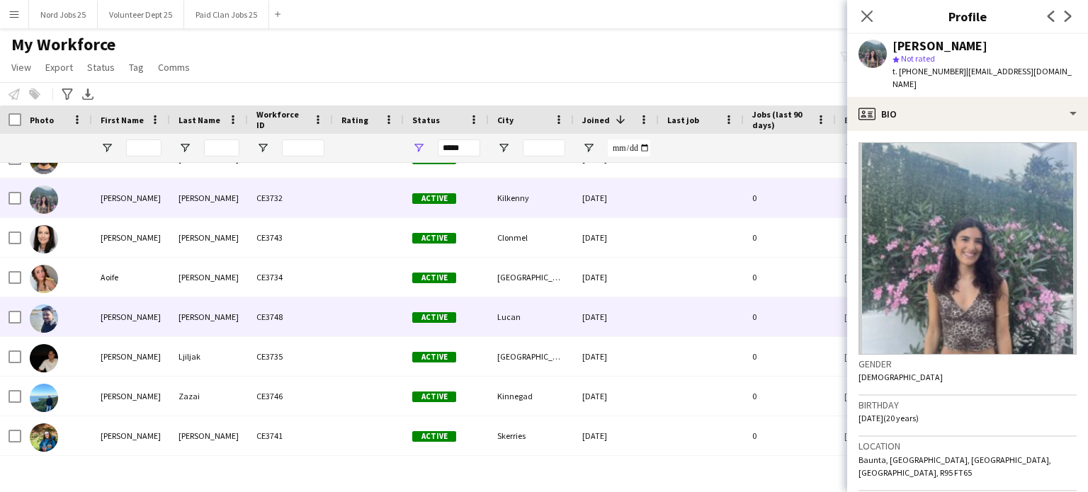
click at [226, 305] on div "Krishnakumar" at bounding box center [209, 316] width 78 height 39
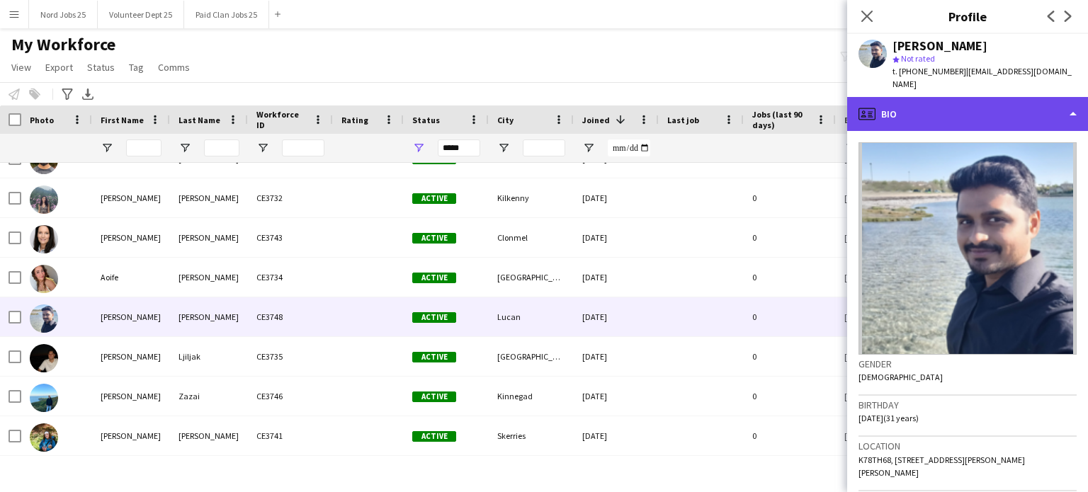
click at [932, 97] on div "profile Bio" at bounding box center [967, 114] width 241 height 34
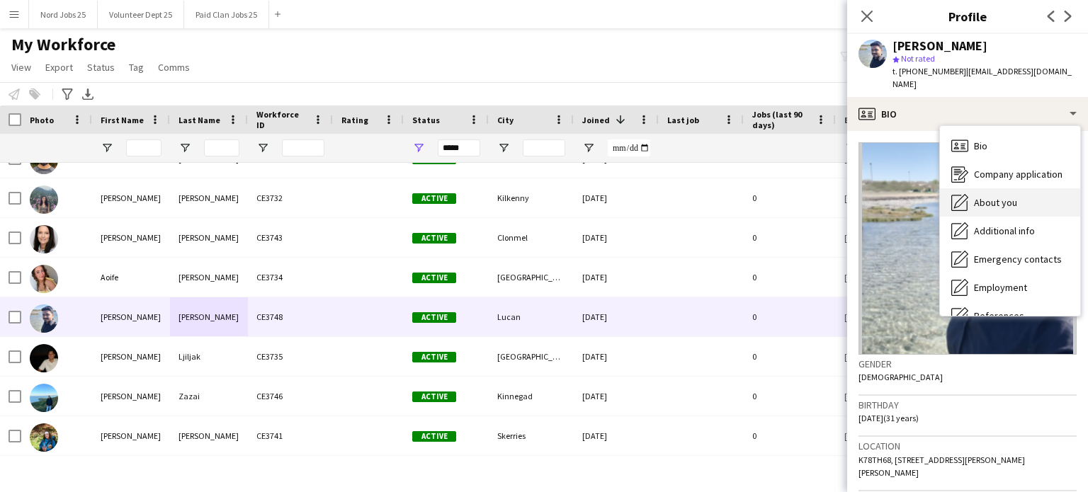
click at [988, 196] on span "About you" at bounding box center [995, 202] width 43 height 13
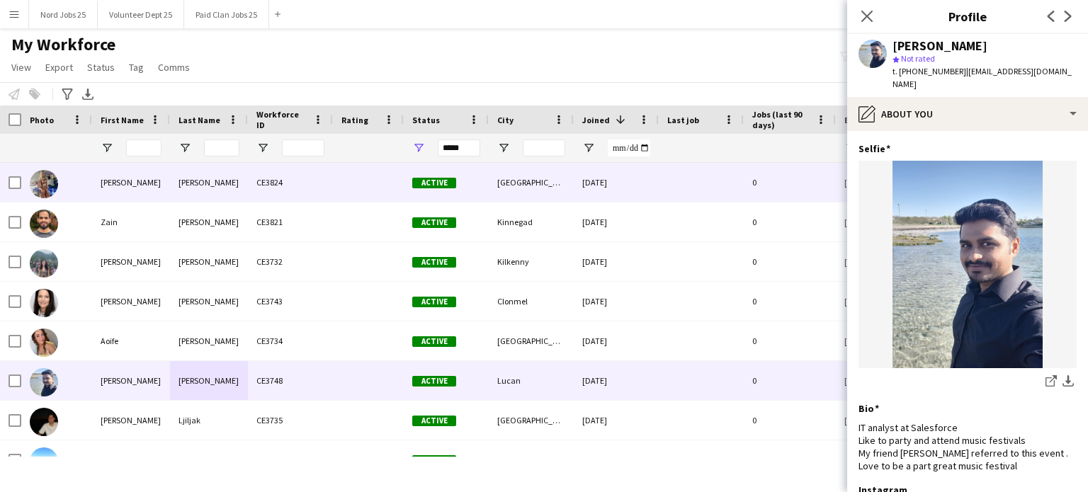
click at [184, 194] on div "Barnwell" at bounding box center [209, 182] width 78 height 39
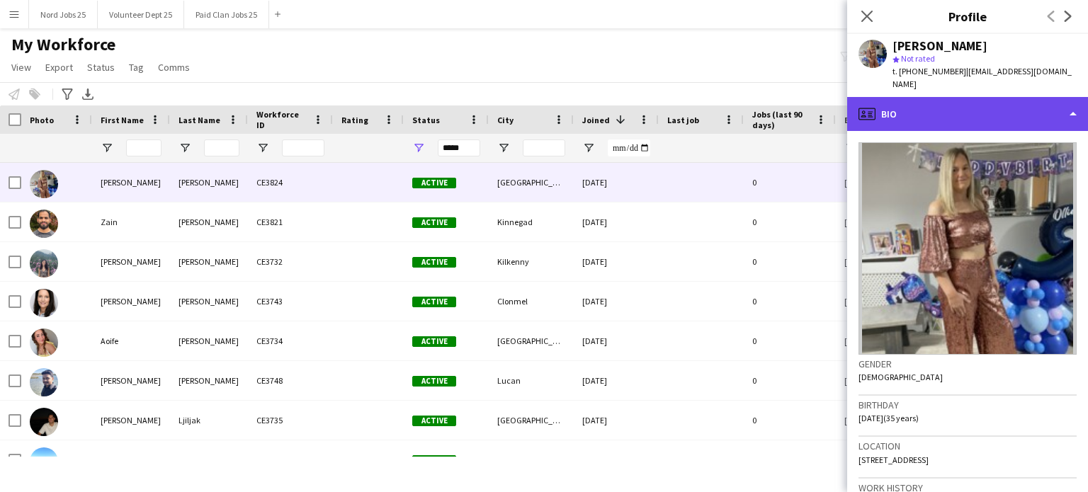
click at [926, 105] on div "profile Bio" at bounding box center [967, 114] width 241 height 34
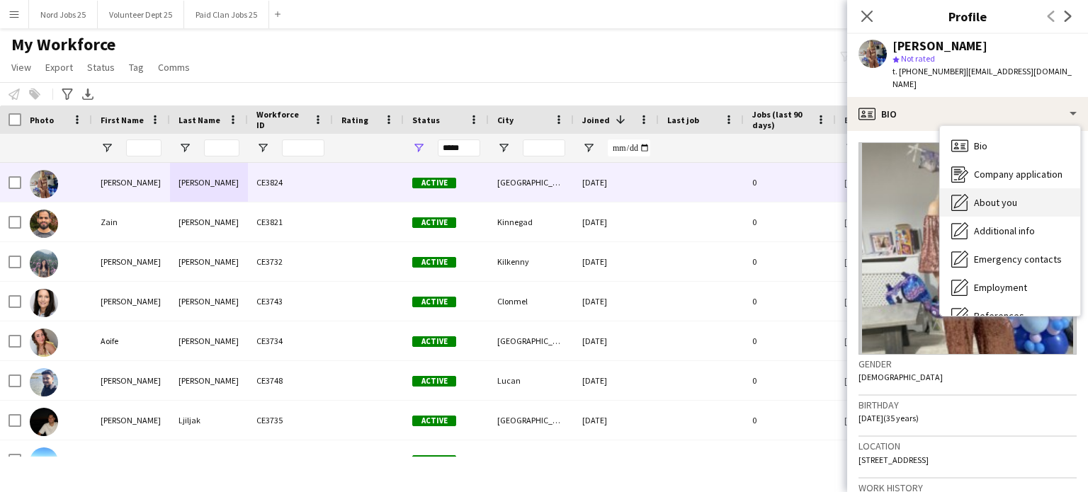
click at [974, 196] on span "About you" at bounding box center [995, 202] width 43 height 13
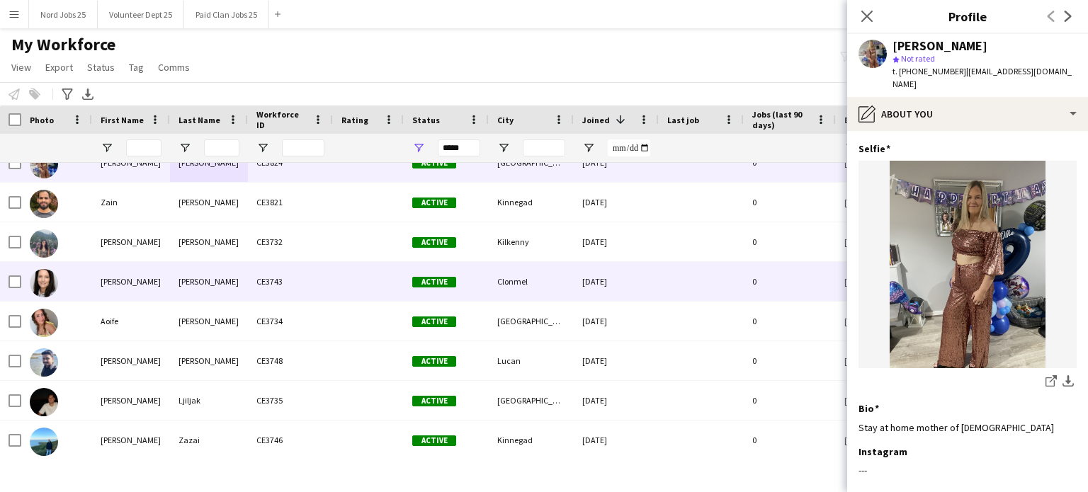
click at [198, 292] on div "tierney" at bounding box center [209, 281] width 78 height 39
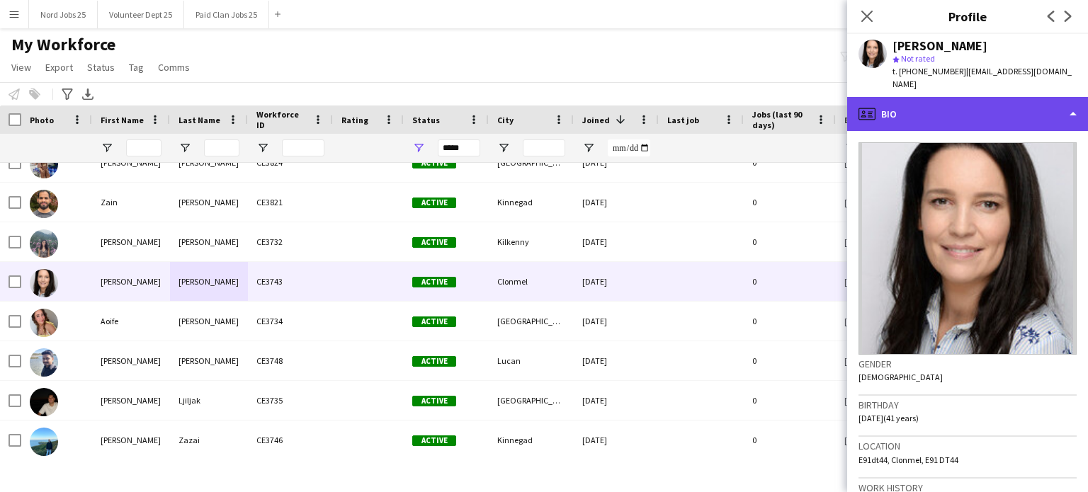
click at [935, 97] on div "profile Bio" at bounding box center [967, 114] width 241 height 34
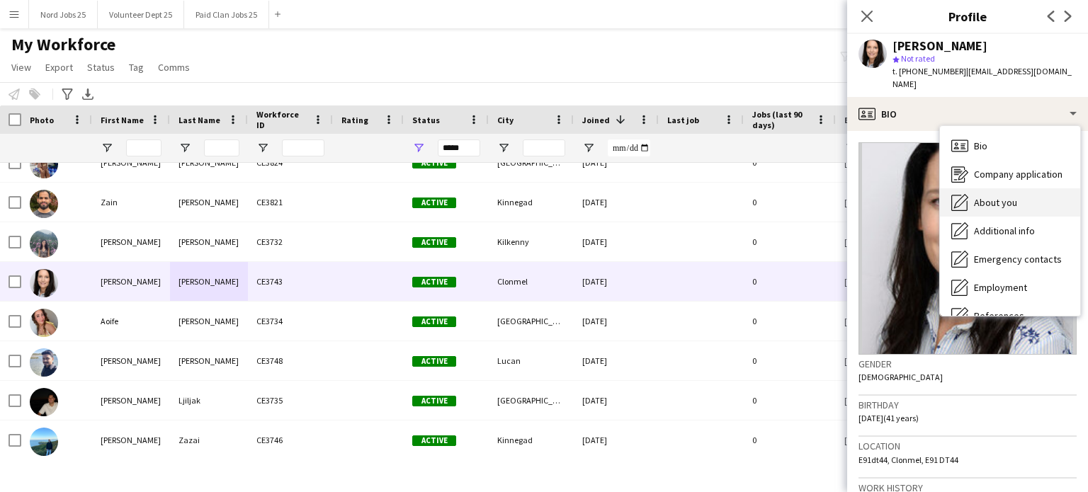
click at [978, 199] on div "About you About you" at bounding box center [1010, 202] width 140 height 28
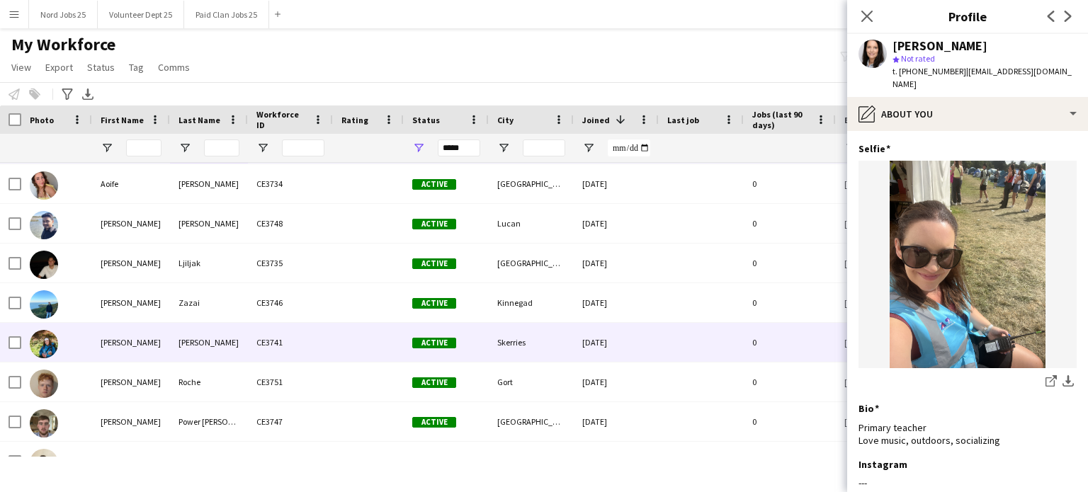
click at [186, 352] on div "O Sullivan" at bounding box center [209, 342] width 78 height 39
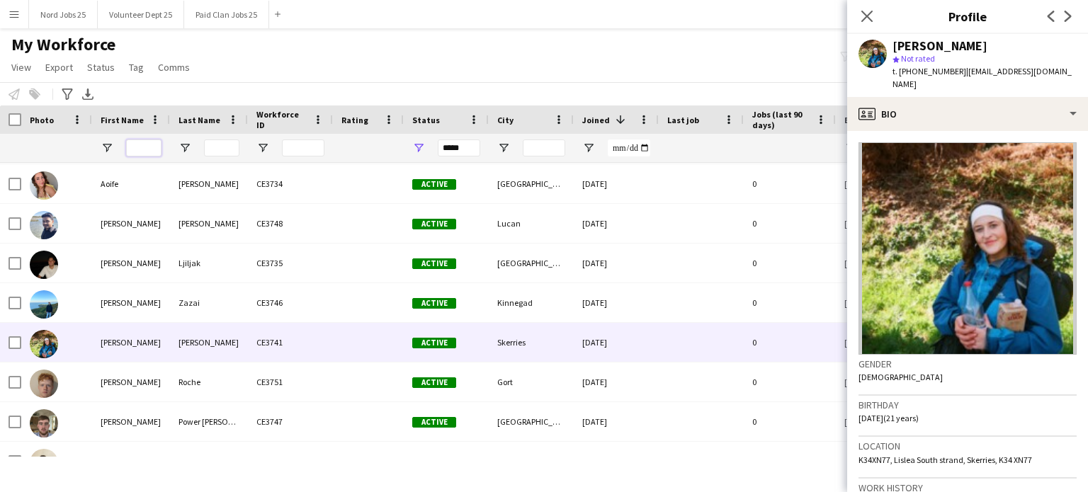
click at [132, 140] on input "First Name Filter Input" at bounding box center [143, 147] width 35 height 17
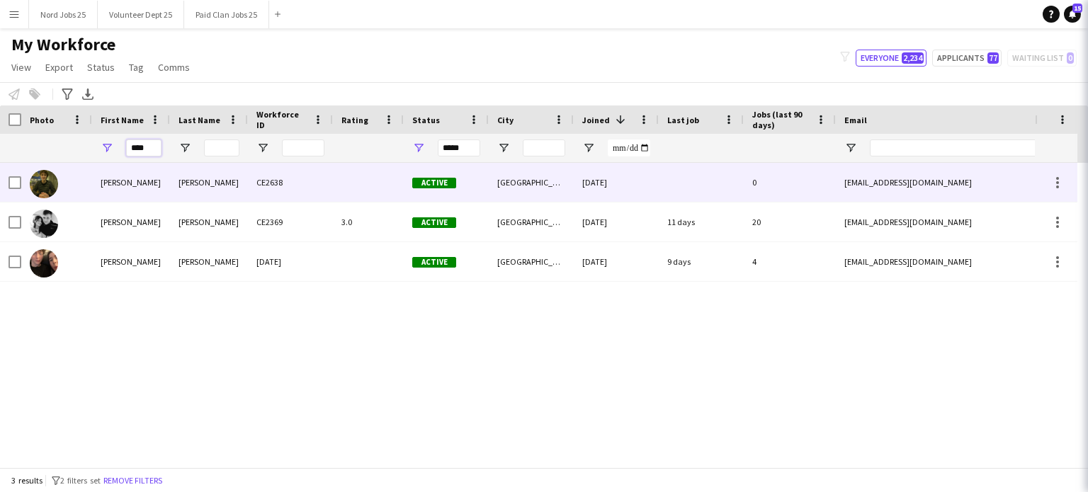
scroll to position [0, 0]
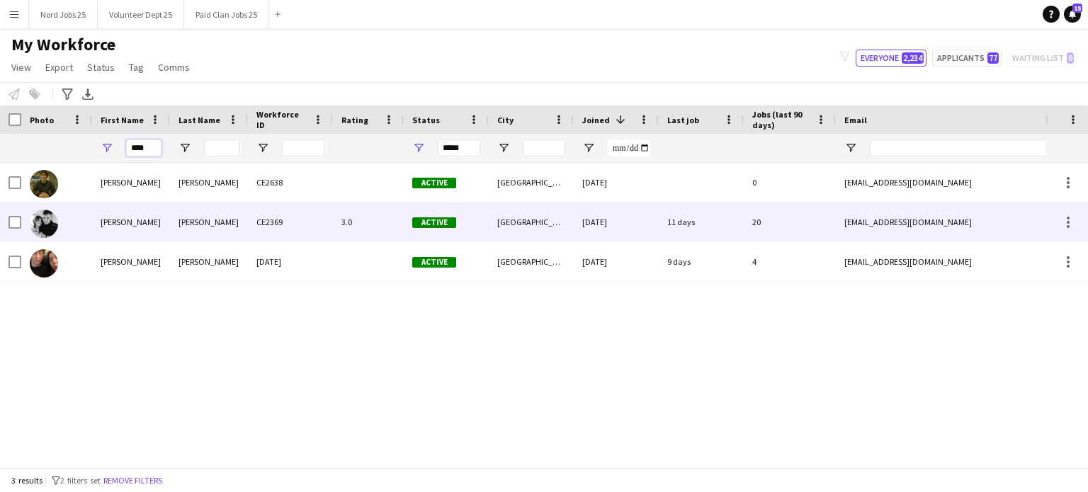
type input "****"
click at [144, 222] on div "Luke" at bounding box center [131, 222] width 78 height 39
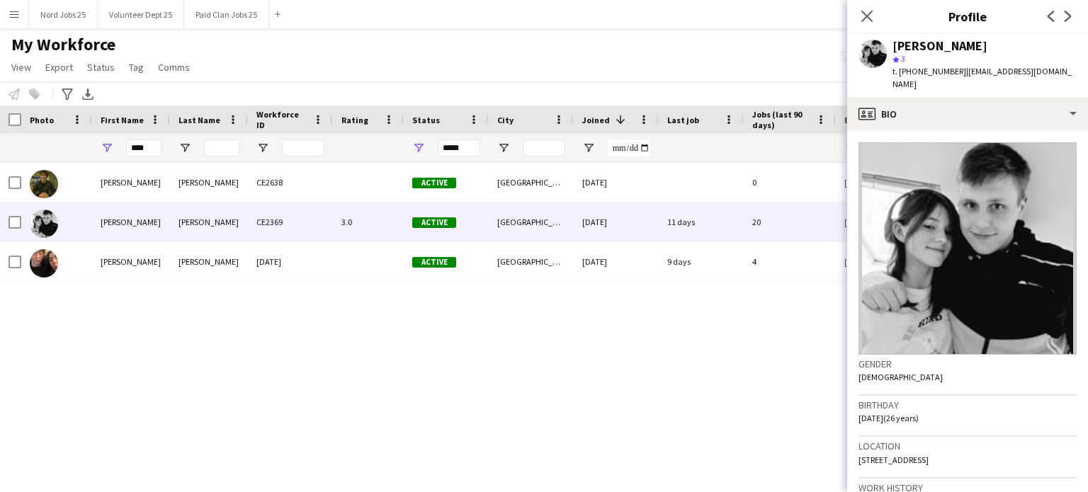
scroll to position [515, 0]
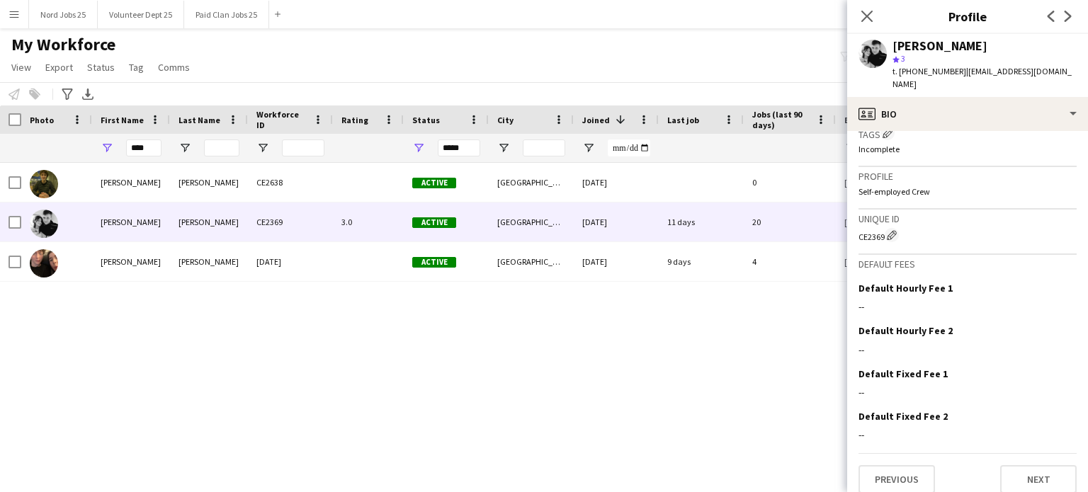
click at [880, 235] on div "CE2369 Edit crew unique ID" at bounding box center [967, 235] width 218 height 14
copy div "CE2369"
click at [867, 11] on icon "Close pop-in" at bounding box center [866, 15] width 13 height 13
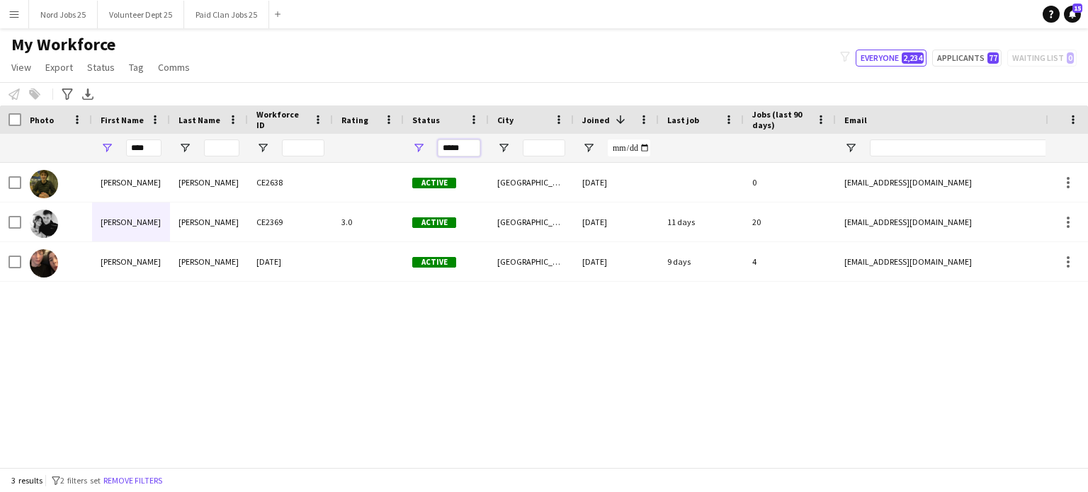
click at [448, 149] on input "*****" at bounding box center [459, 147] width 42 height 17
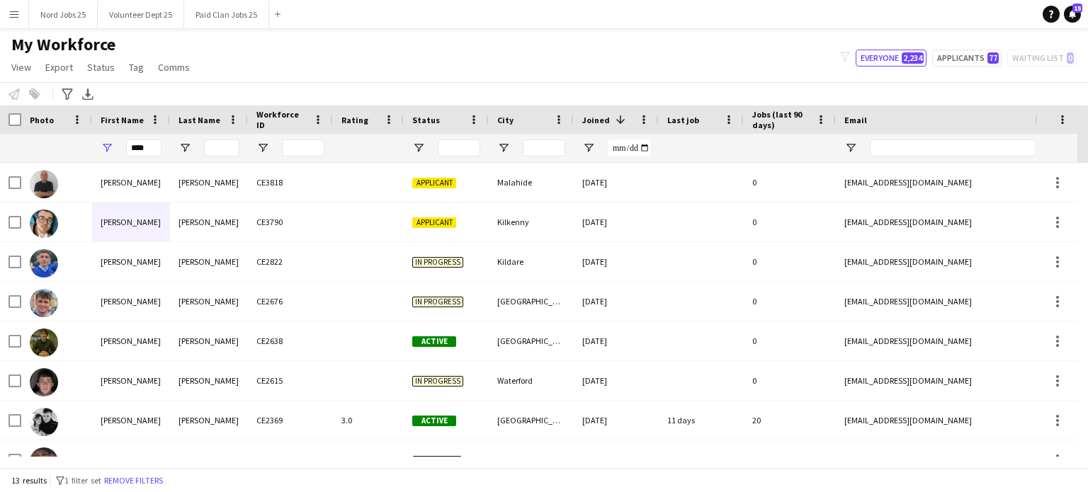
click at [11, 13] on app-icon "Menu" at bounding box center [13, 13] width 11 height 11
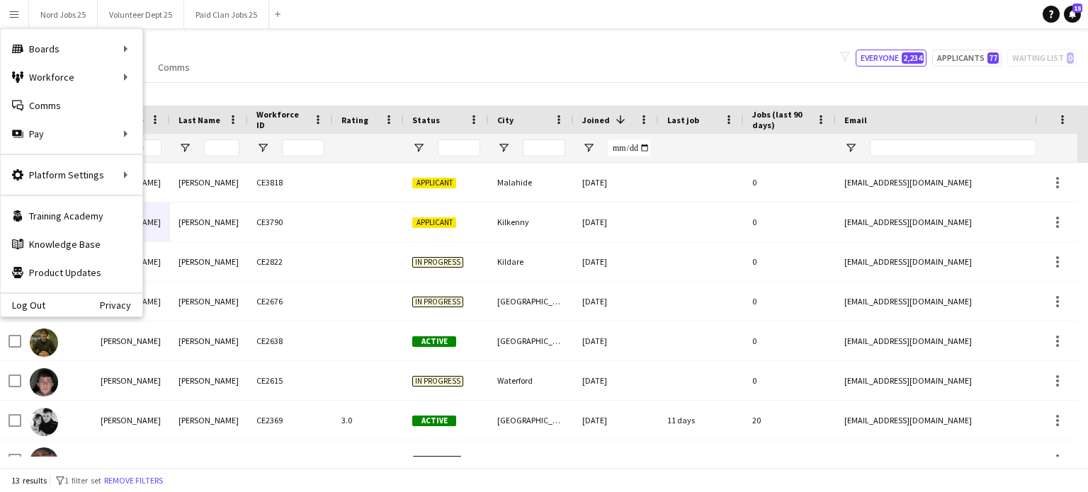
click at [748, 42] on div "My Workforce View Views Default view New view Update view Delete view Edit name…" at bounding box center [544, 58] width 1088 height 48
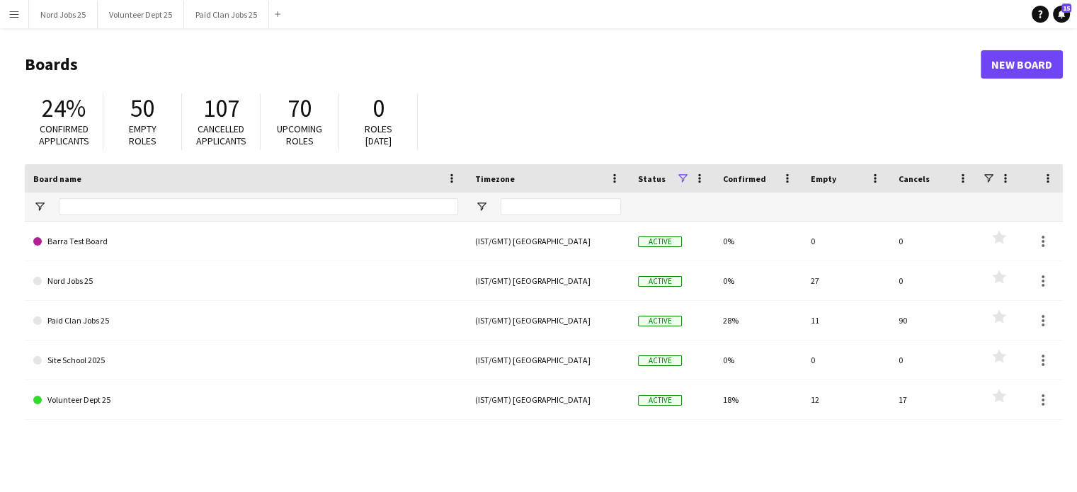
click at [20, 16] on button "Menu" at bounding box center [14, 14] width 28 height 28
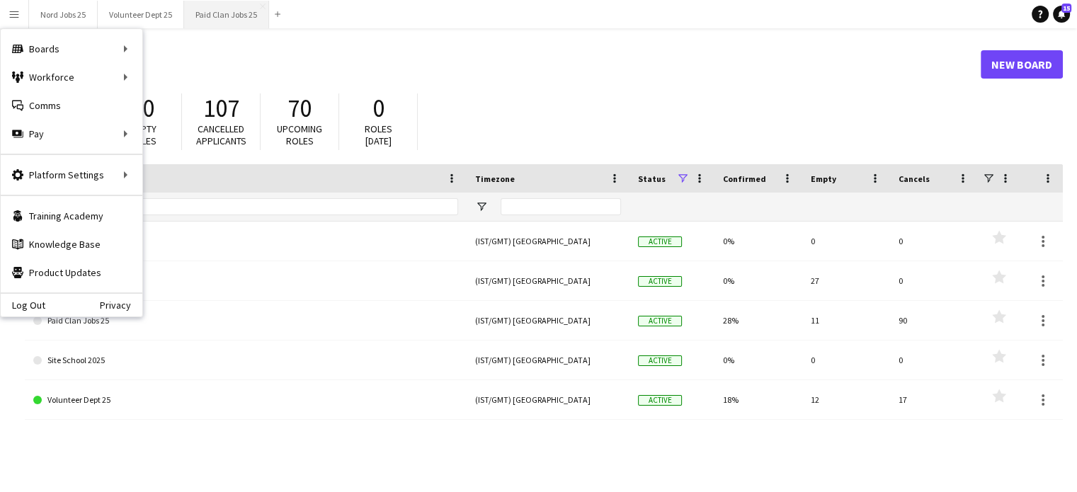
click at [220, 13] on button "Paid Clan Jobs 25 Close" at bounding box center [226, 15] width 85 height 28
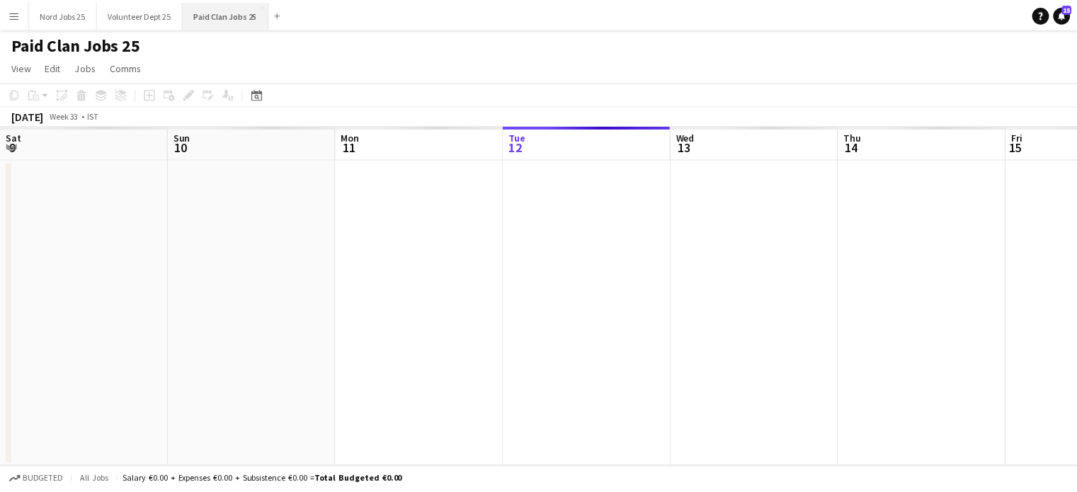
scroll to position [0, 338]
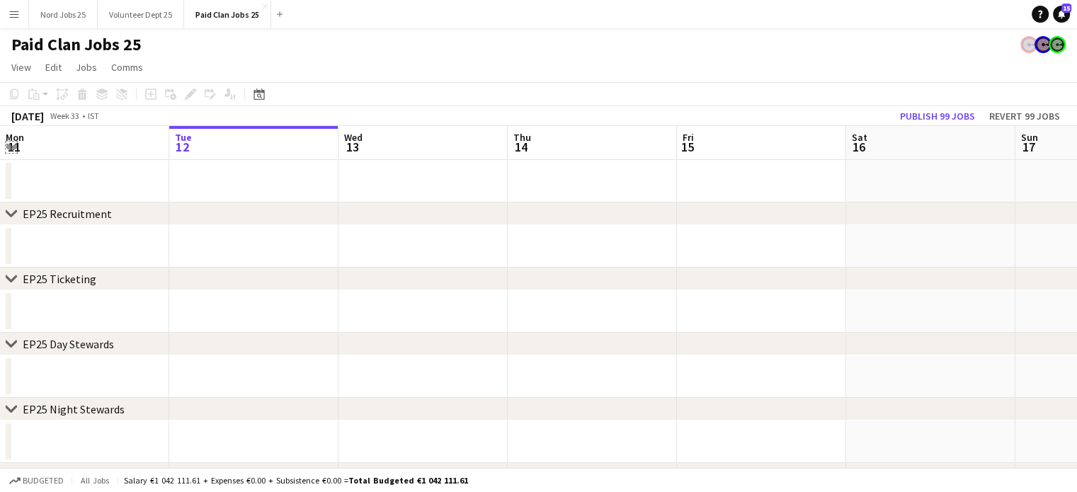
click at [12, 147] on app-icon "Expand/collapse" at bounding box center [11, 145] width 11 height 13
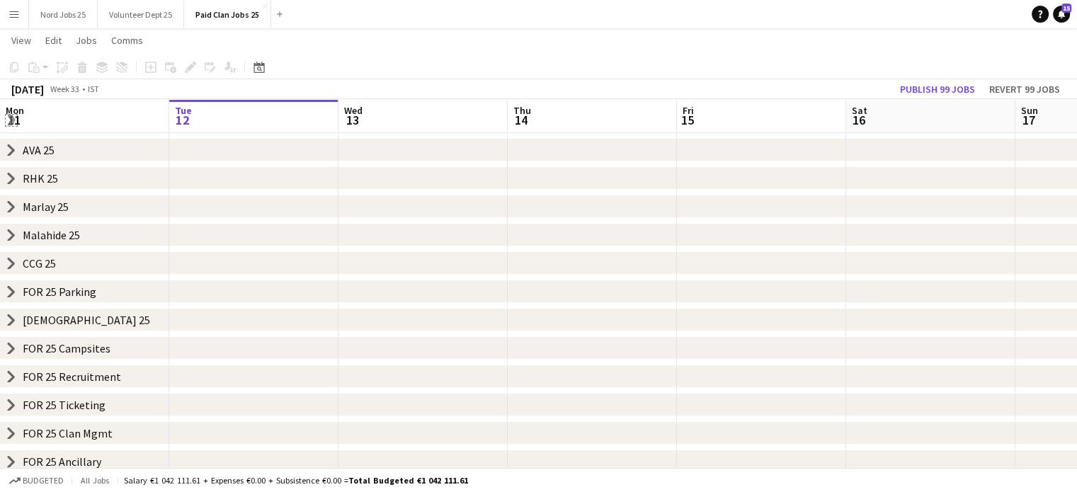
scroll to position [322, 0]
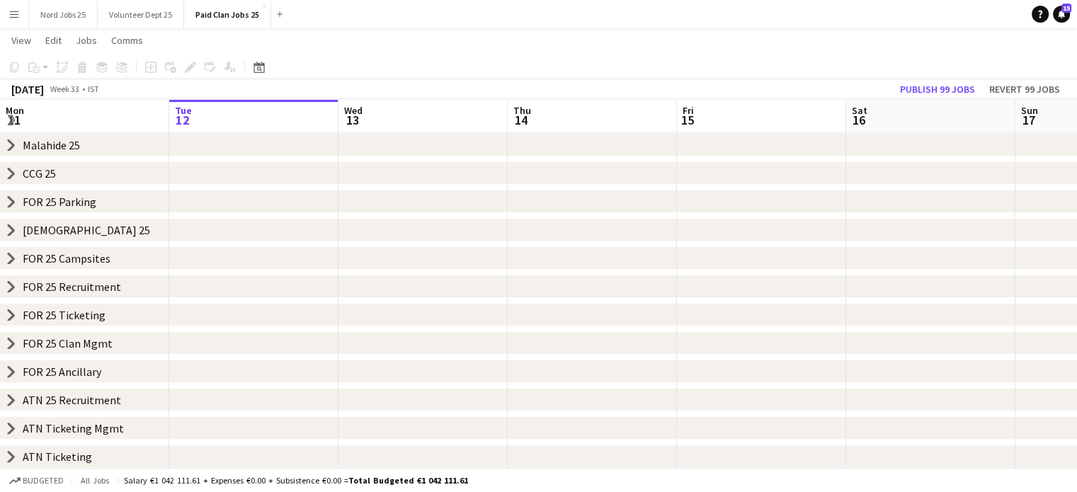
click at [13, 23] on button "Menu" at bounding box center [14, 14] width 28 height 28
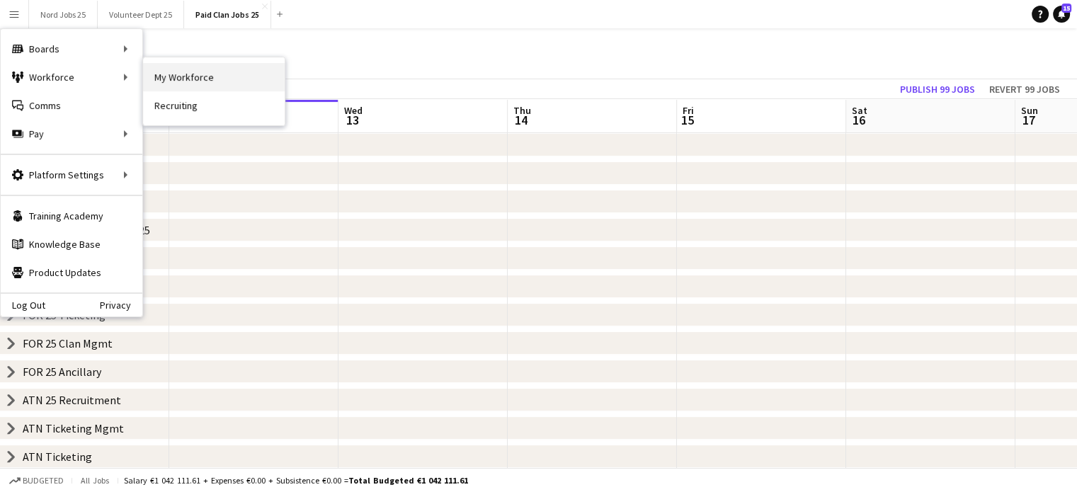
click at [172, 70] on link "My Workforce" at bounding box center [214, 77] width 142 height 28
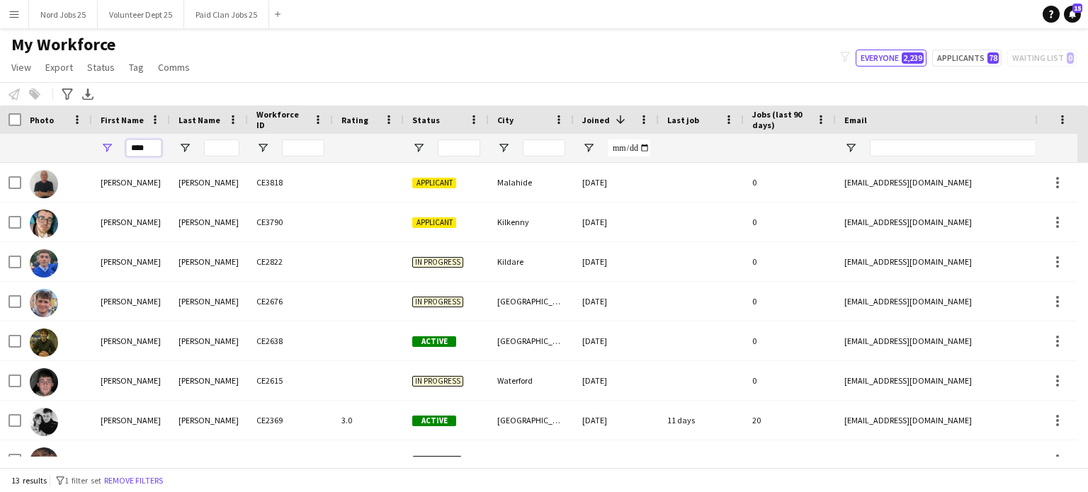
click at [154, 143] on input "****" at bounding box center [143, 147] width 35 height 17
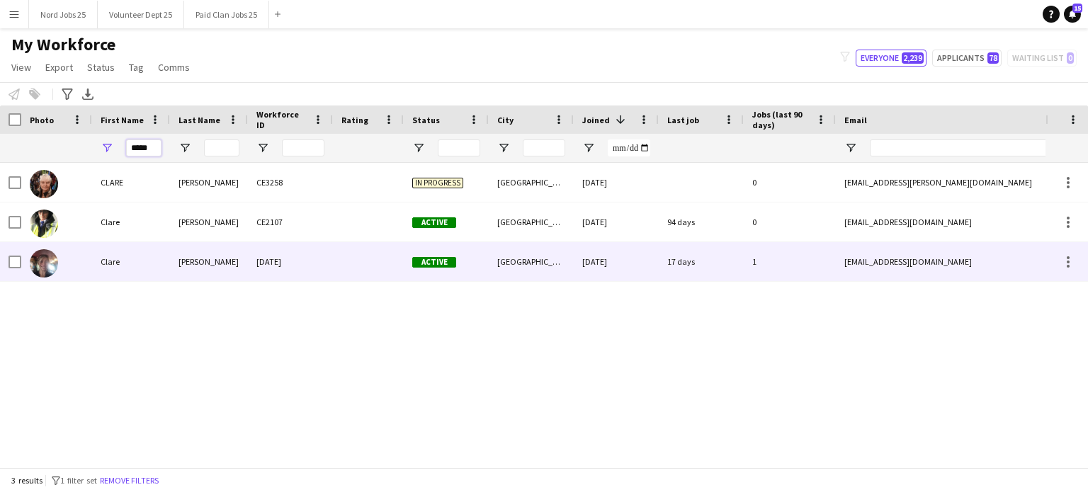
type input "*****"
click at [165, 253] on div "Clare" at bounding box center [131, 261] width 78 height 39
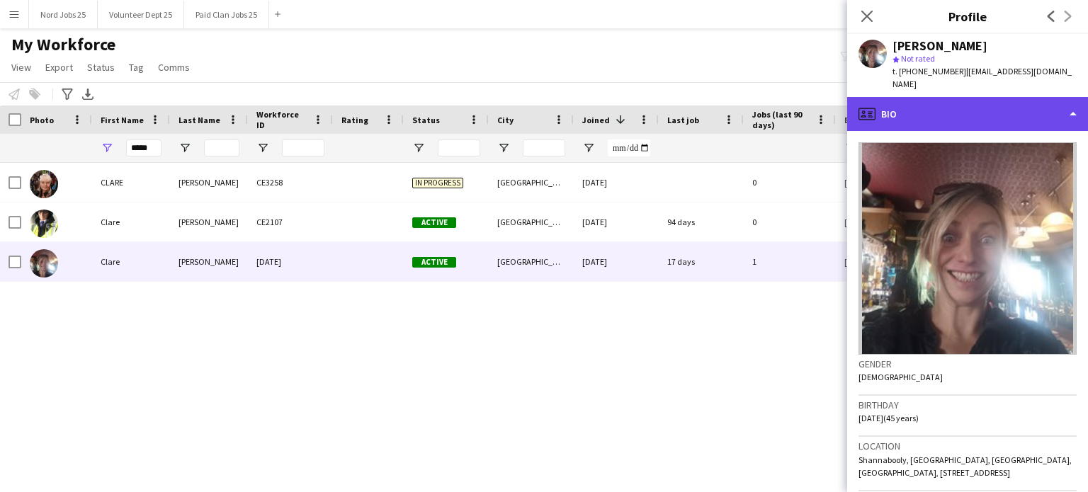
click at [895, 110] on div "profile Bio" at bounding box center [967, 114] width 241 height 34
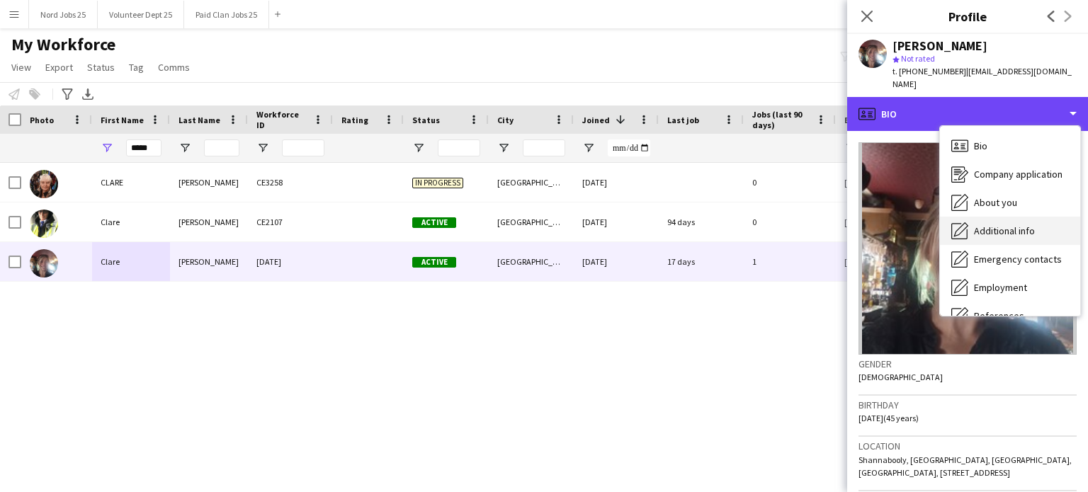
scroll to position [133, 0]
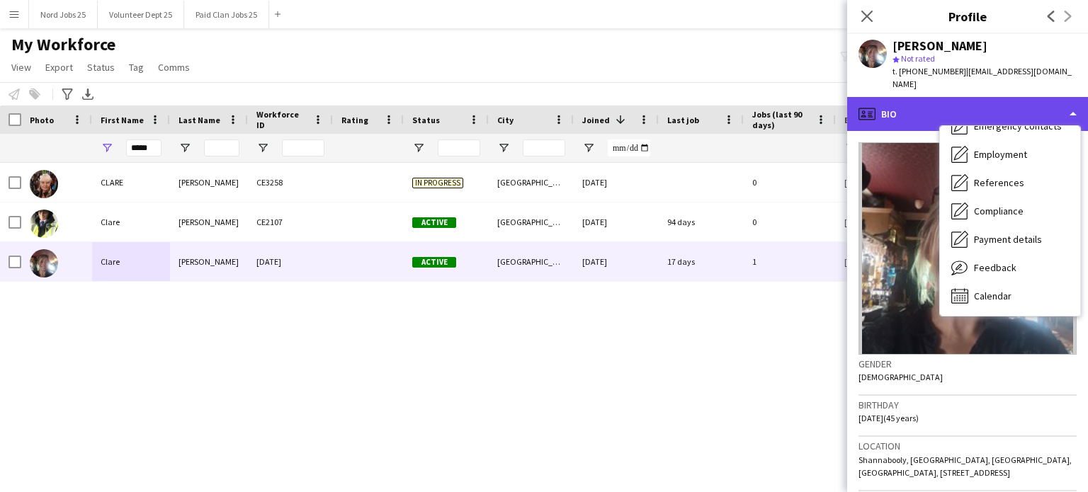
click at [941, 97] on div "profile Bio" at bounding box center [967, 114] width 241 height 34
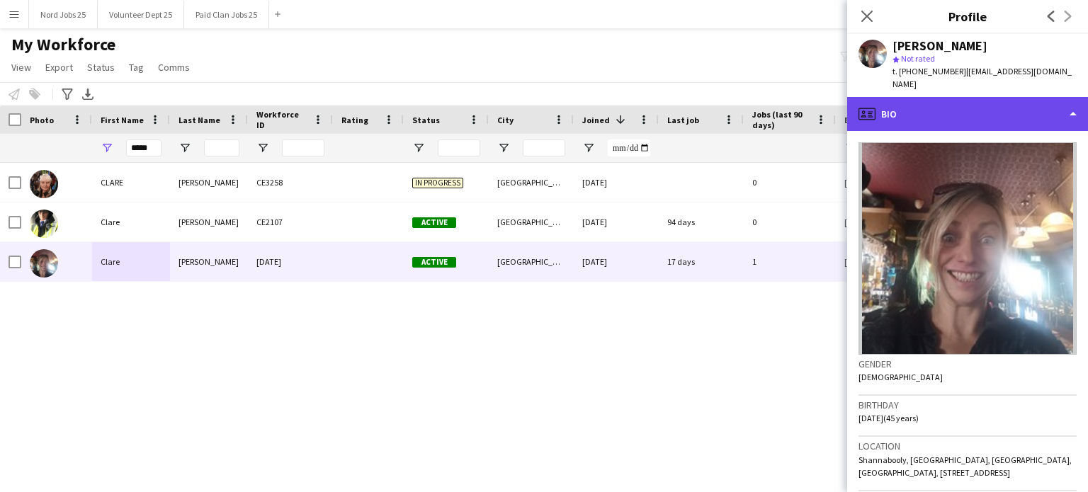
click at [938, 97] on div "profile Bio" at bounding box center [967, 114] width 241 height 34
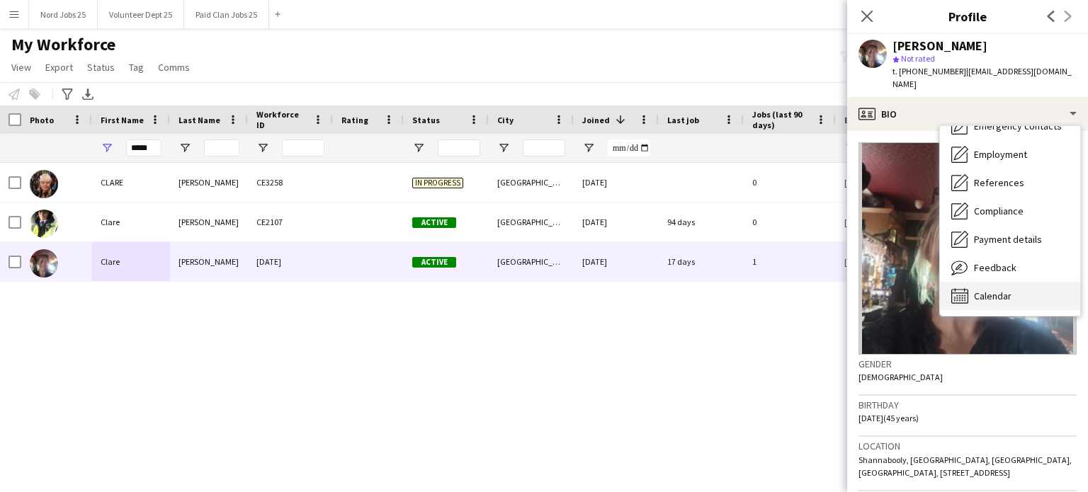
click at [1002, 290] on span "Calendar" at bounding box center [993, 296] width 38 height 13
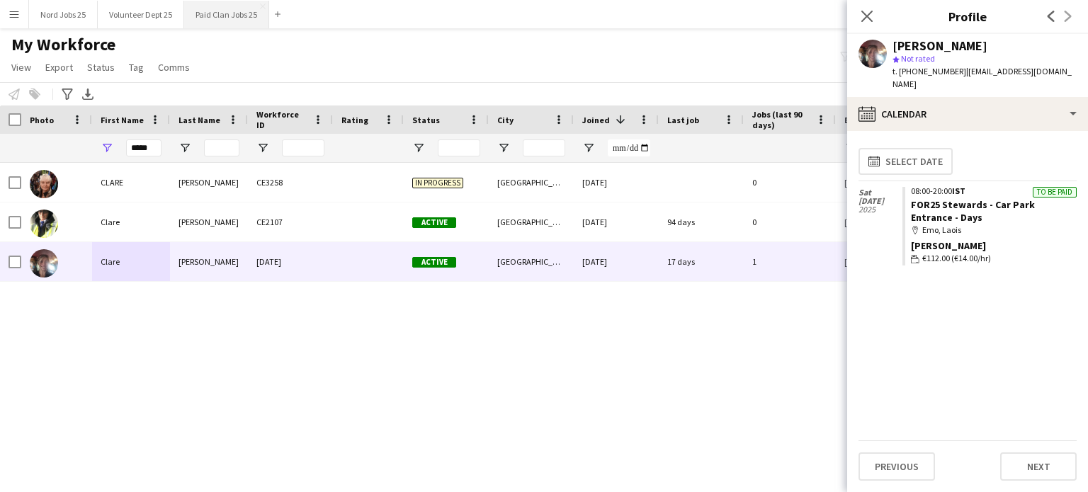
click at [200, 18] on button "Paid Clan Jobs 25 Close" at bounding box center [226, 15] width 85 height 28
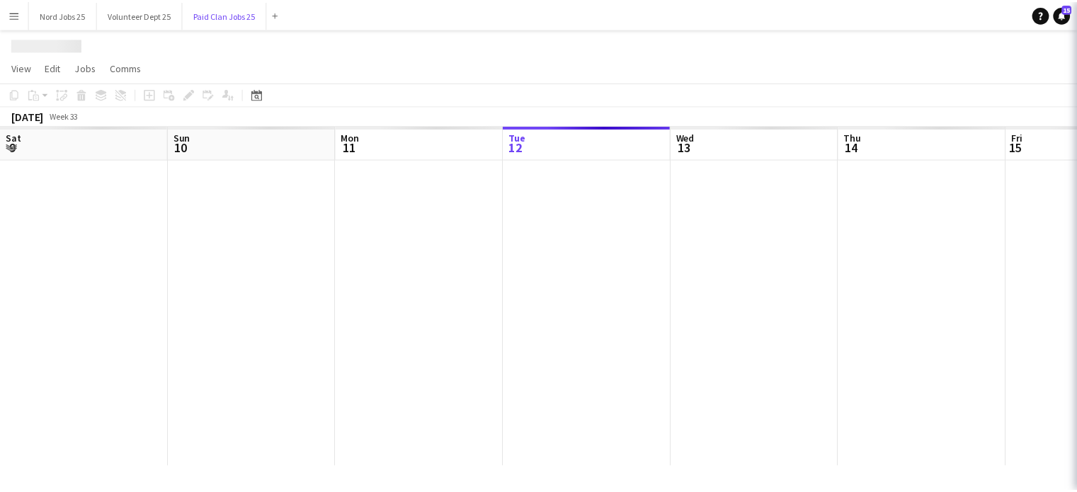
scroll to position [0, 338]
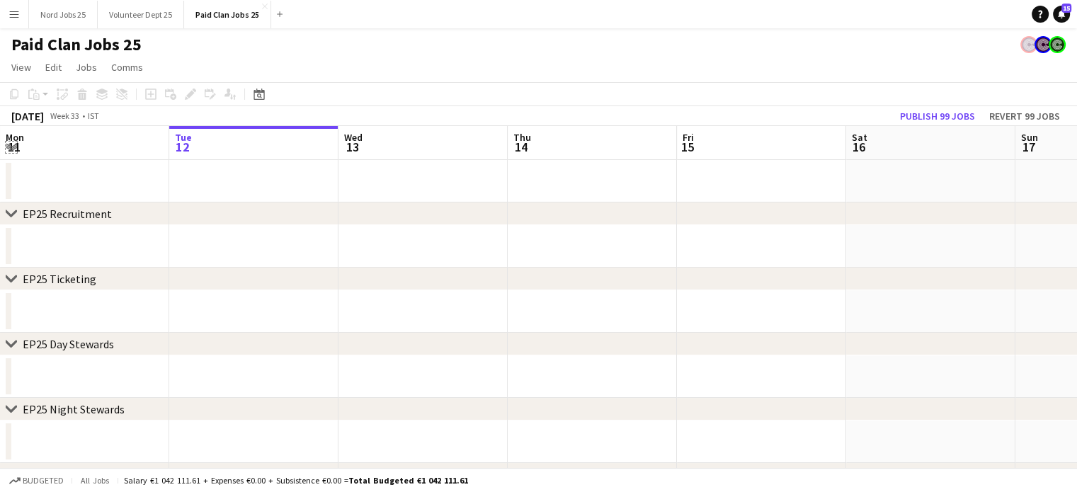
click at [10, 149] on app-icon "Expand/collapse" at bounding box center [11, 145] width 11 height 13
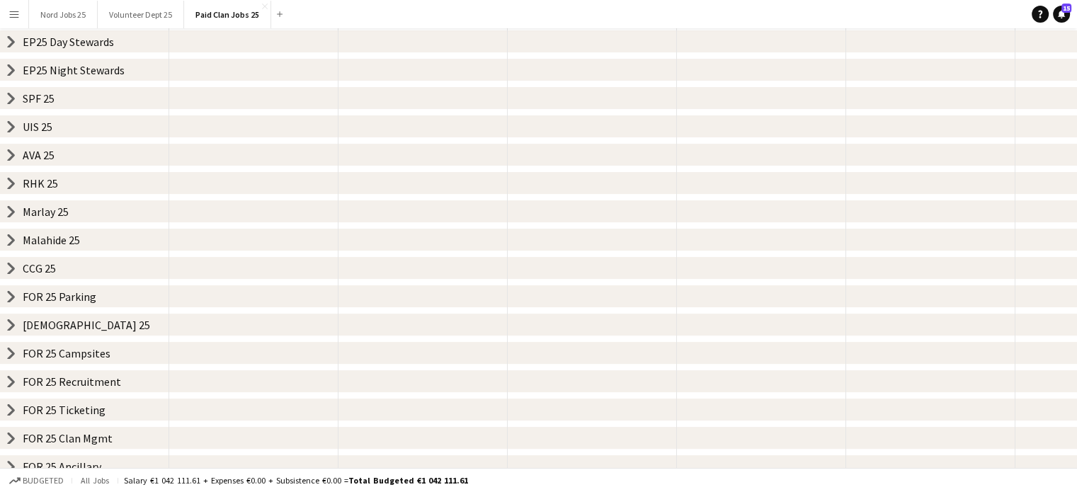
scroll to position [322, 0]
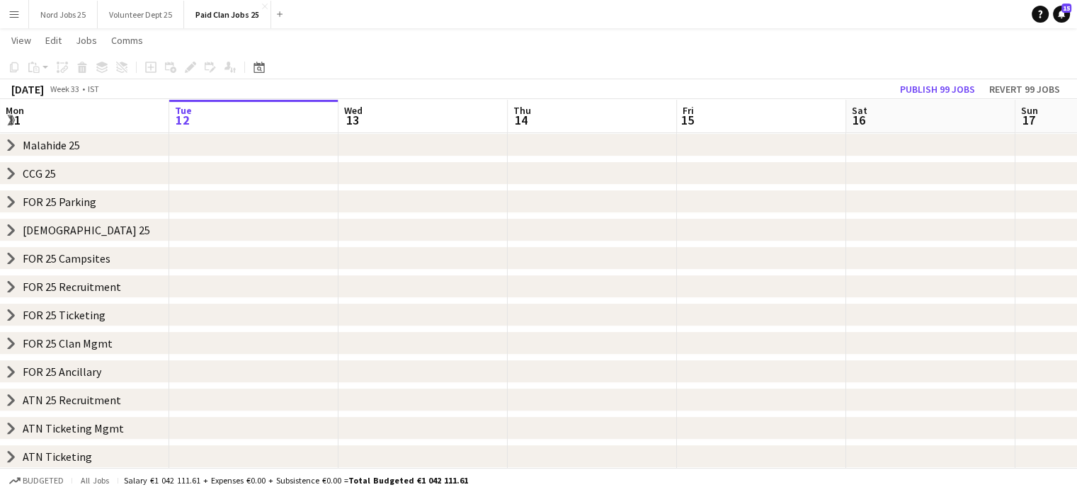
click at [9, 288] on icon "chevron-right" at bounding box center [11, 286] width 11 height 11
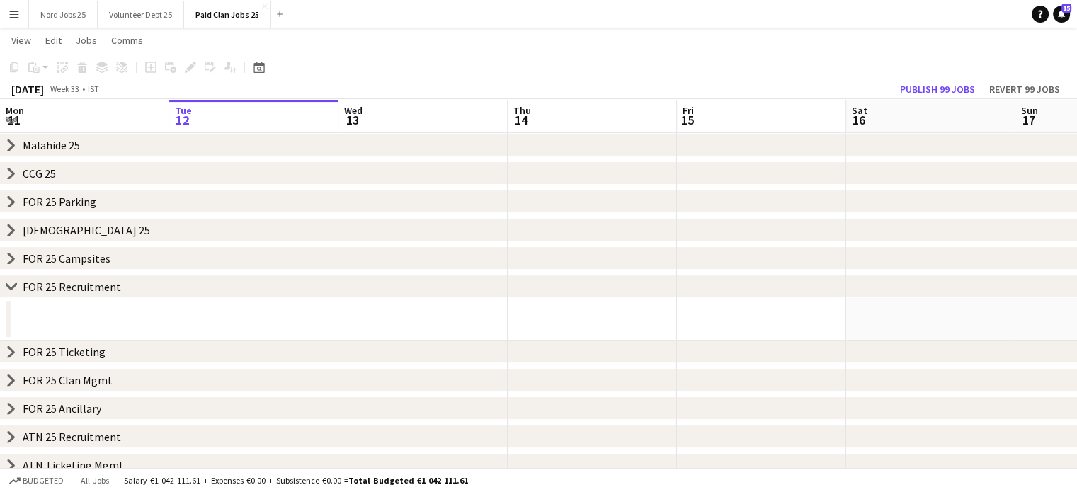
click at [9, 288] on icon at bounding box center [11, 286] width 11 height 6
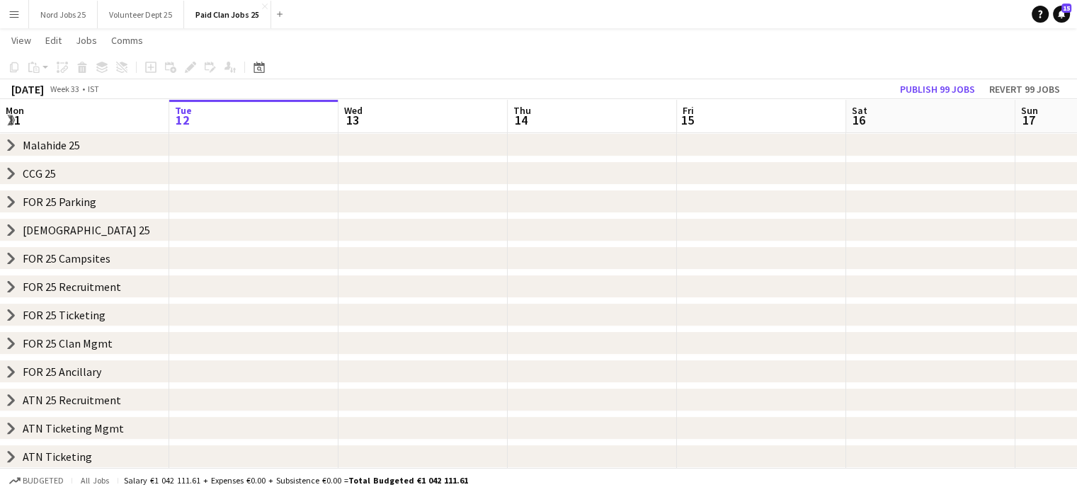
click at [14, 368] on icon "chevron-right" at bounding box center [11, 371] width 11 height 11
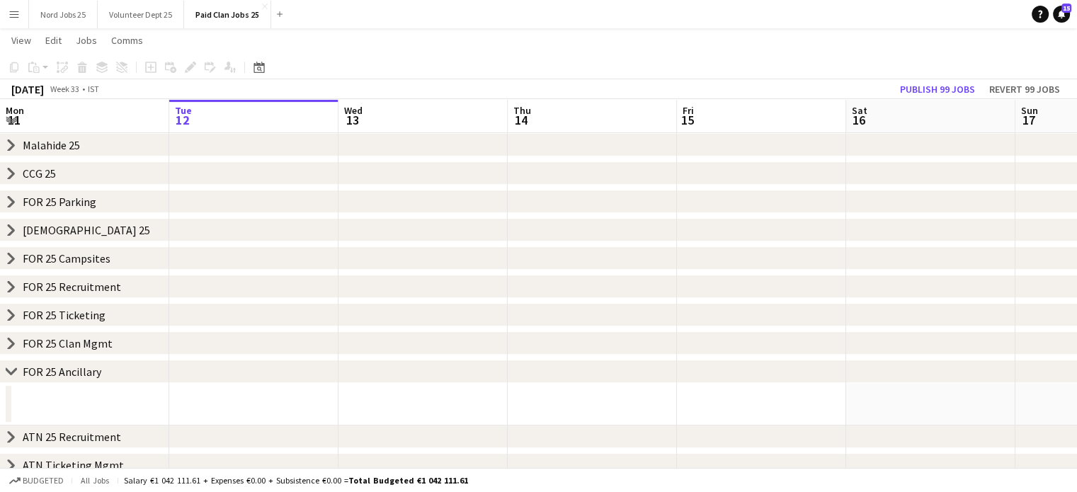
click at [13, 373] on icon at bounding box center [11, 371] width 11 height 6
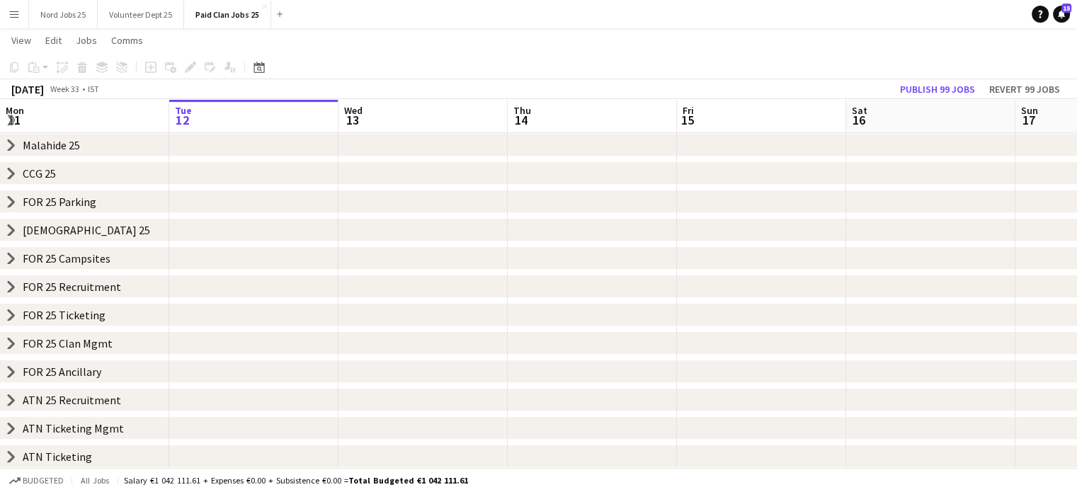
click at [11, 319] on icon at bounding box center [11, 314] width 6 height 11
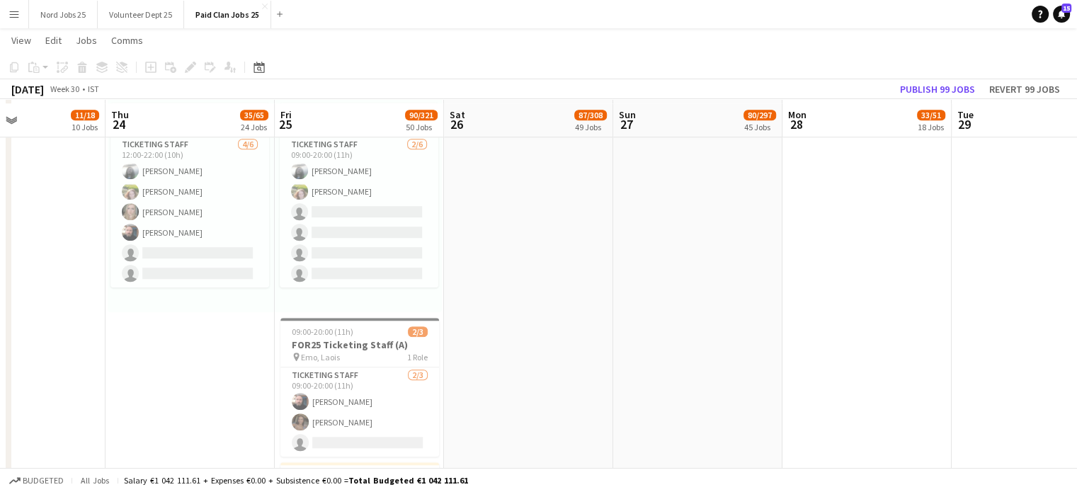
scroll to position [1117, 0]
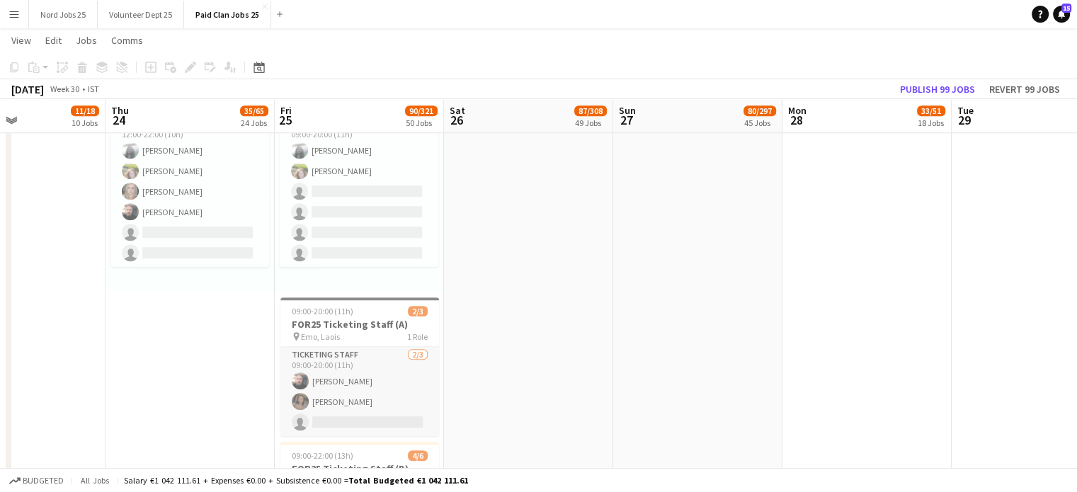
click at [387, 396] on app-card-role "Ticketing Staff 2/3 09:00-20:00 (11h) Fergal Donaghy Heather Mccabe single-neut…" at bounding box center [359, 391] width 159 height 89
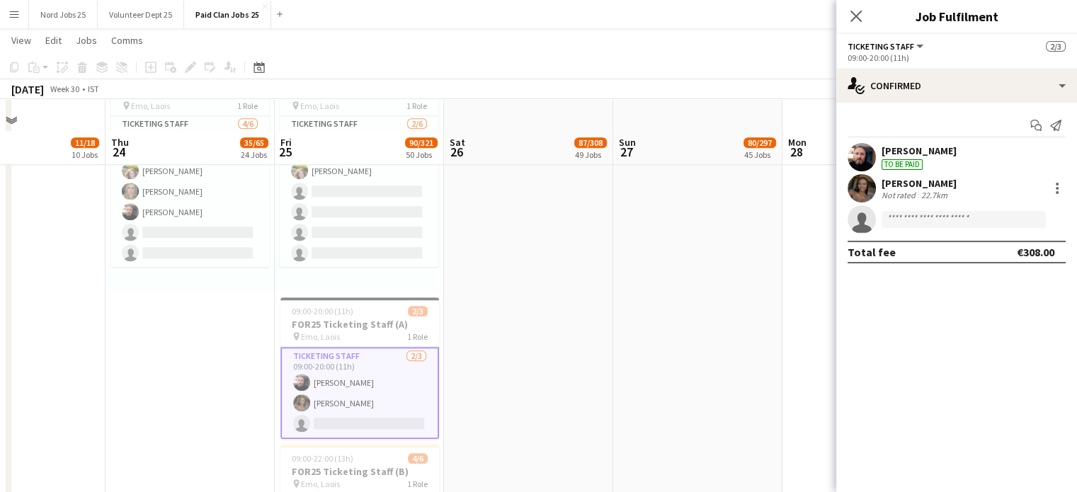
scroll to position [1205, 0]
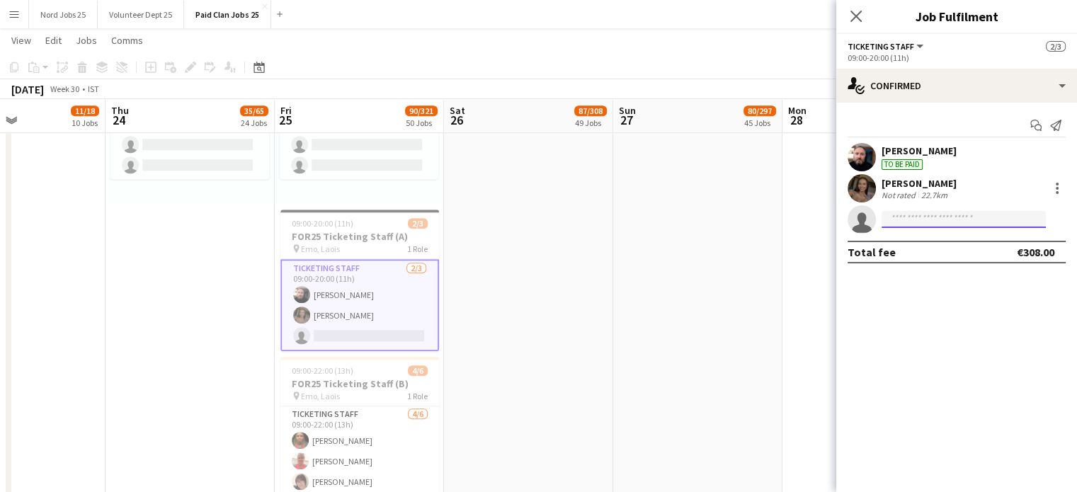
click at [964, 215] on input at bounding box center [964, 219] width 164 height 17
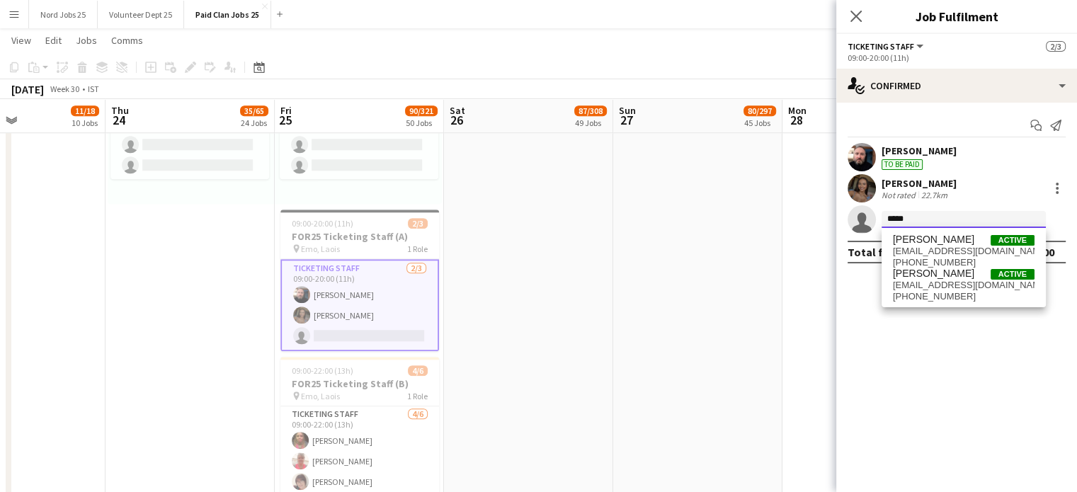
type input "*****"
click at [929, 282] on span "claremurphy061@gmail.com" at bounding box center [964, 285] width 142 height 11
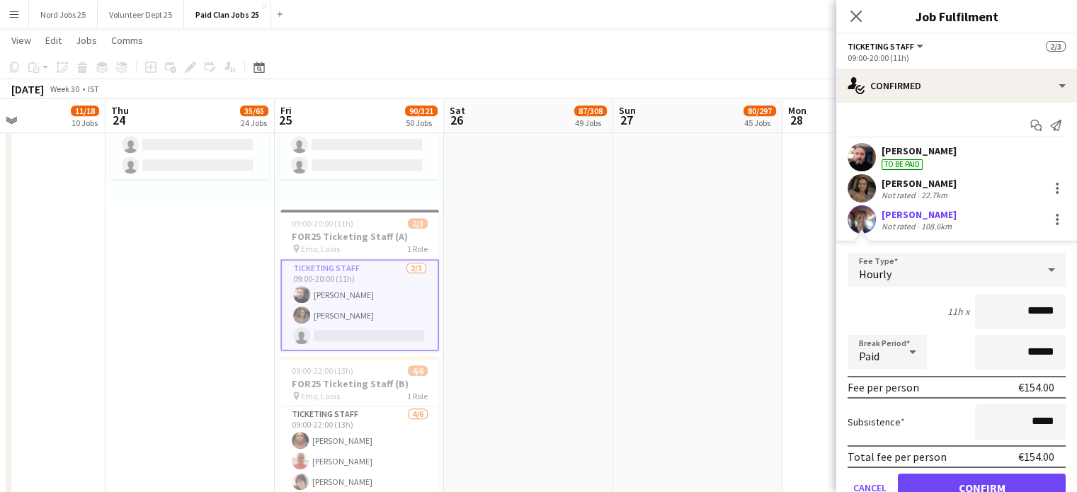
scroll to position [61, 0]
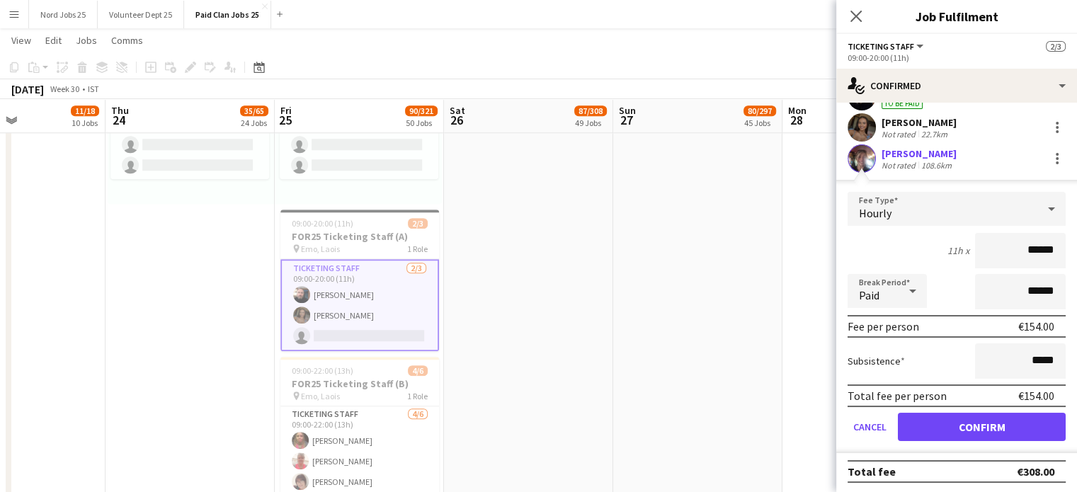
drag, startPoint x: 1022, startPoint y: 254, endPoint x: 1030, endPoint y: 253, distance: 7.8
click at [1030, 253] on input "******" at bounding box center [1020, 250] width 91 height 35
click at [1028, 253] on input "******" at bounding box center [1020, 250] width 91 height 35
click at [989, 243] on input "******" at bounding box center [1020, 250] width 91 height 35
drag, startPoint x: 989, startPoint y: 245, endPoint x: 997, endPoint y: 246, distance: 8.5
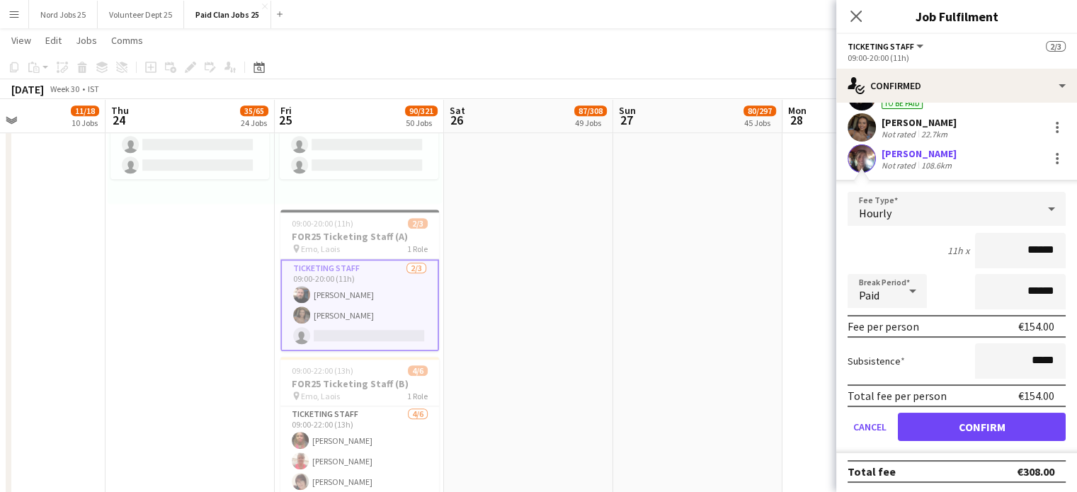
click at [997, 246] on input "******" at bounding box center [1020, 250] width 91 height 35
click at [1013, 252] on input "******" at bounding box center [1020, 250] width 91 height 35
click at [1015, 249] on input "******" at bounding box center [1020, 250] width 91 height 35
click at [1013, 250] on input "******" at bounding box center [1020, 250] width 91 height 35
click at [1010, 250] on input "******" at bounding box center [1020, 250] width 91 height 35
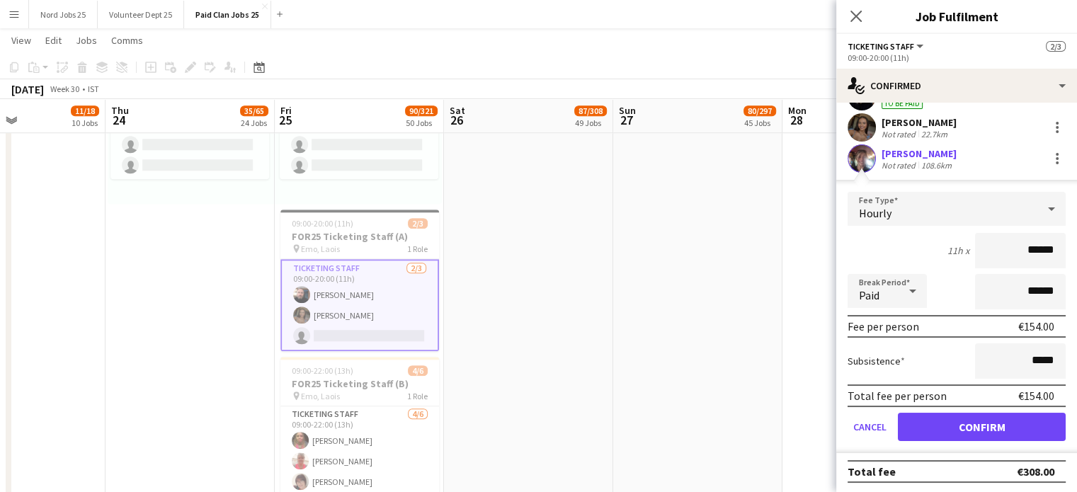
click at [1015, 249] on input "******" at bounding box center [1020, 250] width 91 height 35
click at [1011, 249] on input "******" at bounding box center [1020, 250] width 91 height 35
click at [1010, 248] on input "******" at bounding box center [1020, 250] width 91 height 35
click at [1011, 253] on input "******" at bounding box center [1020, 250] width 91 height 35
click at [1013, 249] on input "******" at bounding box center [1020, 250] width 91 height 35
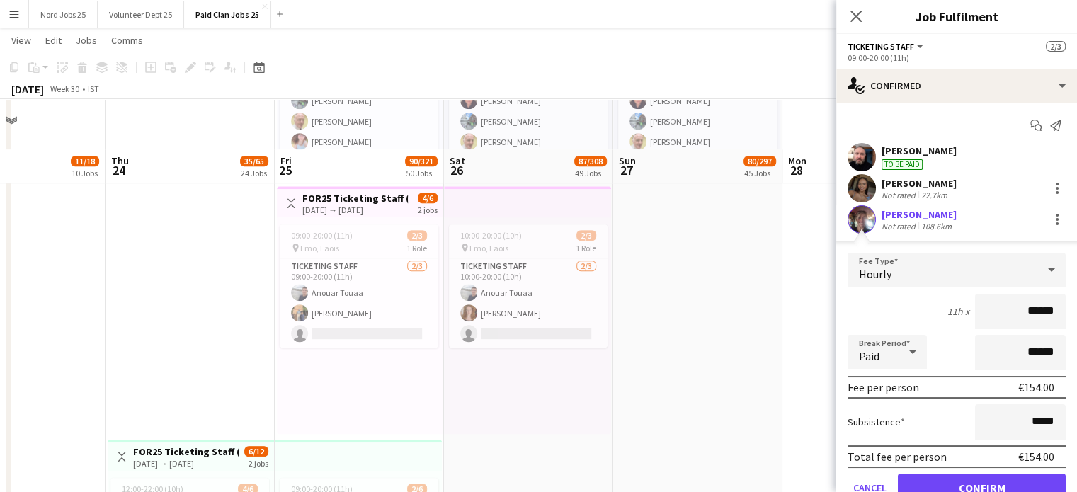
scroll to position [790, 0]
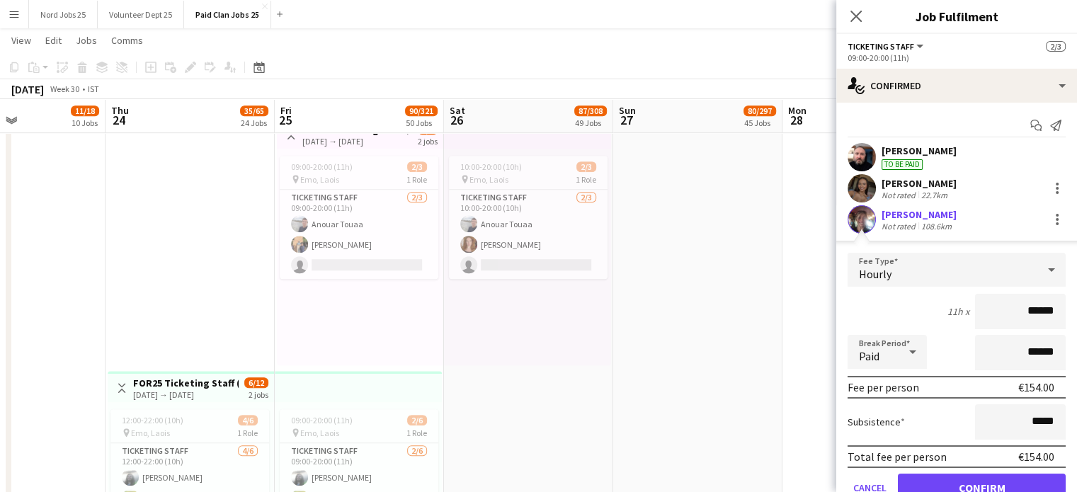
click at [985, 308] on input "******" at bounding box center [1020, 311] width 91 height 35
click at [987, 307] on input "******" at bounding box center [1020, 311] width 91 height 35
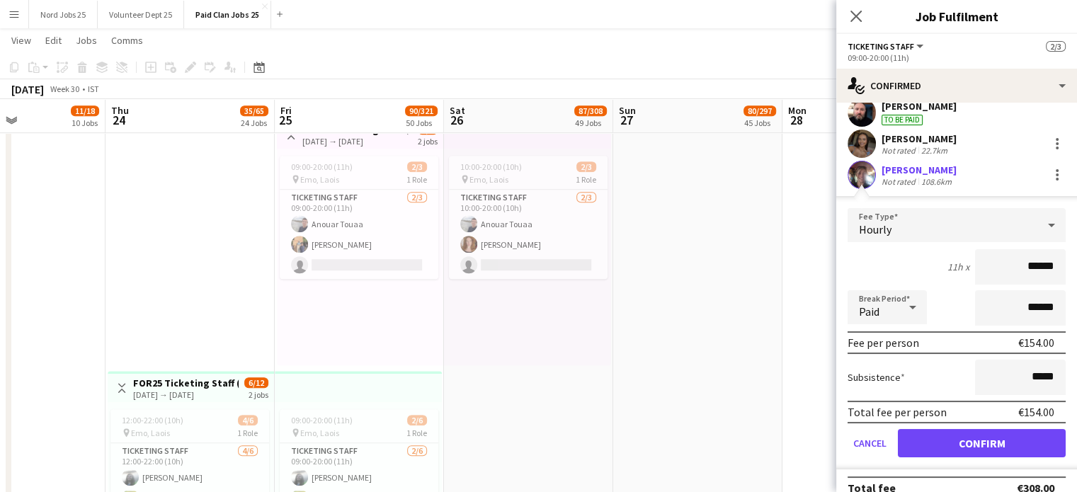
scroll to position [61, 0]
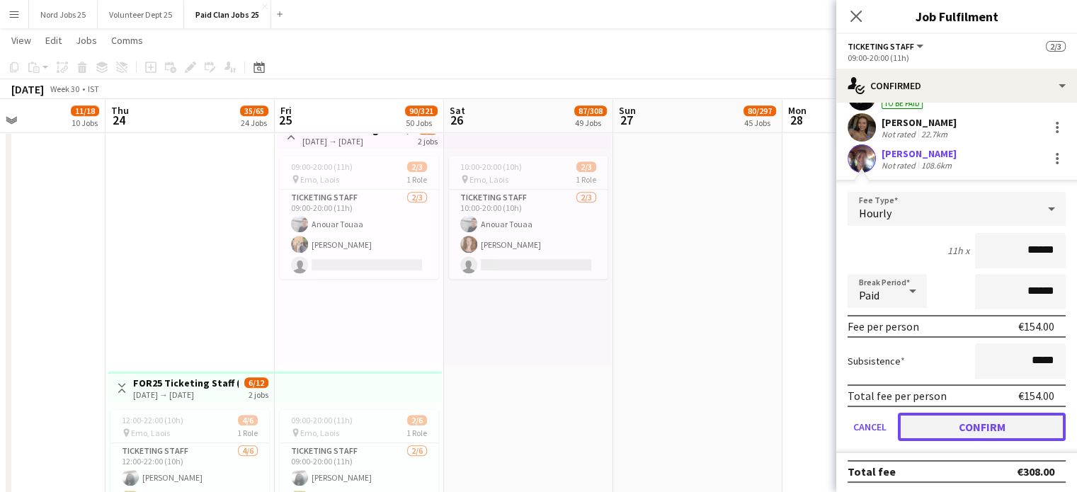
click at [960, 420] on button "Confirm" at bounding box center [982, 427] width 168 height 28
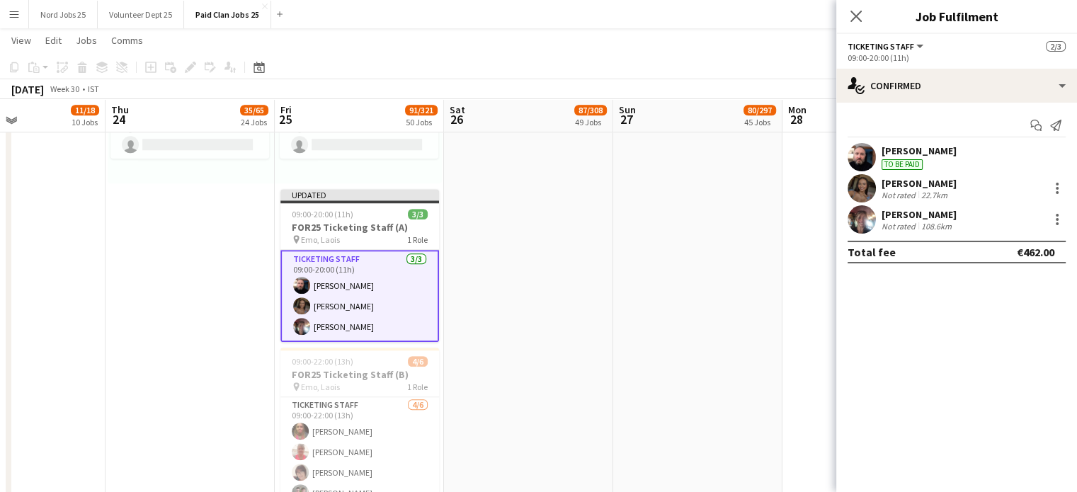
scroll to position [1224, 0]
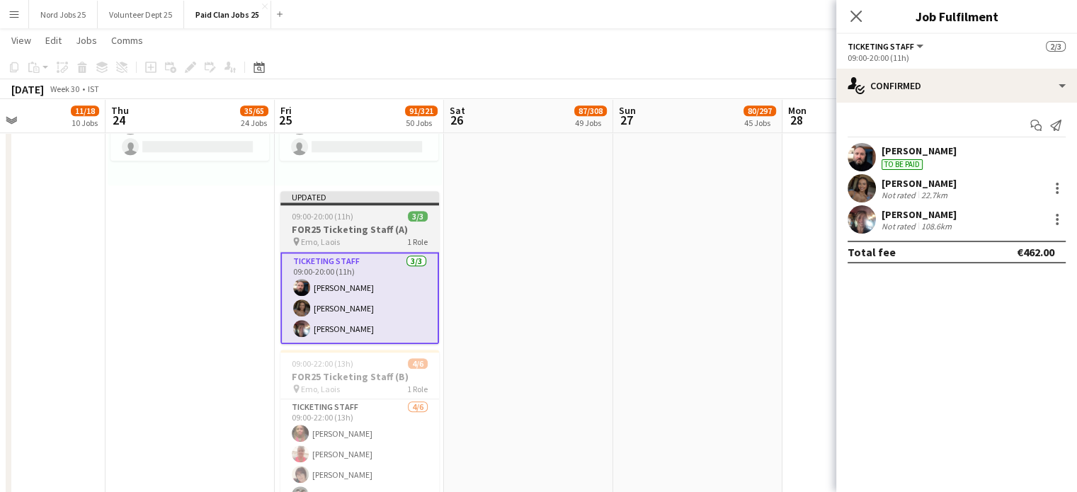
click at [368, 229] on h3 "FOR25 Ticketing Staff (A)" at bounding box center [359, 229] width 159 height 13
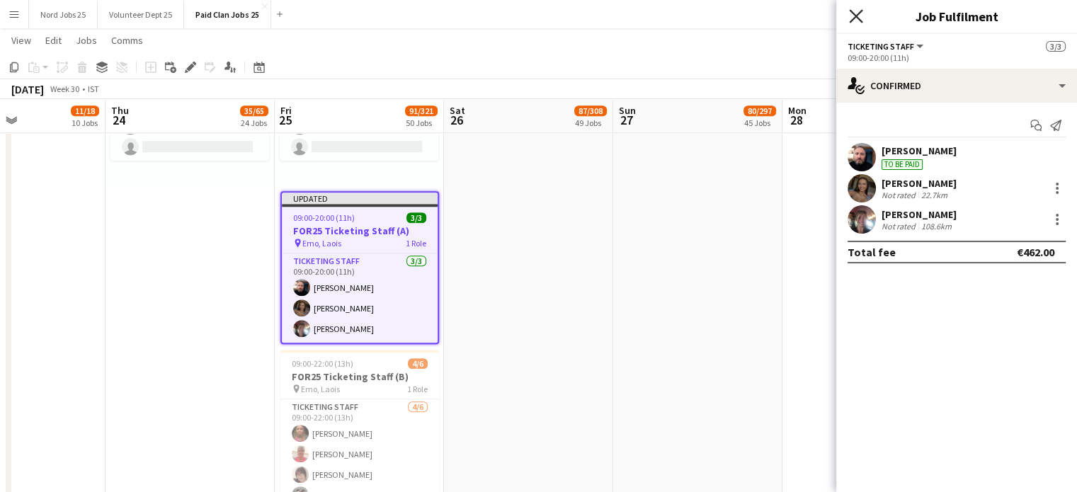
click at [856, 19] on icon "Close pop-in" at bounding box center [855, 15] width 13 height 13
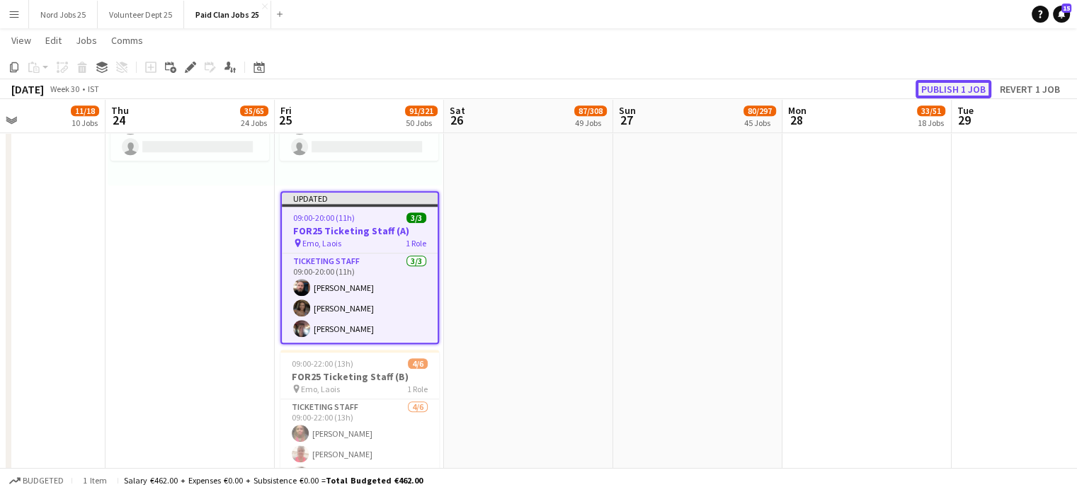
click at [957, 92] on button "Publish 1 job" at bounding box center [954, 89] width 76 height 18
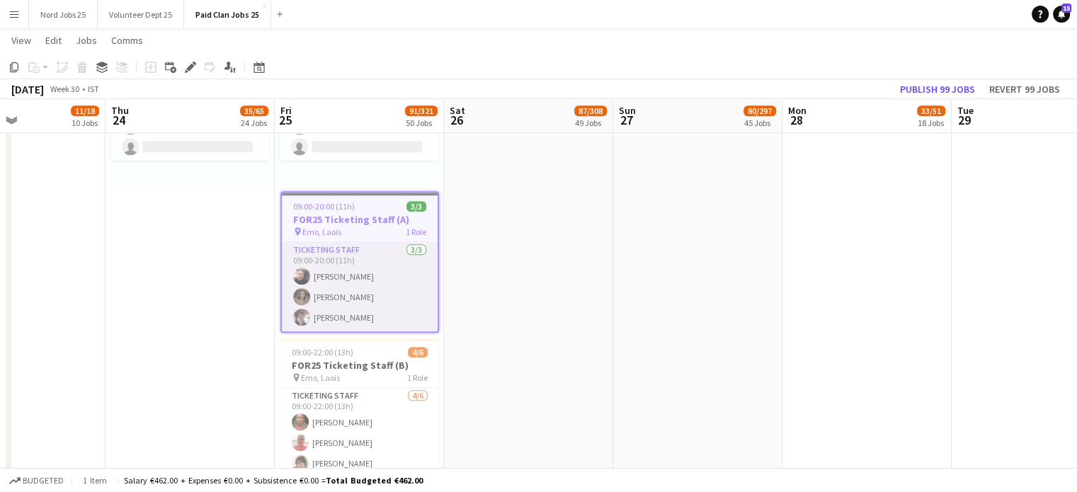
click at [370, 256] on app-card-role "Ticketing Staff 3/3 09:00-20:00 (11h) Fergal Donaghy Heather Mccabe Clare MURPHY" at bounding box center [360, 286] width 156 height 89
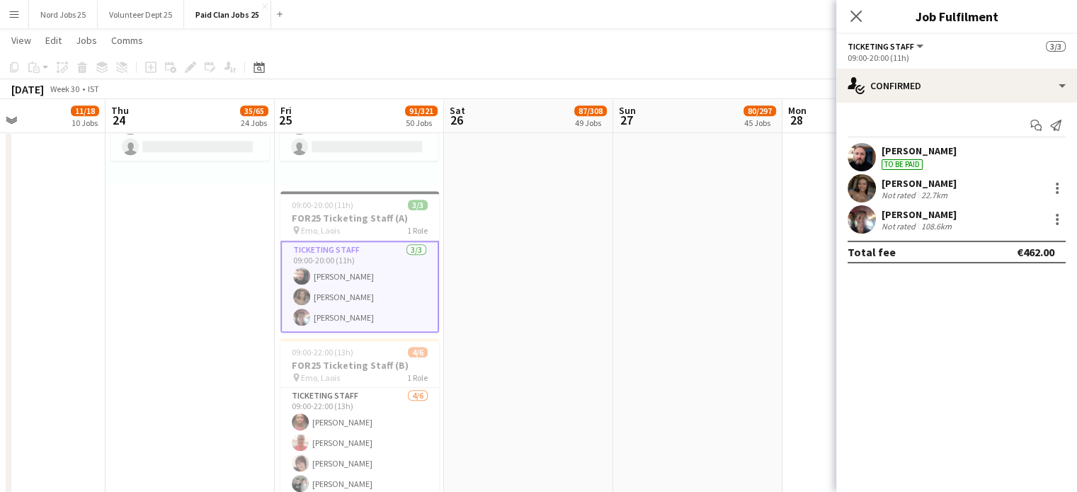
click at [872, 220] on app-user-avatar at bounding box center [862, 219] width 28 height 28
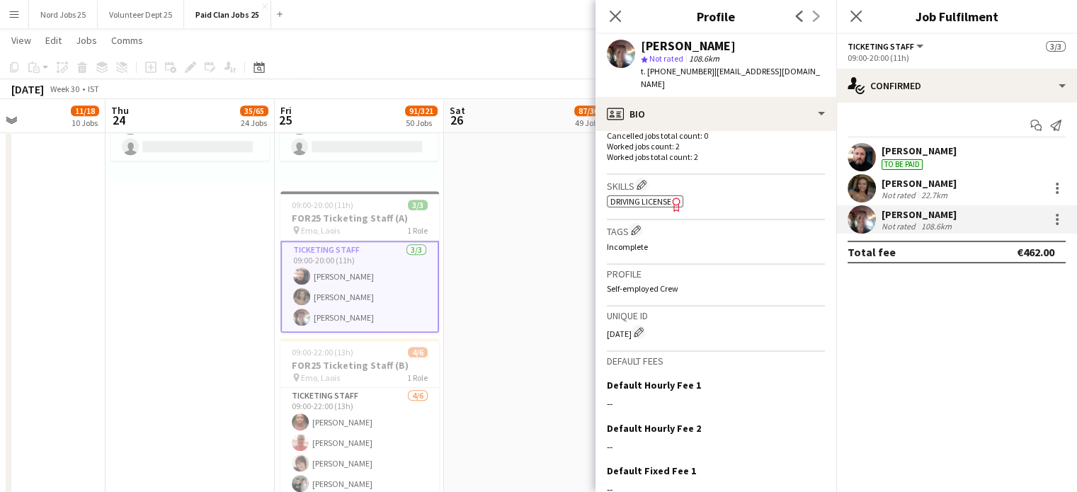
scroll to position [433, 0]
click at [622, 324] on div "CE887 Edit crew unique ID" at bounding box center [716, 331] width 218 height 14
copy div "CE887"
click at [532, 256] on app-date-cell "10:00-22:00 (12h) 18/24 pin Emo, Laois 2 Roles Ticketing Staff 10/12 10:00-20:0…" at bounding box center [528, 6] width 169 height 1163
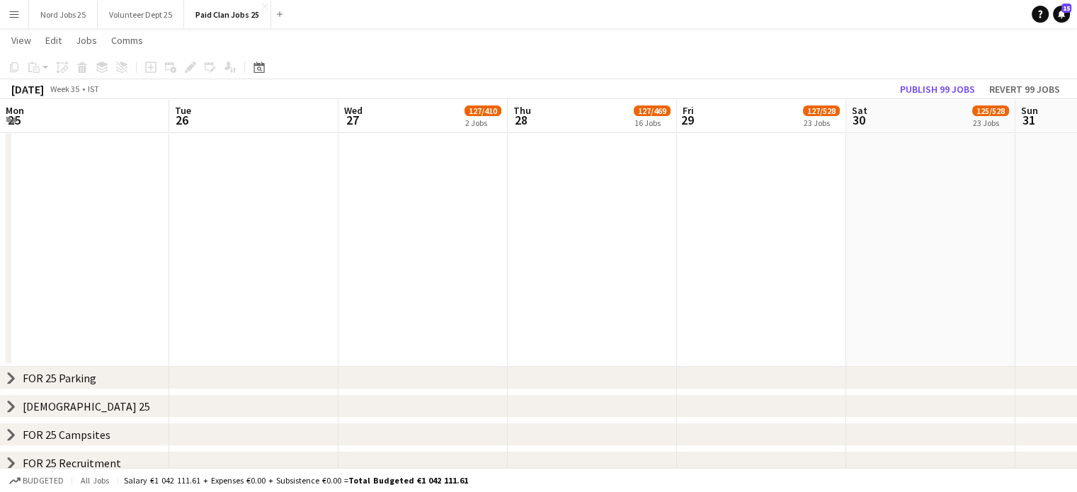
scroll to position [0, 419]
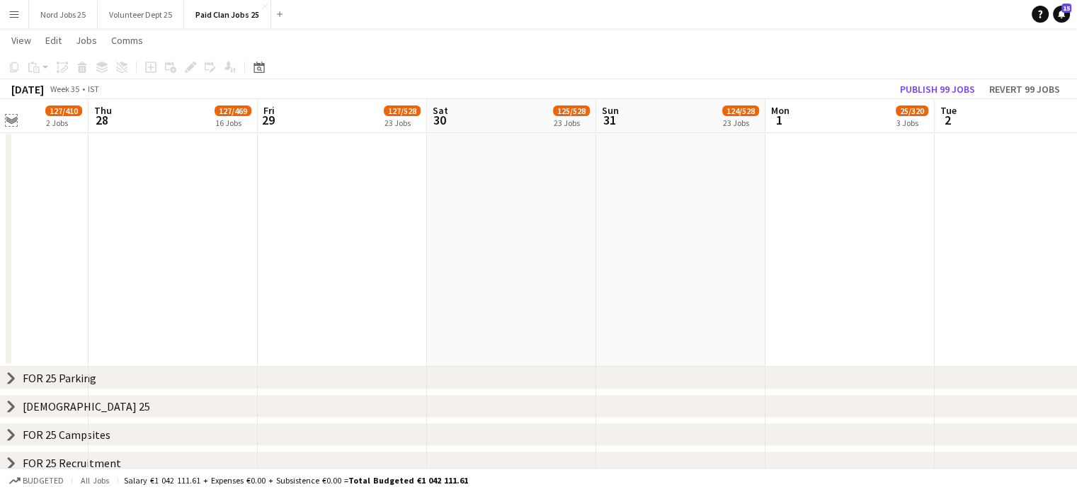
click at [11, 121] on app-icon "Expand/collapse" at bounding box center [11, 119] width 11 height 13
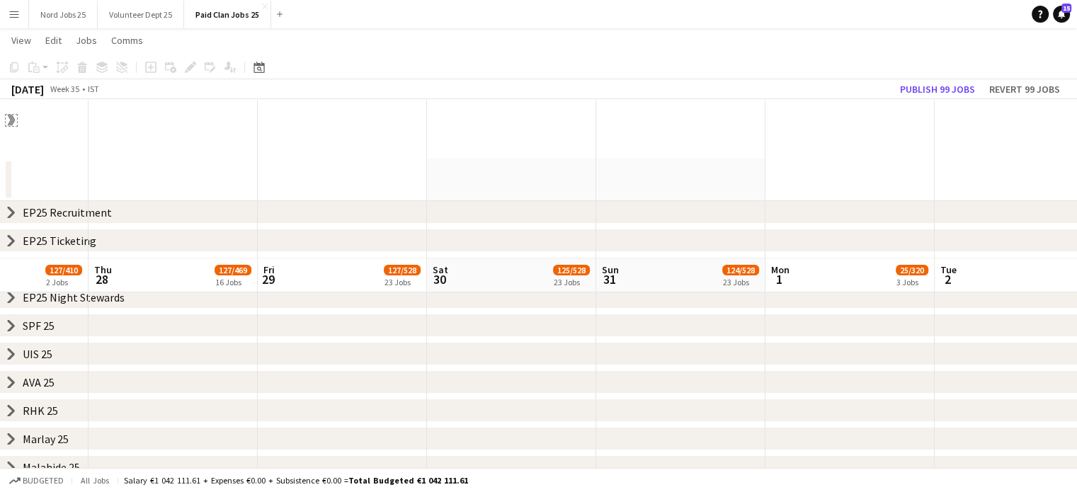
scroll to position [207, 0]
